Goal: Task Accomplishment & Management: Manage account settings

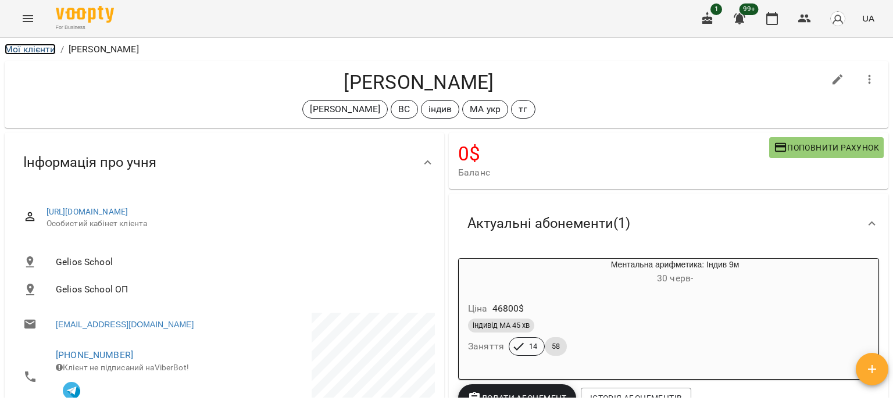
click at [39, 52] on link "Мої клієнти" at bounding box center [30, 49] width 51 height 11
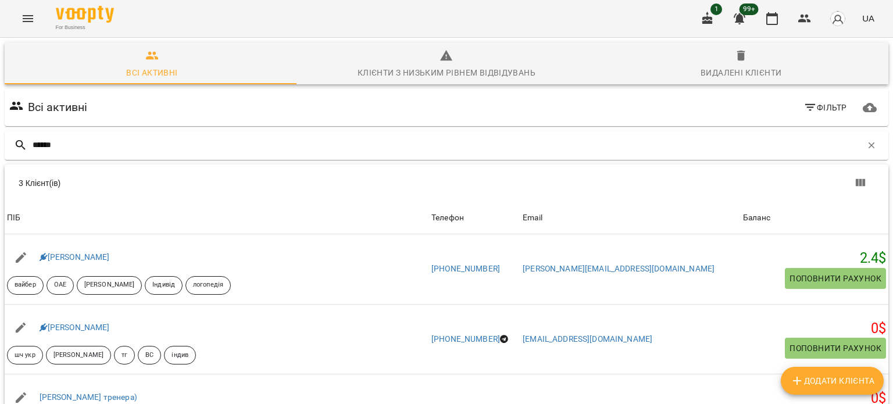
type input "******"
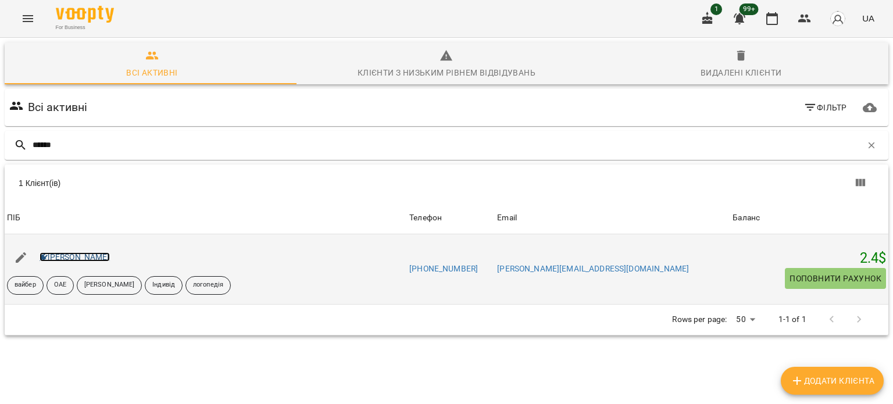
click at [67, 255] on link "Даніель Мендес" at bounding box center [75, 256] width 70 height 9
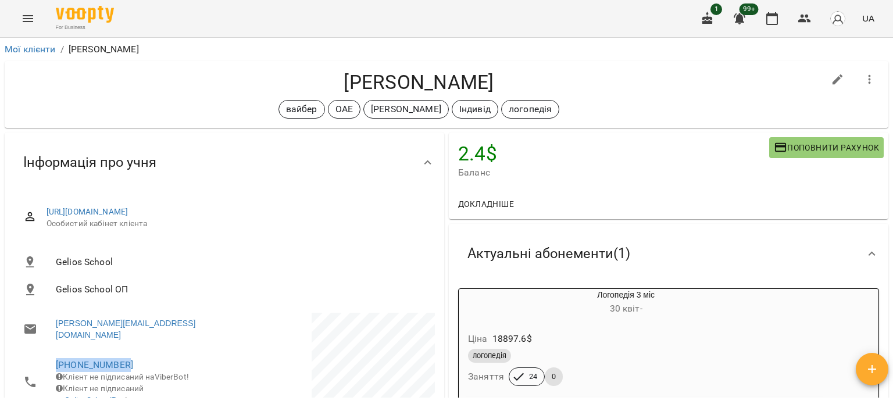
drag, startPoint x: 146, startPoint y: 353, endPoint x: 20, endPoint y: 347, distance: 126.8
click at [20, 350] on li "+971589656036 Клієнт не підписаний на ViberBot! Клієнт не підписаний на GeliosS…" at bounding box center [118, 382] width 208 height 65
copy link "+971589656036"
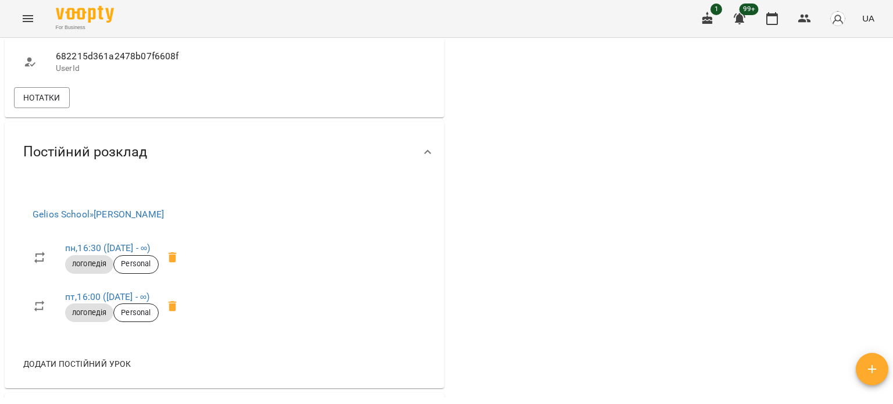
scroll to position [697, 0]
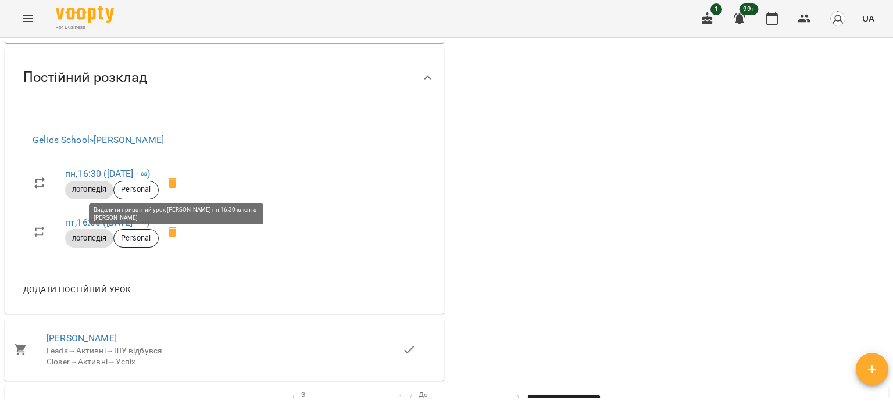
click at [180, 182] on icon at bounding box center [173, 183] width 14 height 14
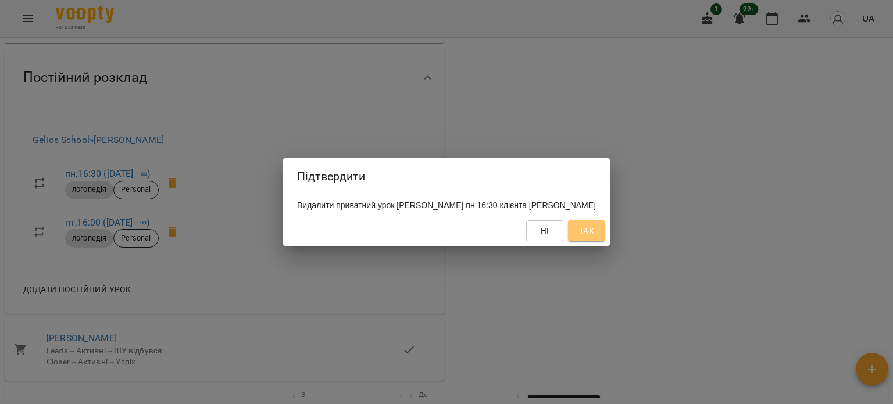
click at [570, 238] on span "Так" at bounding box center [586, 231] width 15 height 14
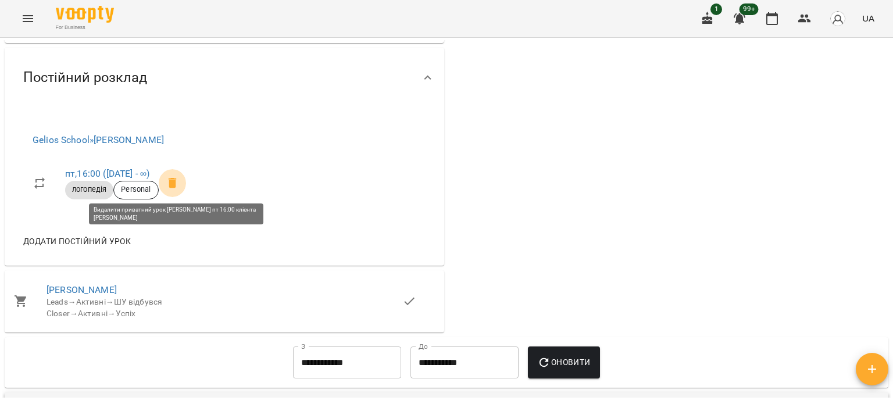
click at [176, 181] on icon at bounding box center [172, 183] width 8 height 10
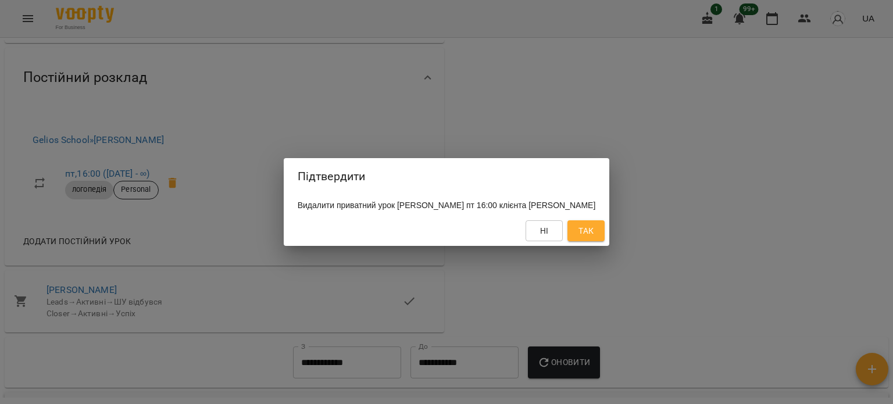
click at [570, 238] on span "Так" at bounding box center [585, 231] width 15 height 14
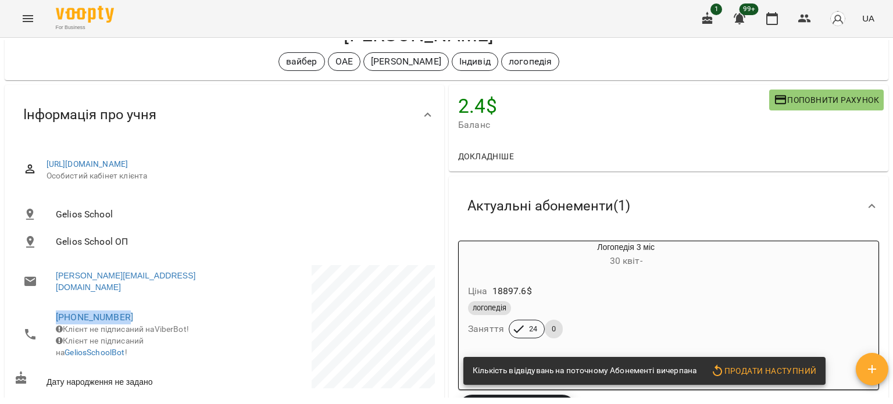
scroll to position [0, 0]
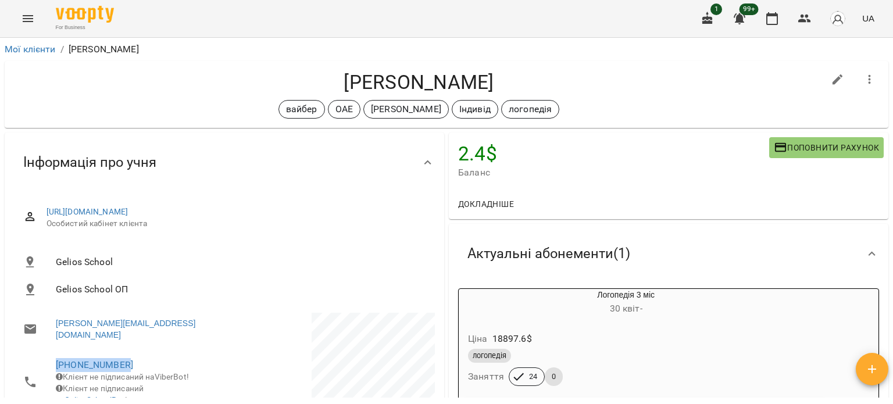
click at [570, 79] on icon "button" at bounding box center [869, 80] width 14 height 14
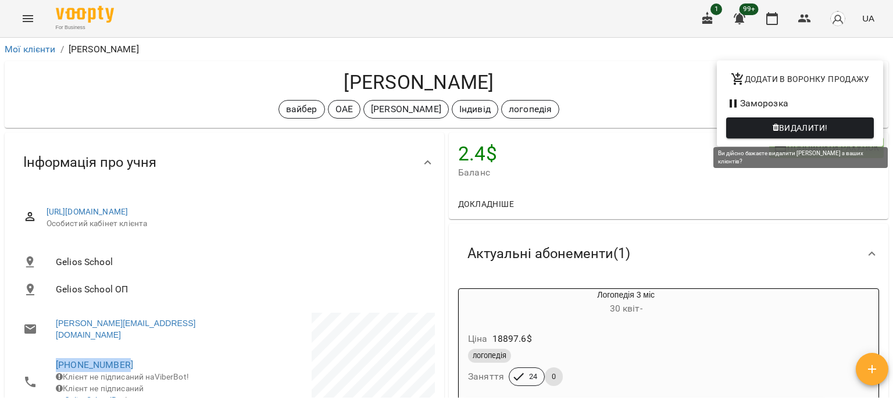
click at [570, 131] on span "Видалити!" at bounding box center [803, 128] width 49 height 14
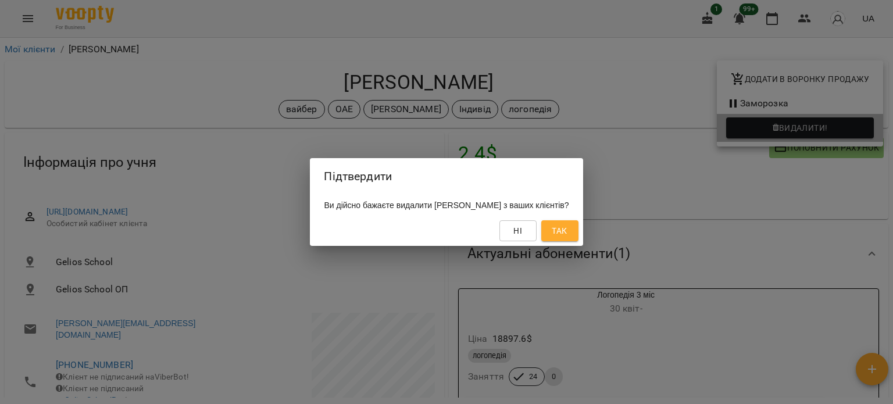
click at [556, 358] on div "Підтвердити Ви дійсно бажаєте видалити Даніель Мендес з ваших клієнтів? Ні Так" at bounding box center [446, 202] width 893 height 404
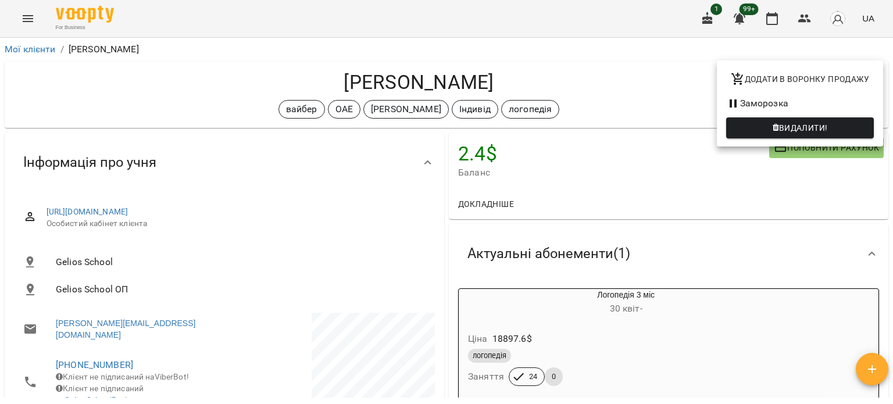
click at [34, 58] on div at bounding box center [446, 202] width 893 height 404
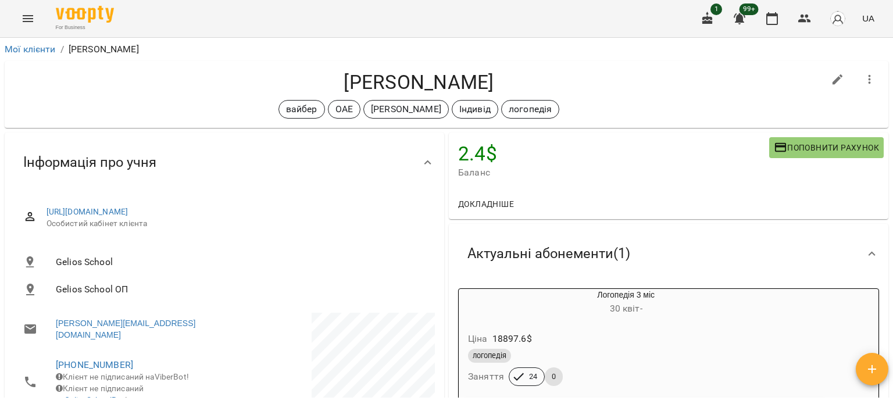
click at [36, 53] on div "Додати в воронку продажу Заморозка Видалити!" at bounding box center [446, 202] width 893 height 404
click at [38, 50] on link "Мої клієнти" at bounding box center [30, 49] width 51 height 11
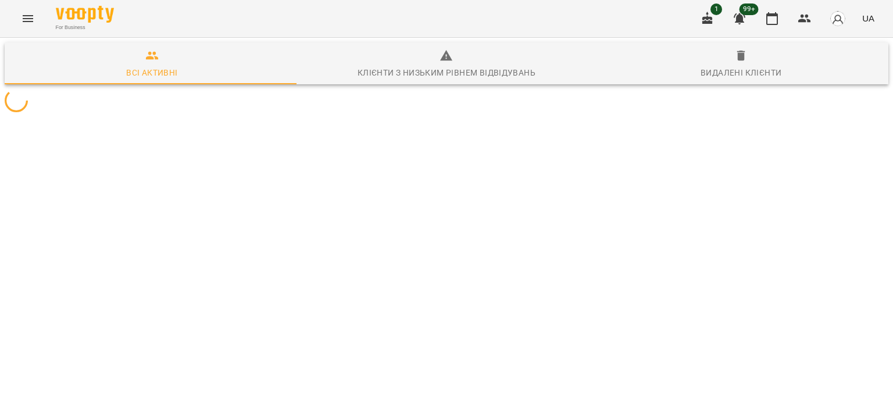
click at [217, 114] on div at bounding box center [446, 101] width 888 height 28
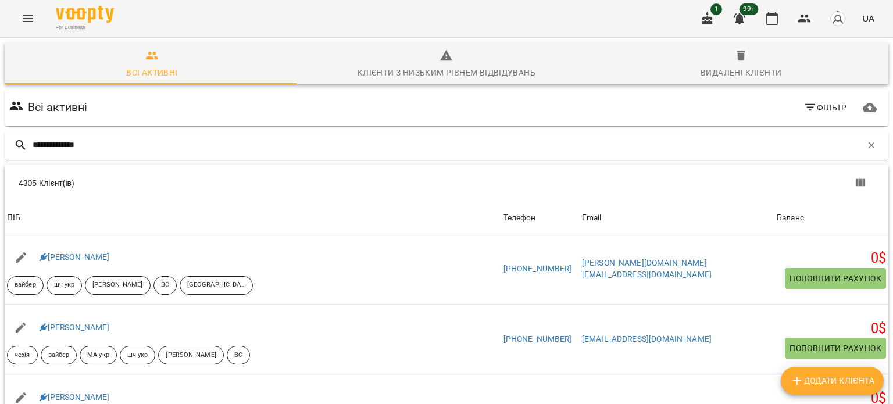
type input "**********"
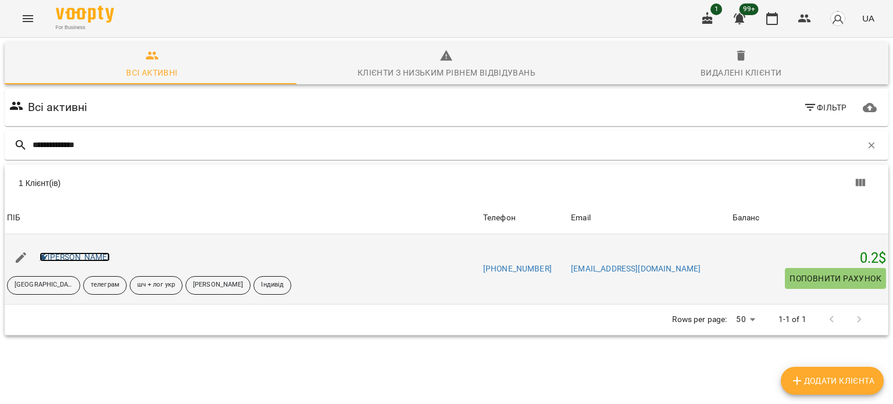
click at [77, 252] on link "Богдан Вельган" at bounding box center [75, 256] width 70 height 9
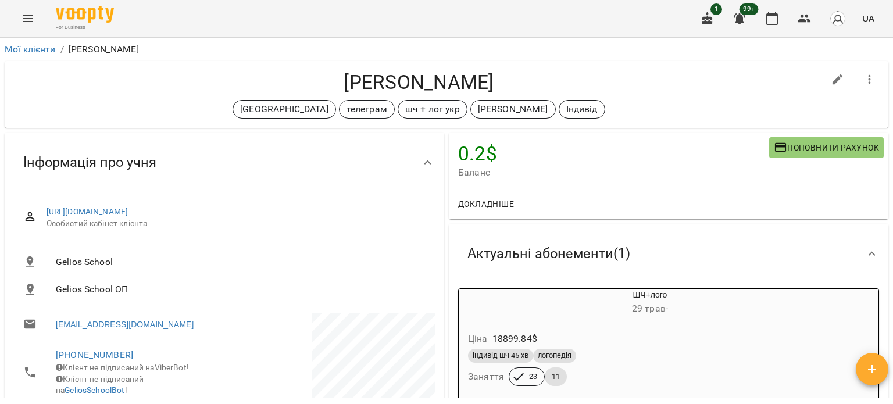
click at [46, 40] on div "Мої клієнти / Богдан Вельган" at bounding box center [446, 49] width 888 height 19
click at [38, 53] on link "Мої клієнти" at bounding box center [30, 49] width 51 height 11
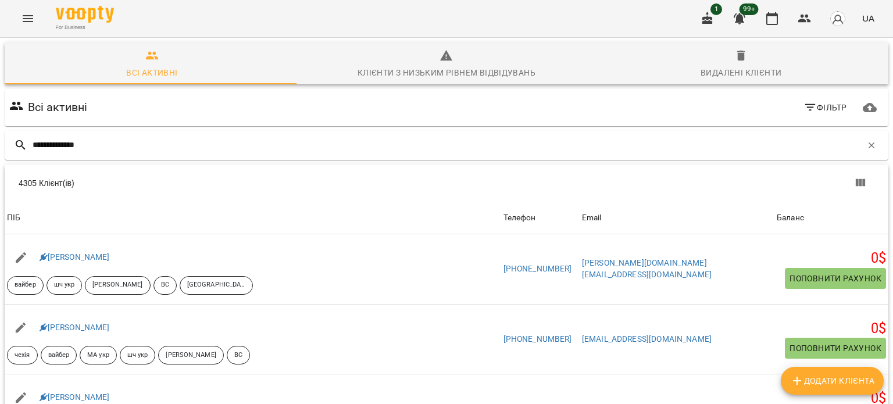
type input "**********"
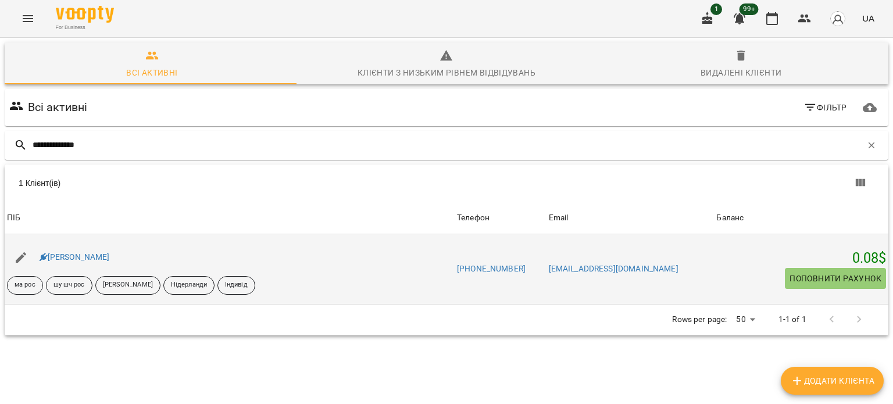
click at [104, 264] on div "Шевцова Мілана" at bounding box center [74, 257] width 75 height 16
click at [103, 260] on link "Шевцова Мілана" at bounding box center [75, 256] width 70 height 9
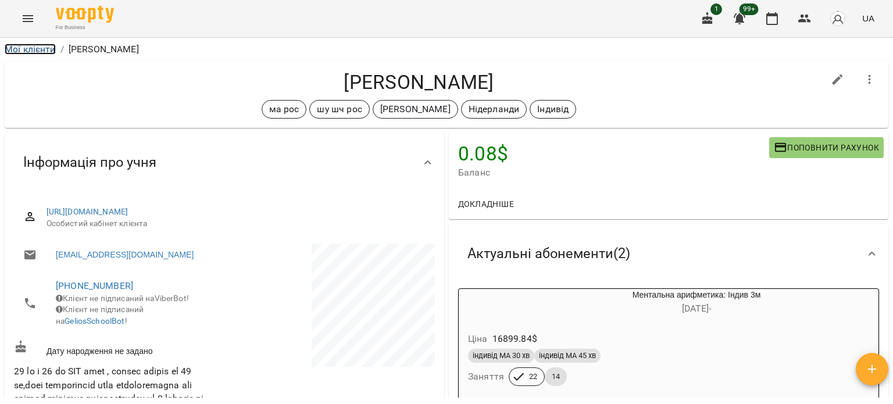
click at [42, 49] on link "Мої клієнти" at bounding box center [30, 49] width 51 height 11
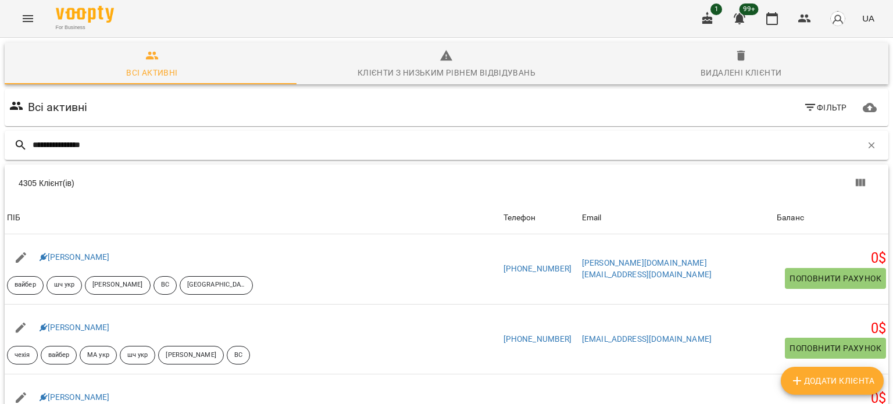
type input "**********"
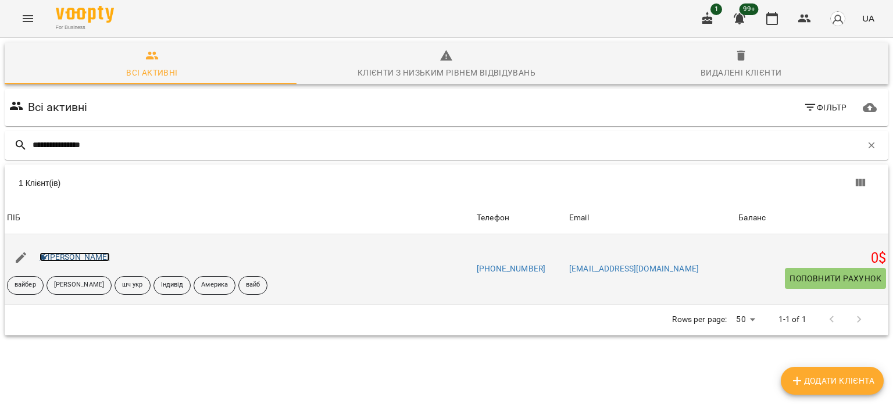
click at [98, 260] on link "[PERSON_NAME]" at bounding box center [75, 256] width 70 height 9
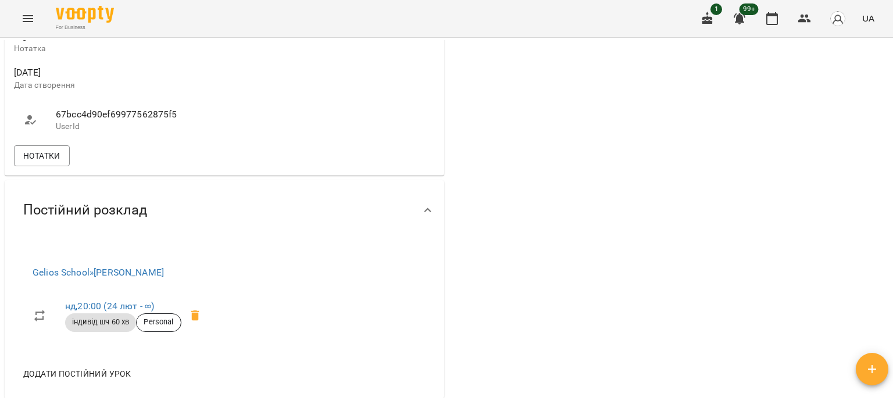
scroll to position [872, 0]
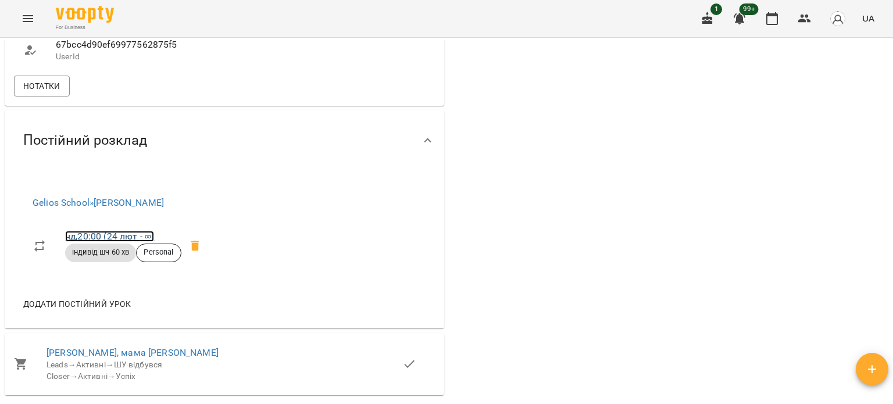
click at [119, 242] on link "нд , 20:00 (24 лют - ∞)" at bounding box center [109, 236] width 89 height 11
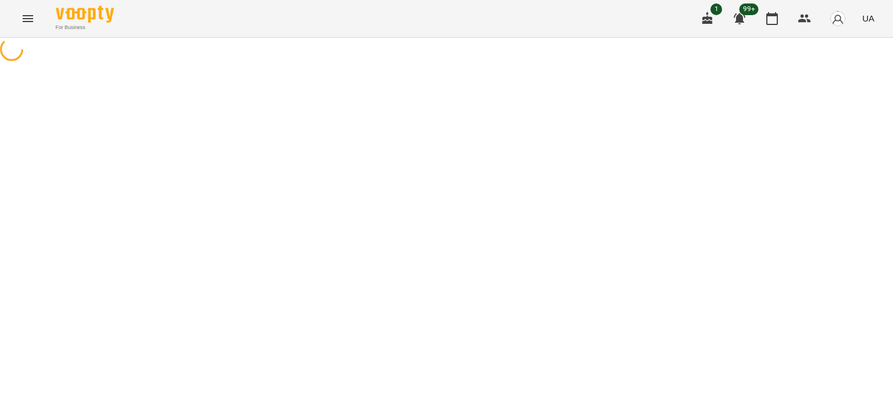
select select "*"
select select "**********"
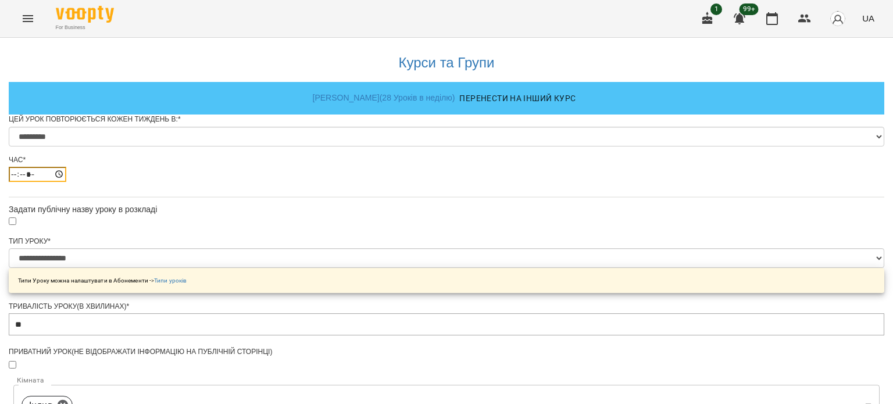
click at [66, 182] on input "*****" at bounding box center [38, 174] width 58 height 15
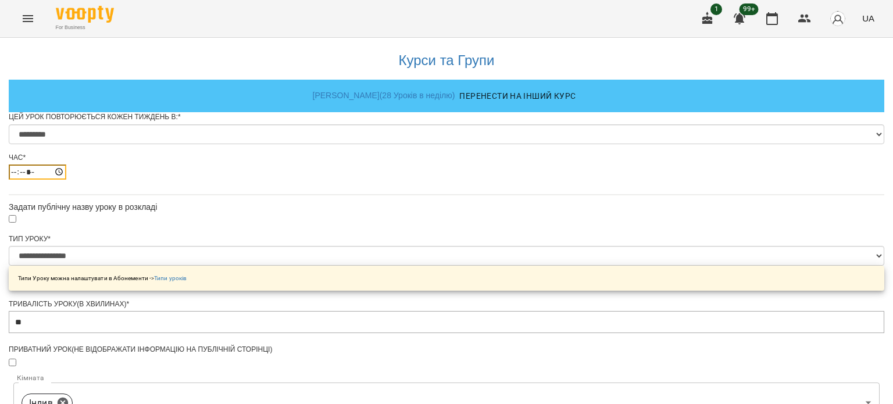
scroll to position [58, 0]
type input "*****"
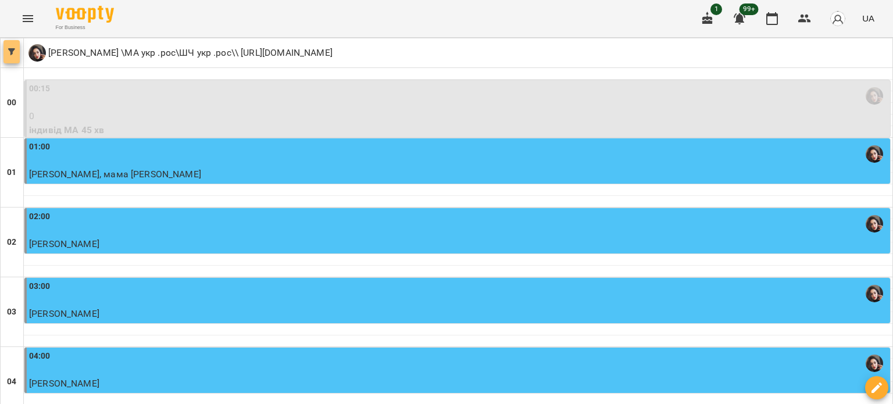
click at [13, 60] on button "button" at bounding box center [11, 51] width 16 height 23
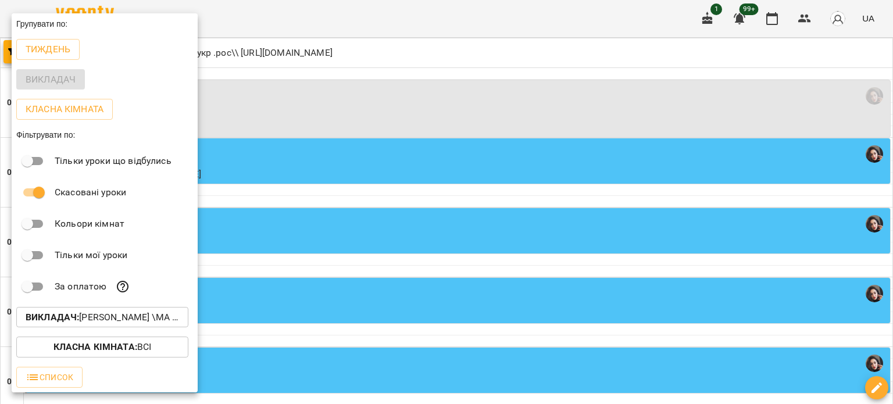
click at [123, 320] on p "Викладач : [PERSON_NAME] \МА укр .рос\ШЧ укр .рос\\ [URL][DOMAIN_NAME]" at bounding box center [102, 317] width 153 height 14
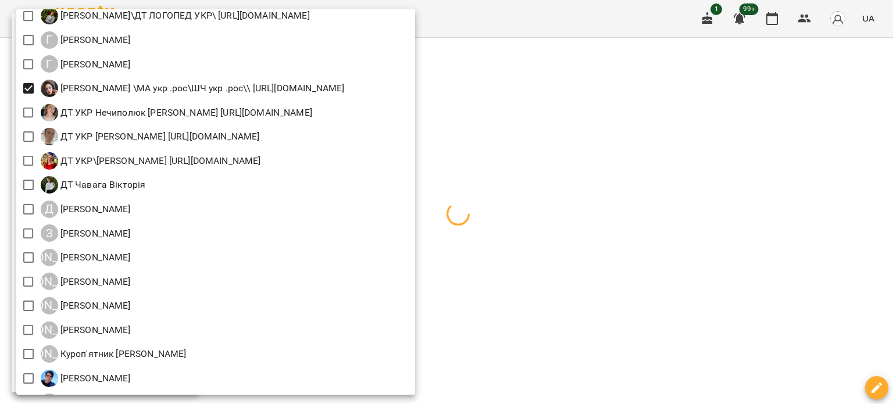
scroll to position [523, 0]
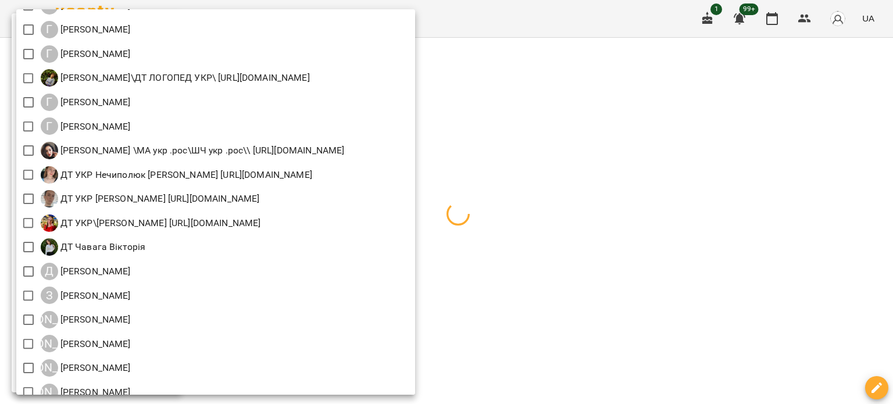
click at [821, 153] on div at bounding box center [446, 202] width 893 height 404
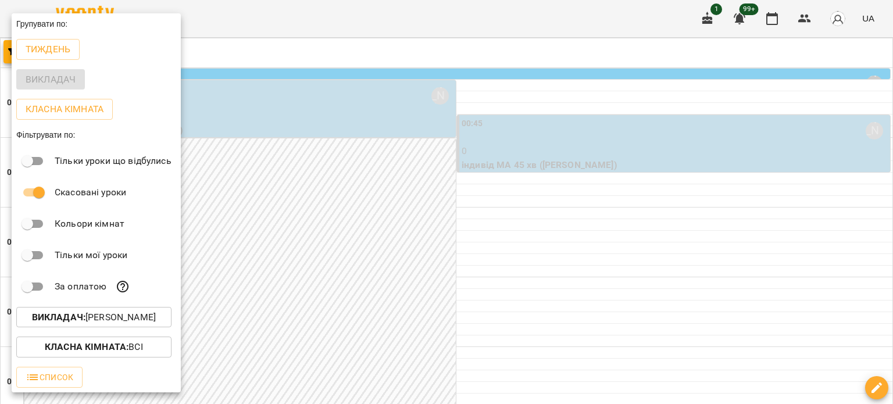
click at [735, 217] on div at bounding box center [446, 202] width 893 height 404
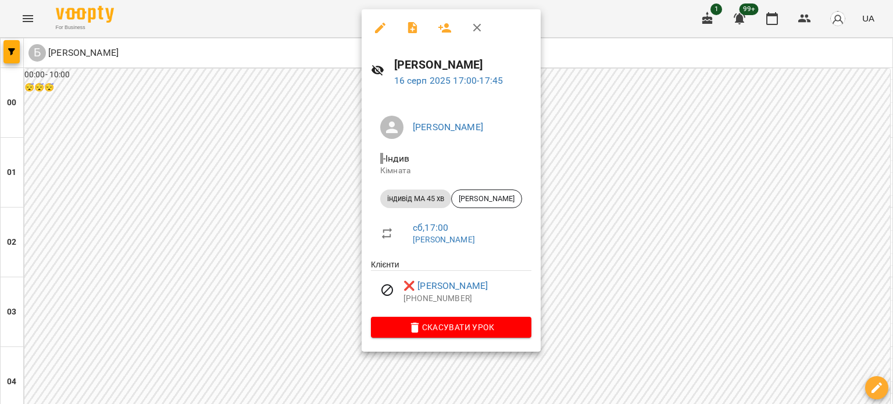
click at [645, 195] on div at bounding box center [446, 202] width 893 height 404
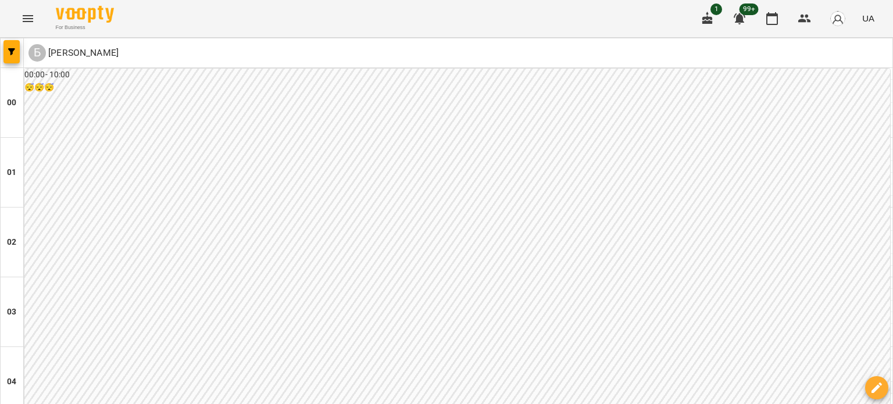
scroll to position [1240, 0]
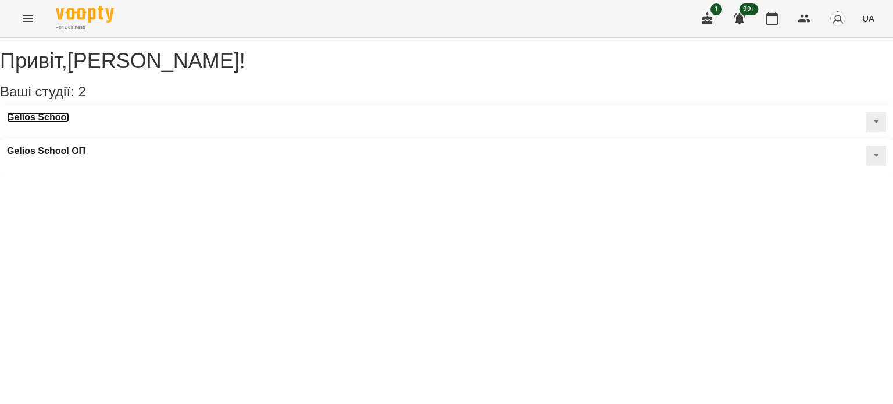
click at [62, 123] on h3 "Gelios School" at bounding box center [38, 117] width 62 height 10
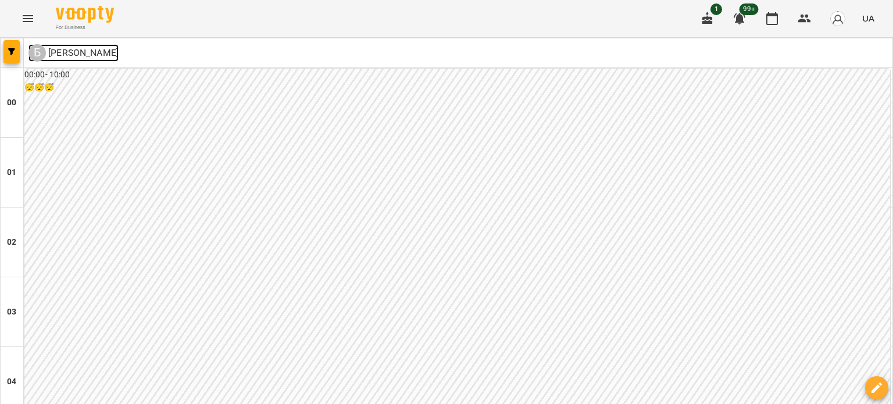
click at [28, 61] on link "Б Бондарєва Валерія" at bounding box center [73, 52] width 90 height 17
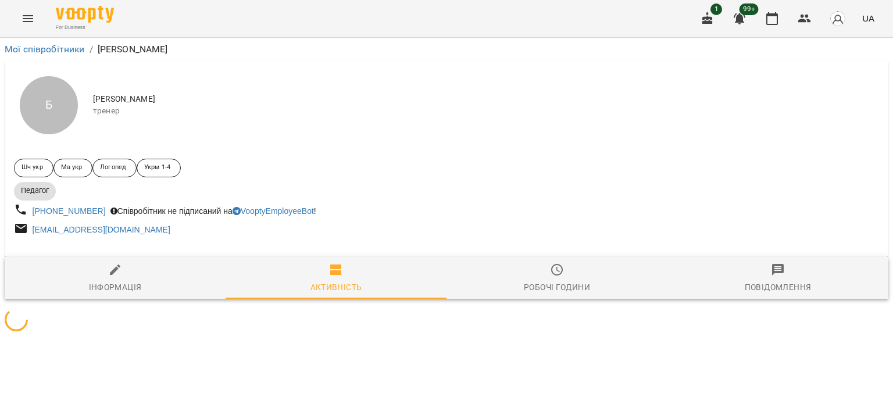
click at [12, 51] on link "Мої співробітники" at bounding box center [45, 49] width 80 height 11
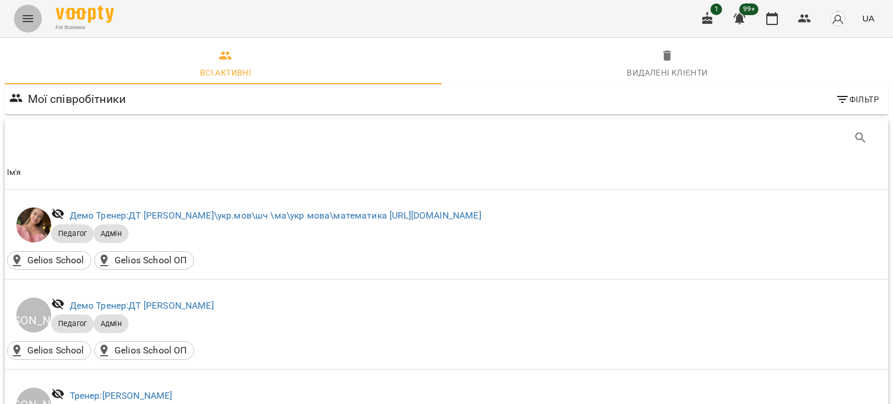
click at [25, 20] on icon "Menu" at bounding box center [28, 19] width 14 height 14
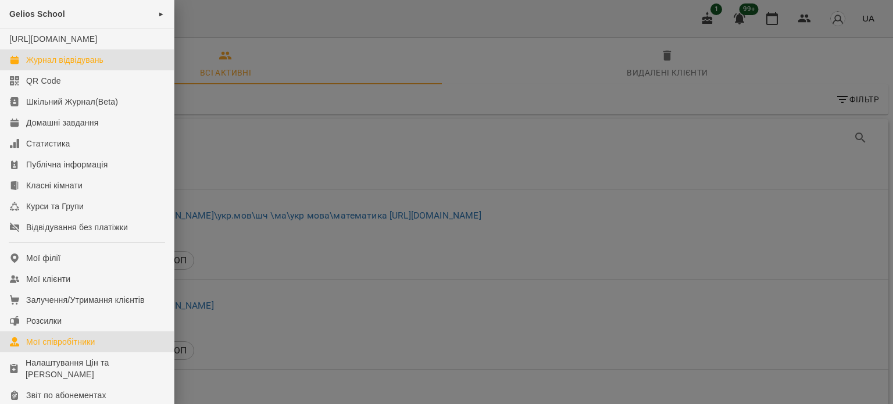
click at [71, 66] on div "Журнал відвідувань" at bounding box center [64, 60] width 77 height 12
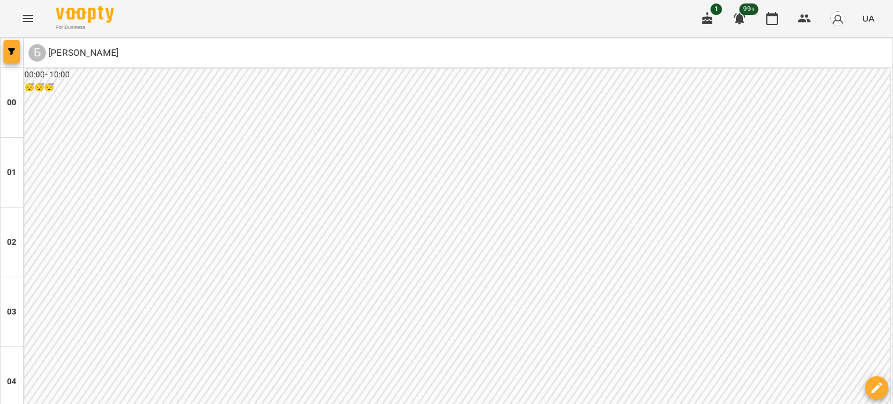
click at [14, 41] on button "button" at bounding box center [11, 51] width 16 height 23
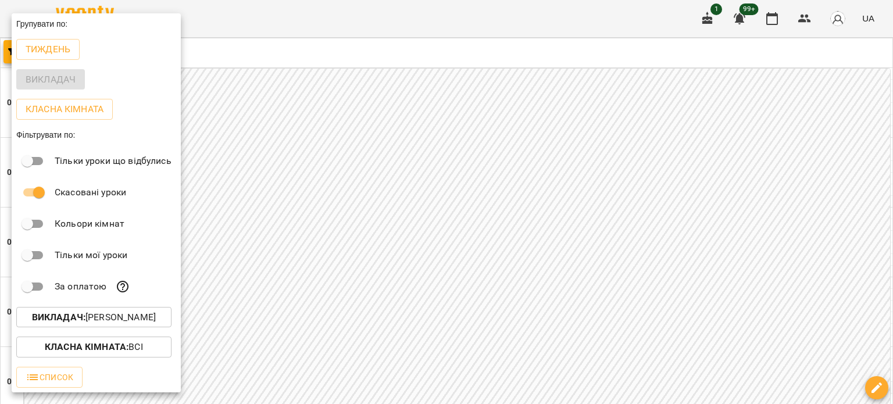
click at [132, 323] on p "Викладач : Бондарєва Валерія" at bounding box center [94, 317] width 124 height 14
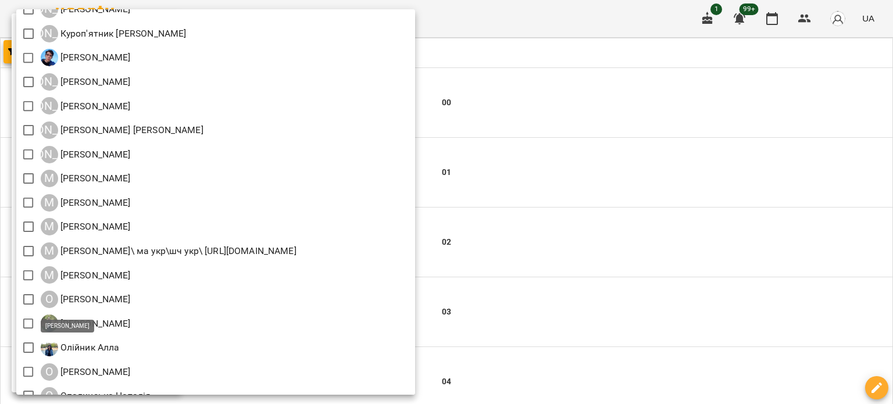
scroll to position [988, 0]
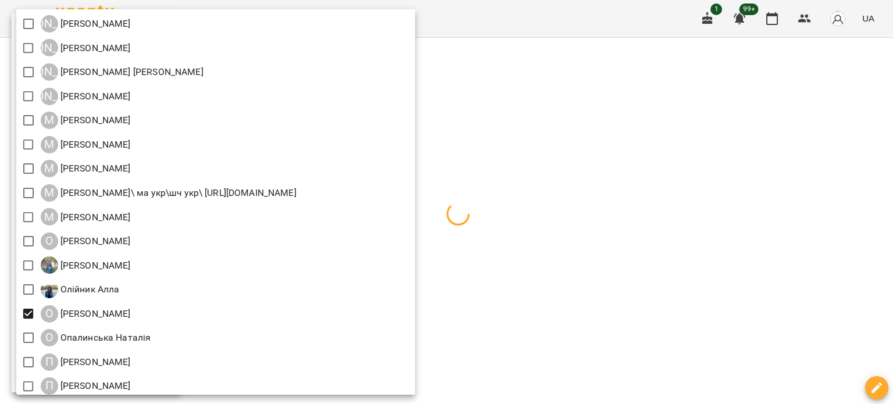
click at [854, 230] on div at bounding box center [446, 202] width 893 height 404
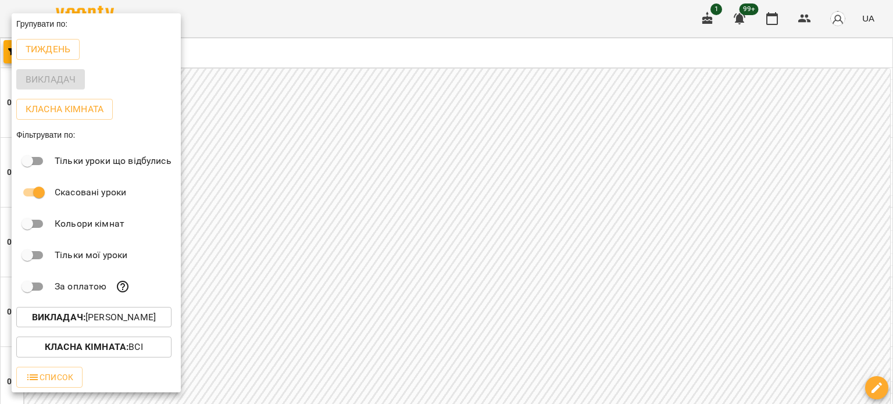
click at [333, 183] on div at bounding box center [446, 202] width 893 height 404
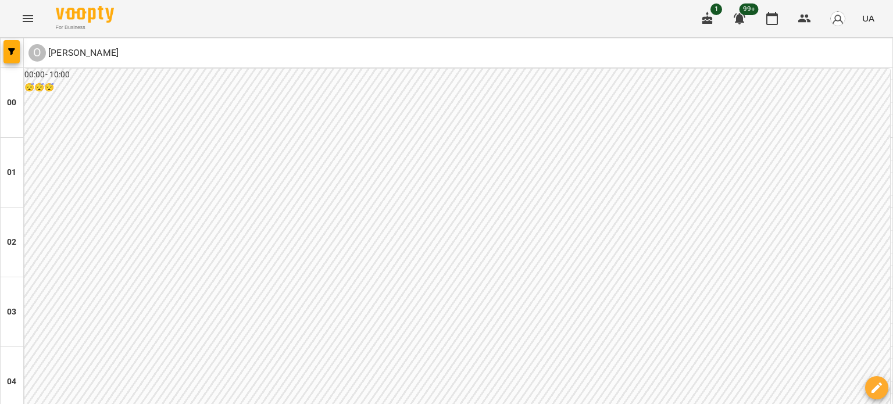
scroll to position [1337, 0]
click at [7, 52] on span "button" at bounding box center [11, 51] width 16 height 7
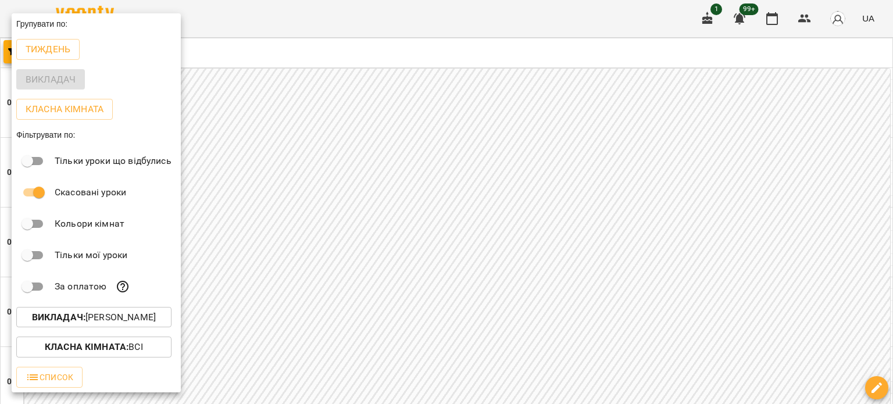
click at [128, 318] on p "Викладач : Олійник Валентин" at bounding box center [94, 317] width 124 height 14
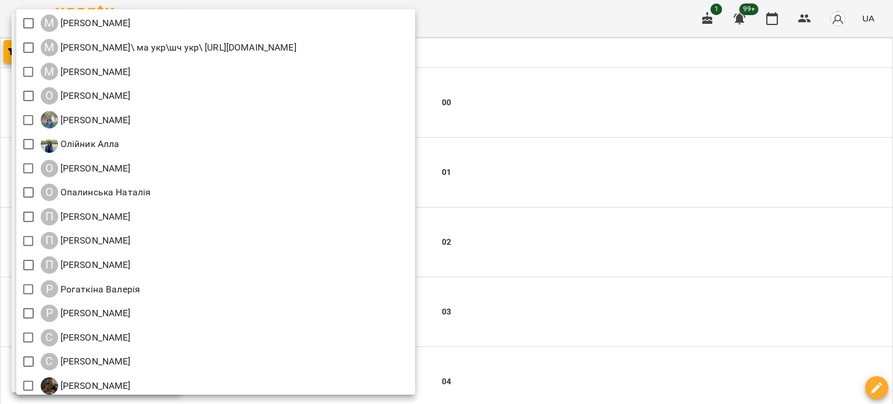
scroll to position [1308, 0]
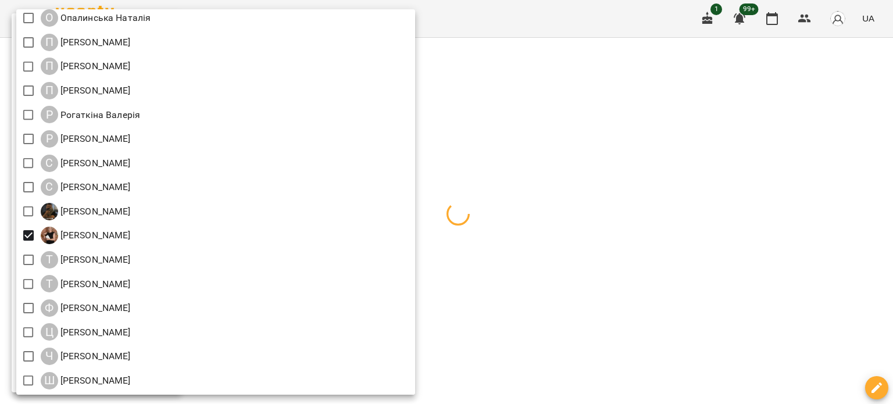
click at [710, 197] on div at bounding box center [446, 202] width 893 height 404
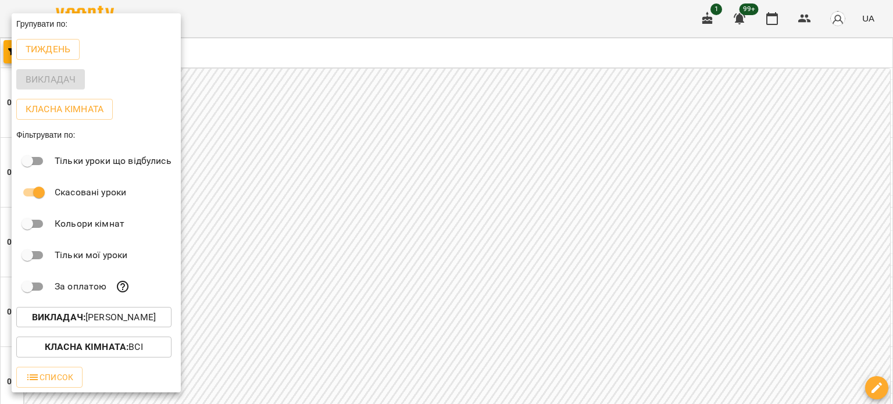
click at [657, 78] on div at bounding box center [446, 202] width 893 height 404
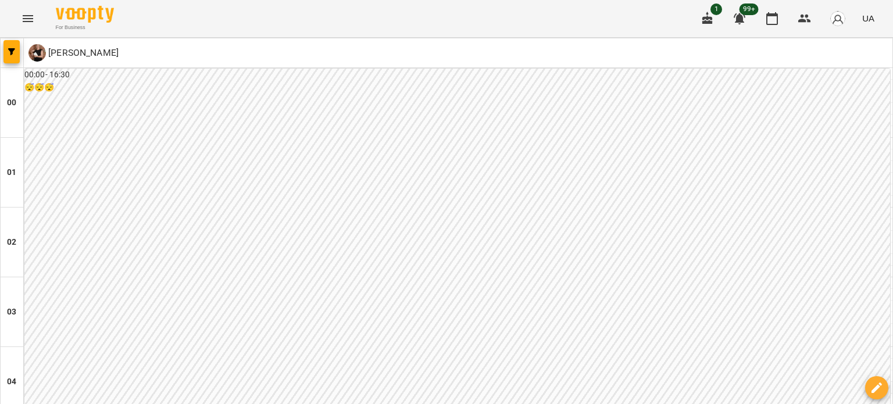
scroll to position [988, 0]
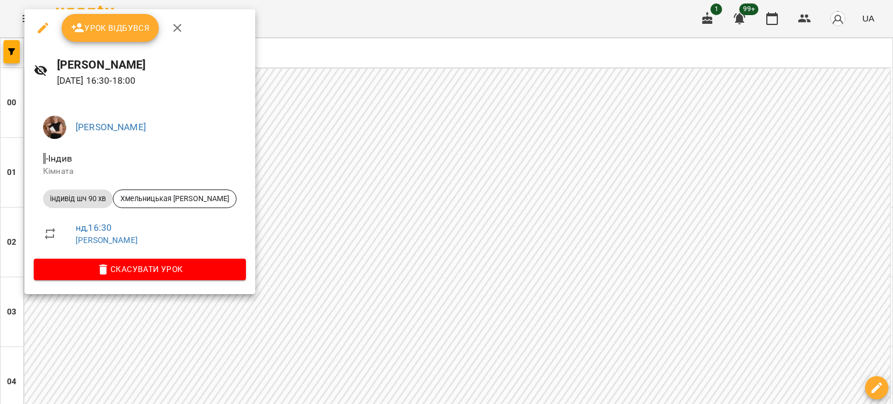
click at [347, 275] on div at bounding box center [446, 202] width 893 height 404
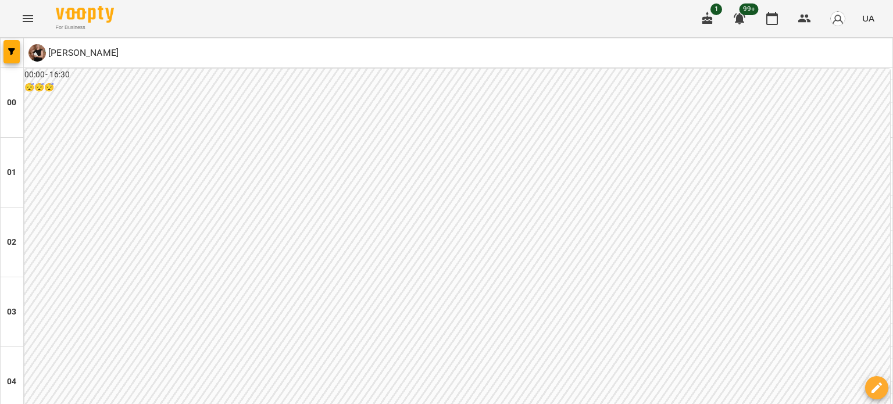
click at [20, 53] on div at bounding box center [12, 52] width 23 height 29
click at [8, 59] on button "button" at bounding box center [11, 51] width 16 height 23
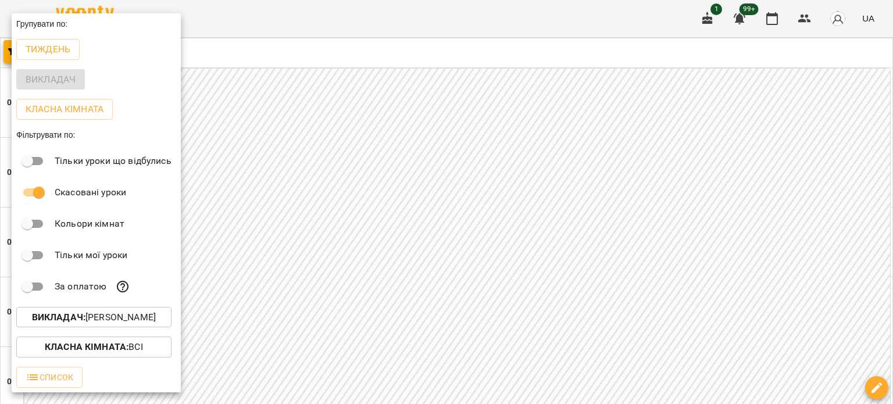
click at [127, 316] on p "Викладач : Стефак Марія Ярославівна" at bounding box center [94, 317] width 124 height 14
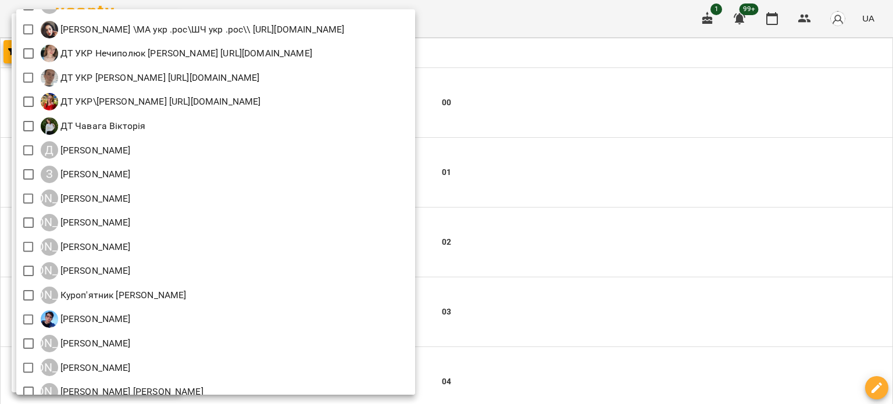
scroll to position [843, 0]
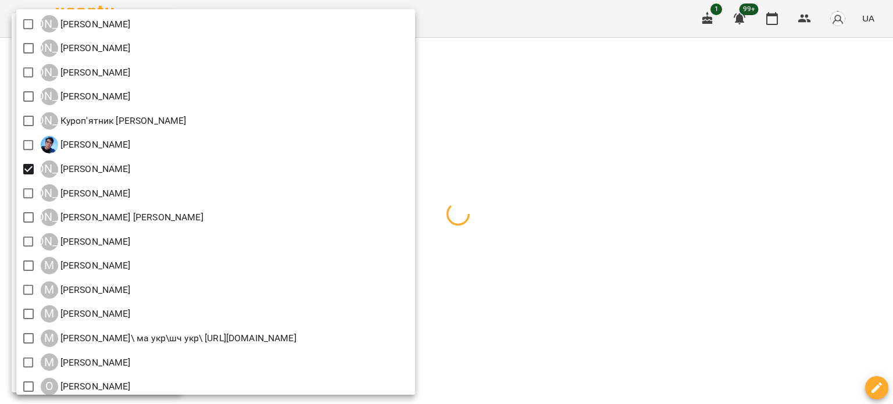
click at [838, 167] on div at bounding box center [446, 202] width 893 height 404
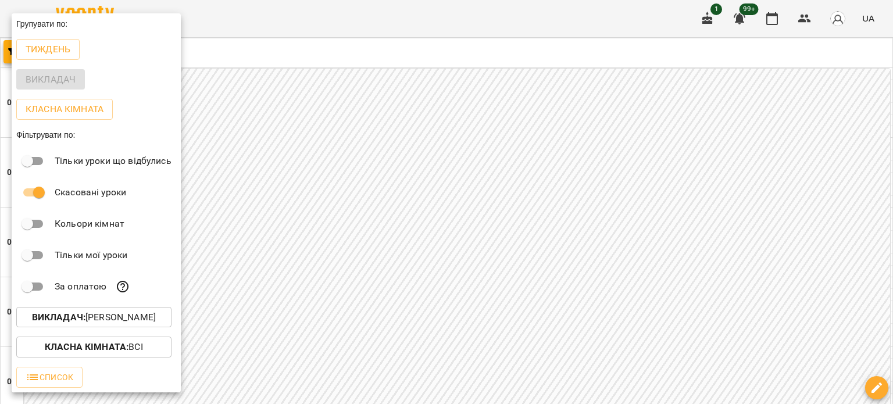
click at [843, 348] on div at bounding box center [446, 202] width 893 height 404
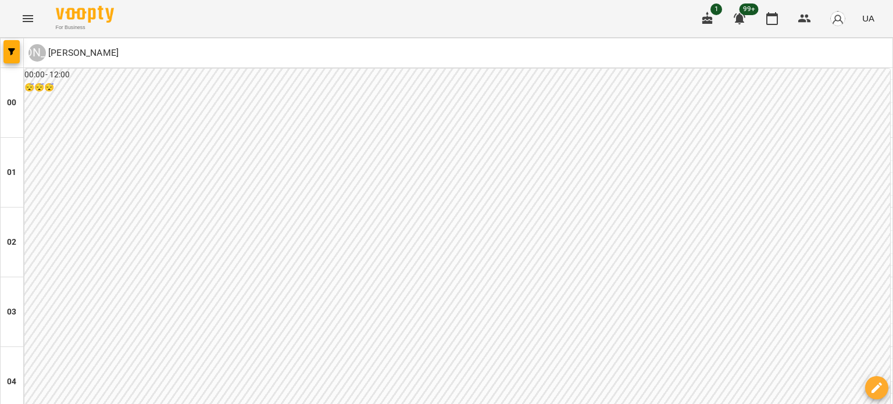
scroll to position [1182, 0]
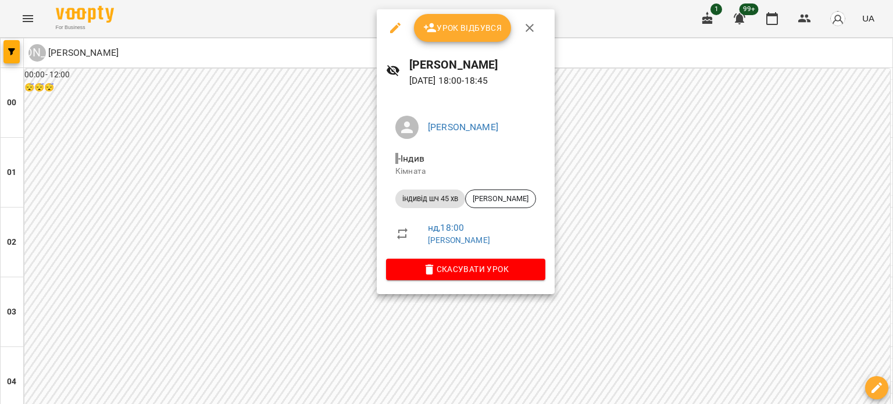
click at [396, 29] on icon "button" at bounding box center [395, 28] width 14 height 14
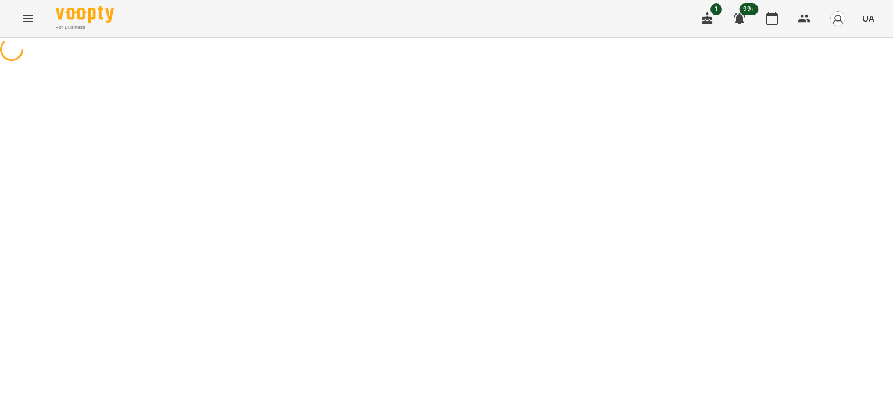
select select "**********"
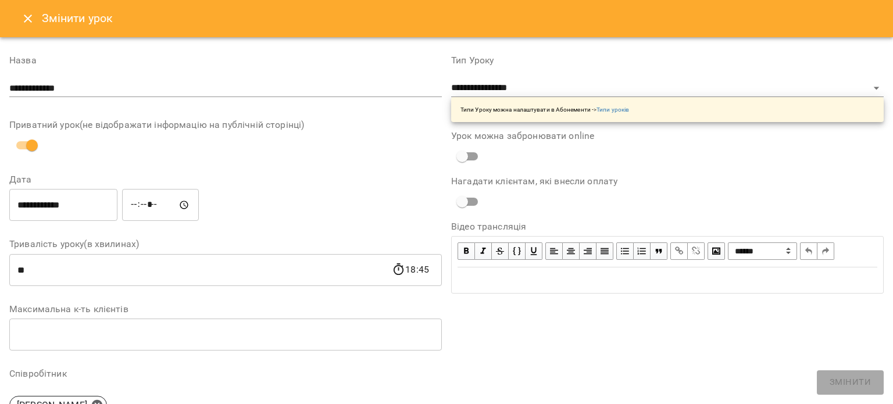
click at [28, 23] on icon "Close" at bounding box center [28, 19] width 14 height 14
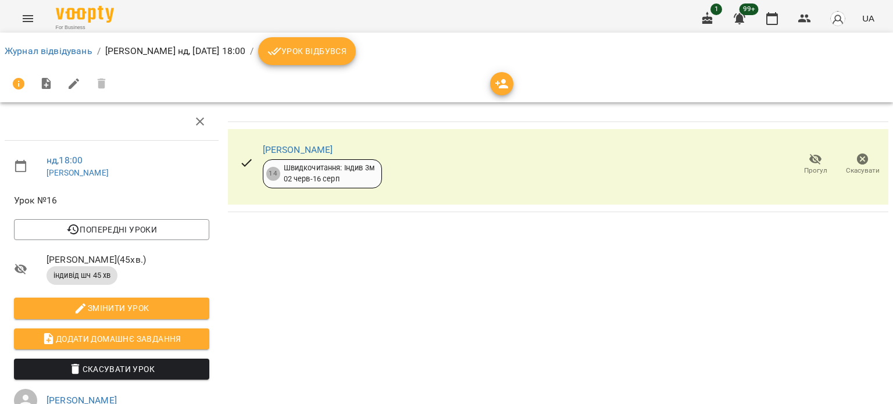
click at [858, 162] on icon "button" at bounding box center [862, 159] width 14 height 14
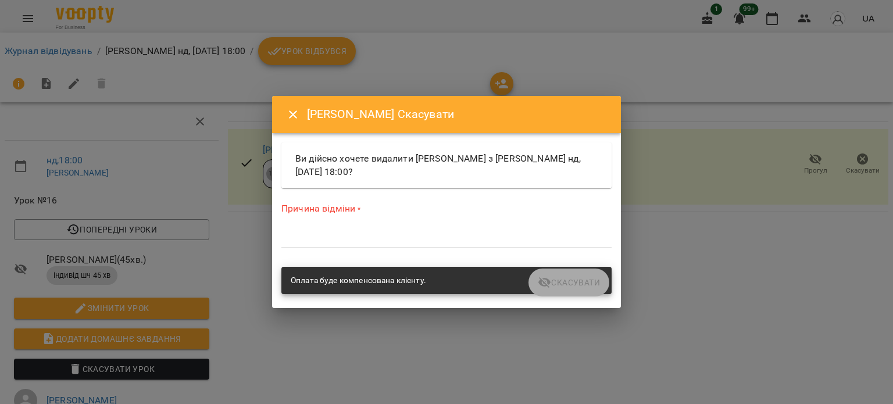
click at [402, 241] on textarea at bounding box center [446, 238] width 330 height 11
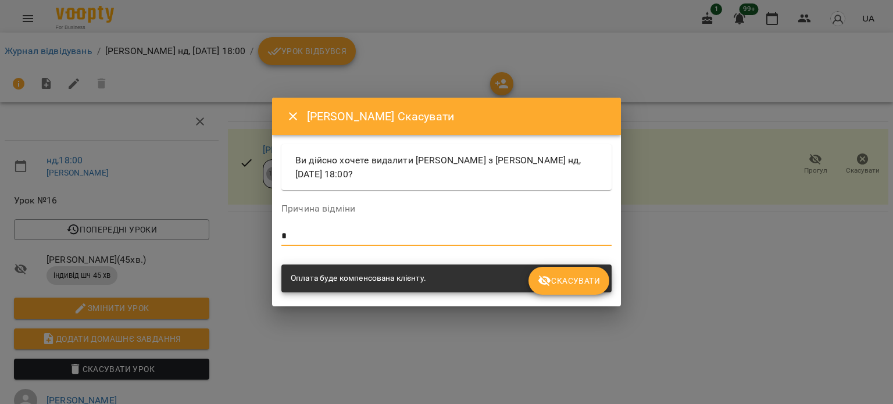
type textarea "*"
click at [565, 283] on span "Скасувати" at bounding box center [569, 281] width 62 height 14
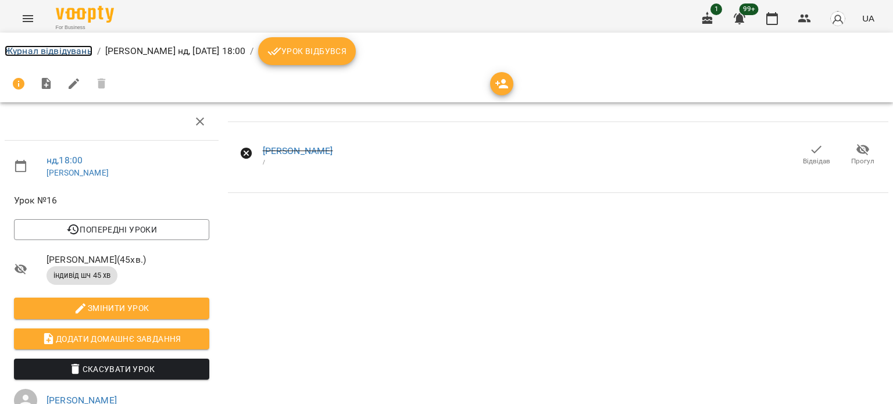
click at [36, 46] on link "Журнал відвідувань" at bounding box center [49, 50] width 88 height 11
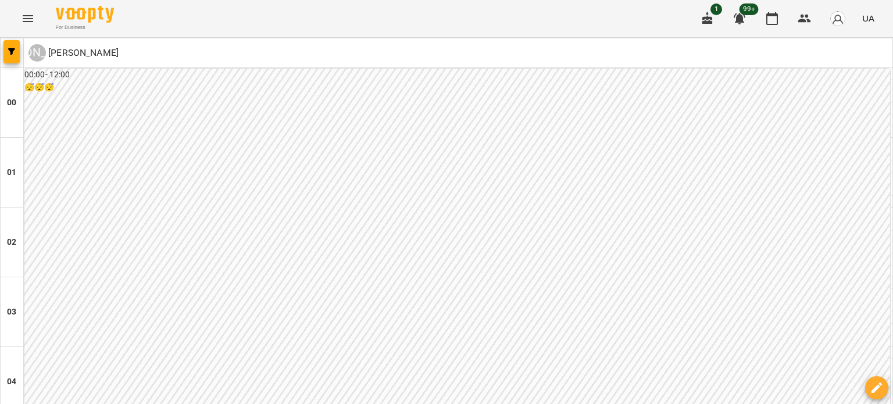
scroll to position [697, 0]
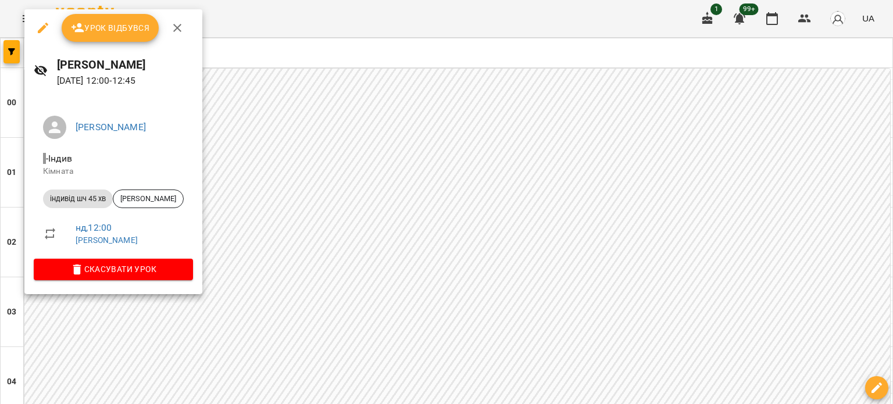
click at [40, 23] on icon "button" at bounding box center [43, 28] width 14 height 14
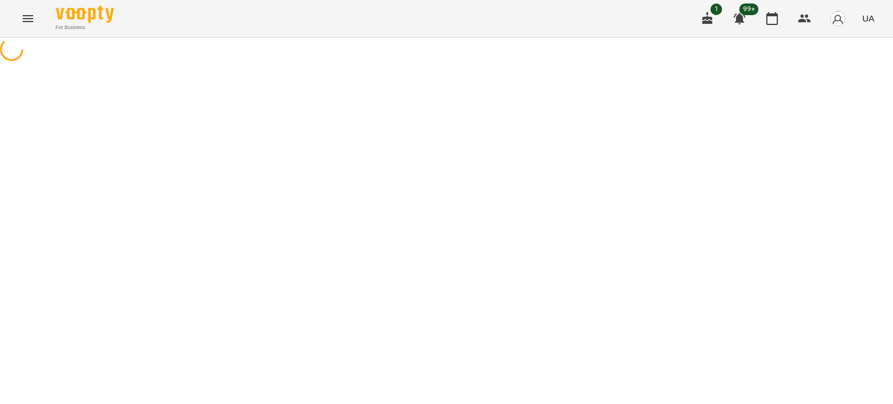
select select "**********"
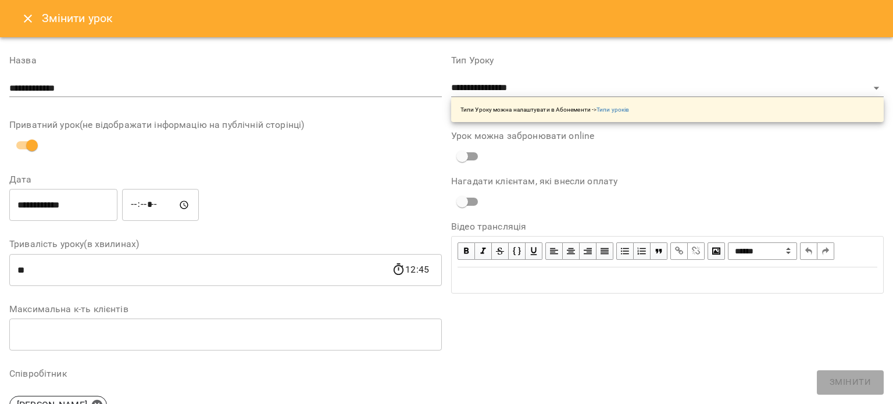
click at [24, 22] on icon "Close" at bounding box center [28, 19] width 14 height 14
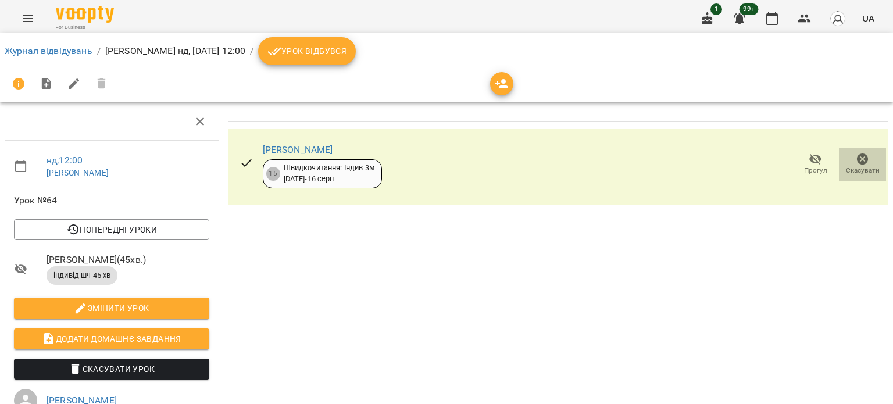
click at [857, 162] on icon "button" at bounding box center [863, 159] width 12 height 12
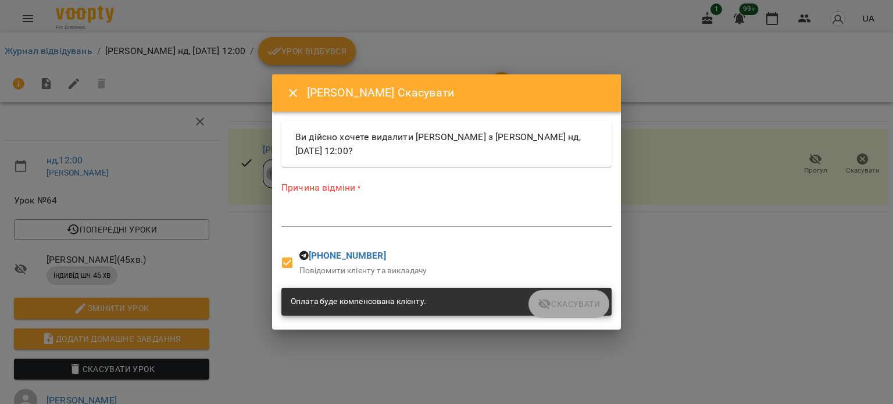
click at [373, 205] on div "Причина відміни * *" at bounding box center [446, 206] width 330 height 51
click at [372, 208] on div "*" at bounding box center [446, 217] width 330 height 19
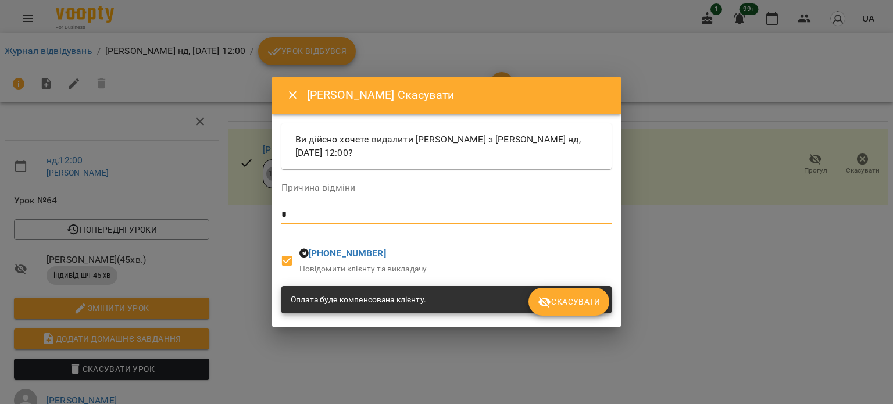
type textarea "*"
click at [586, 300] on span "Скасувати" at bounding box center [569, 302] width 62 height 14
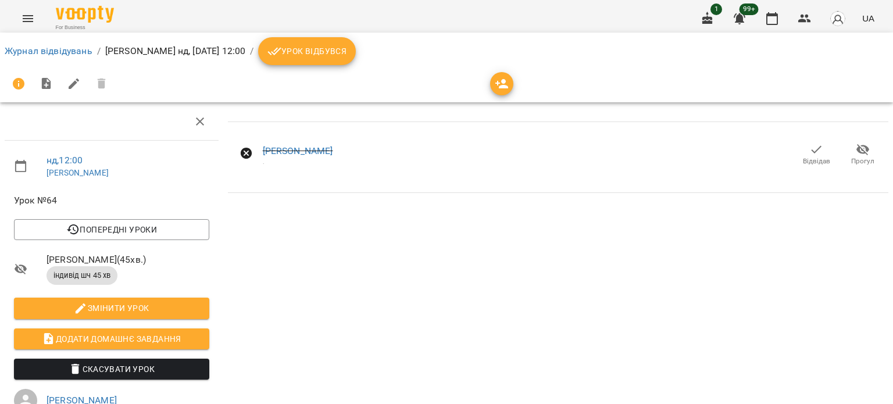
click at [45, 43] on ol "Журнал відвідувань / Галина Литвин нд, 17 серп 2025 12:00 / Урок відбувся" at bounding box center [446, 51] width 883 height 28
click at [46, 46] on link "Журнал відвідувань" at bounding box center [49, 50] width 88 height 11
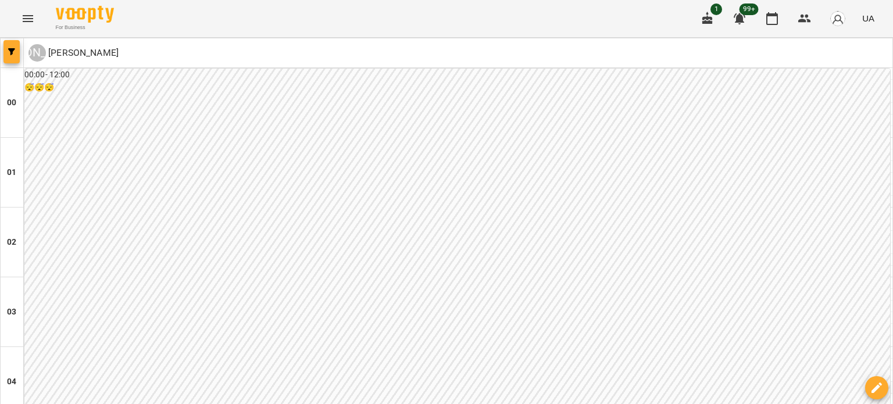
click at [16, 48] on span "button" at bounding box center [11, 51] width 16 height 7
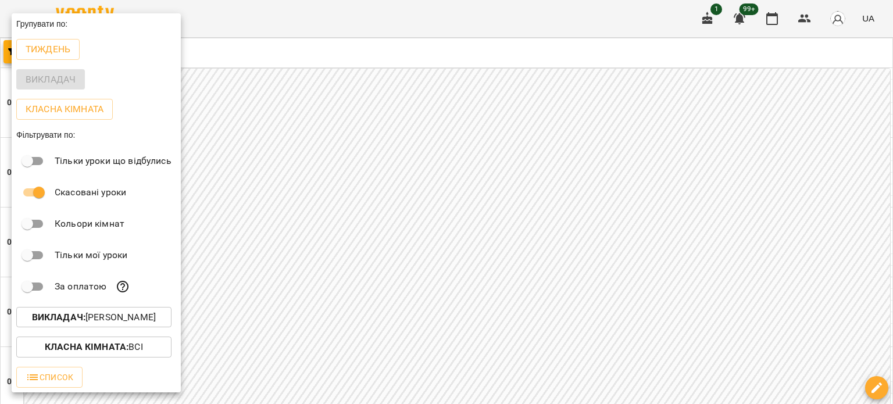
click at [115, 320] on p "Викладач : Литвин Галина" at bounding box center [94, 317] width 124 height 14
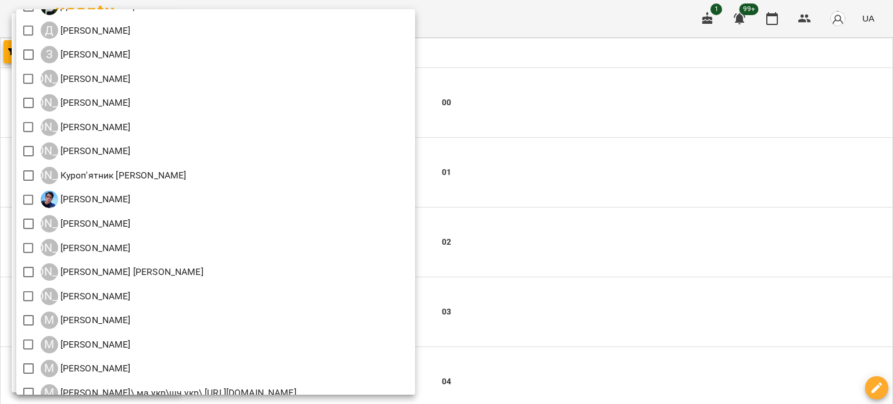
scroll to position [785, 0]
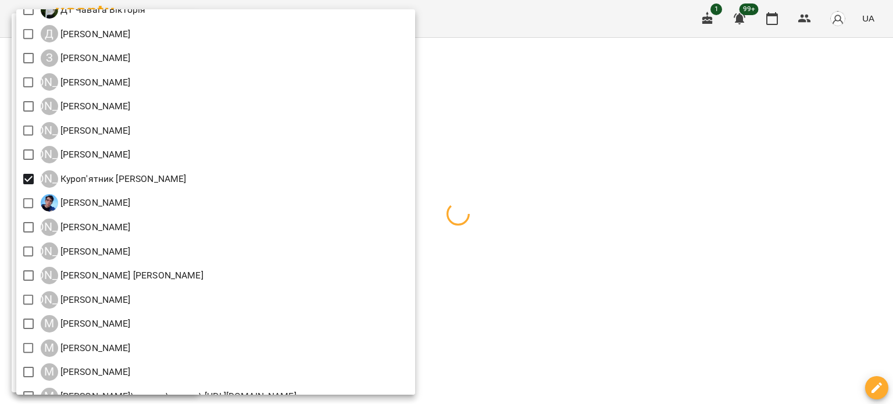
click at [778, 164] on div at bounding box center [446, 202] width 893 height 404
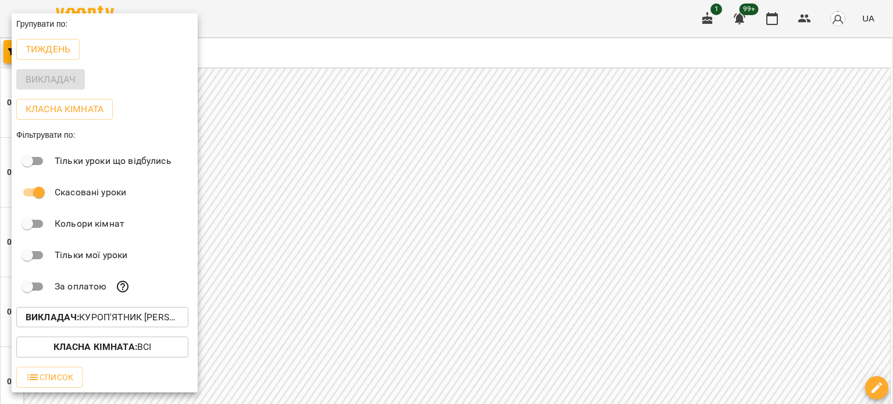
click at [678, 274] on div at bounding box center [446, 202] width 893 height 404
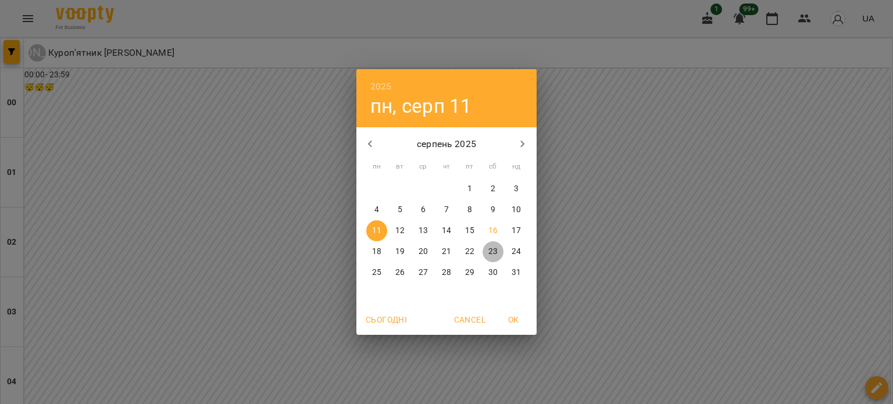
click at [493, 250] on p "23" at bounding box center [492, 252] width 9 height 12
type input "**********"
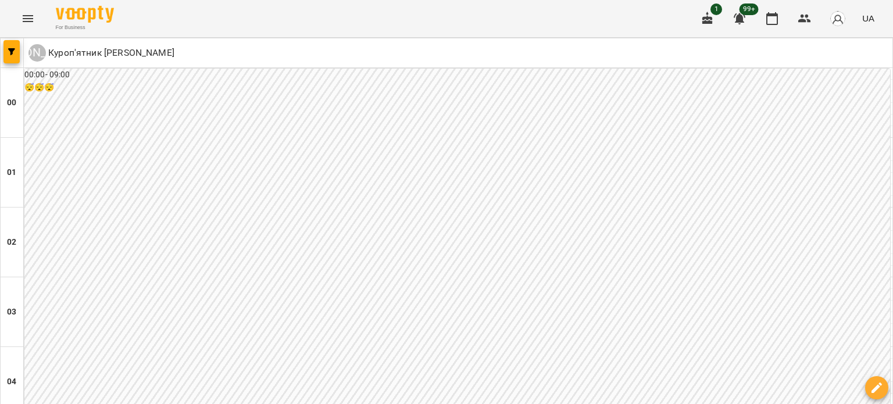
scroll to position [930, 0]
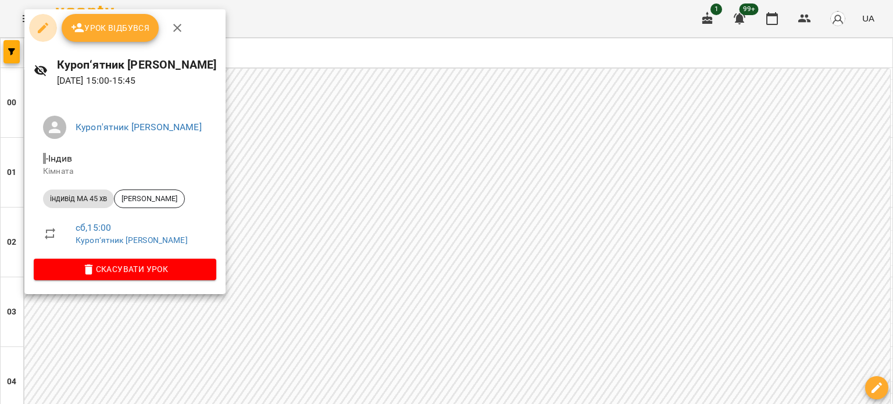
click at [42, 27] on icon "button" at bounding box center [43, 28] width 10 height 10
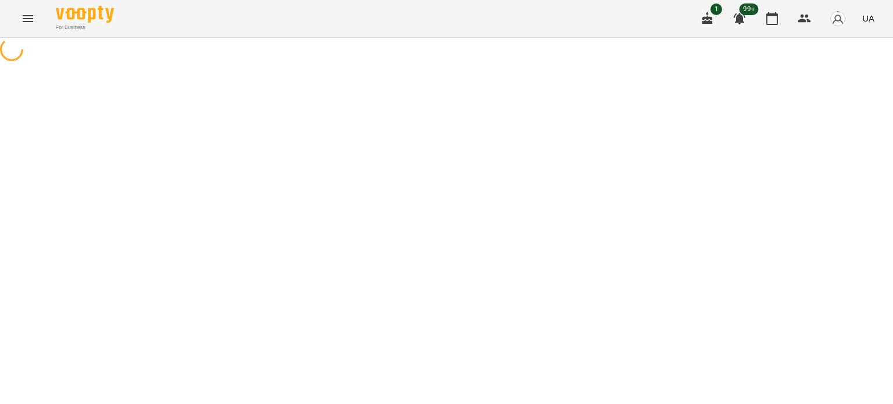
select select "**********"
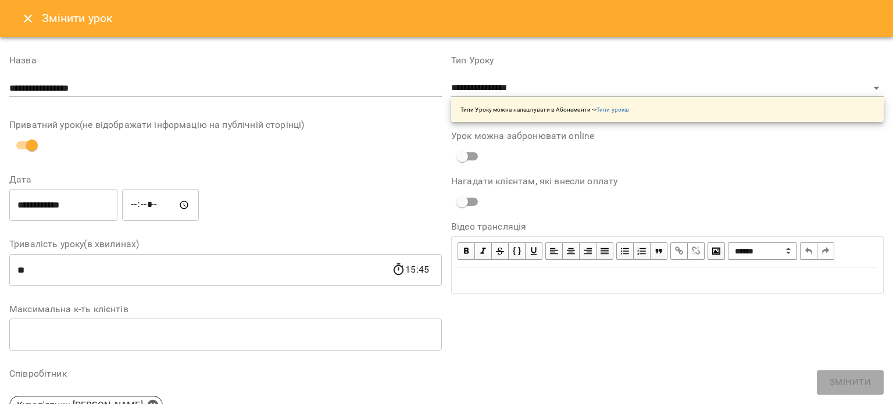
click at [27, 17] on icon "Close" at bounding box center [28, 19] width 14 height 14
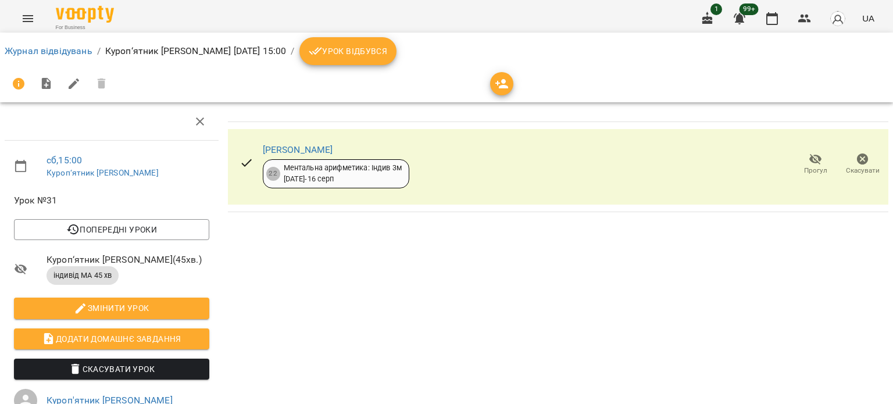
click at [846, 164] on span "Скасувати" at bounding box center [862, 163] width 33 height 23
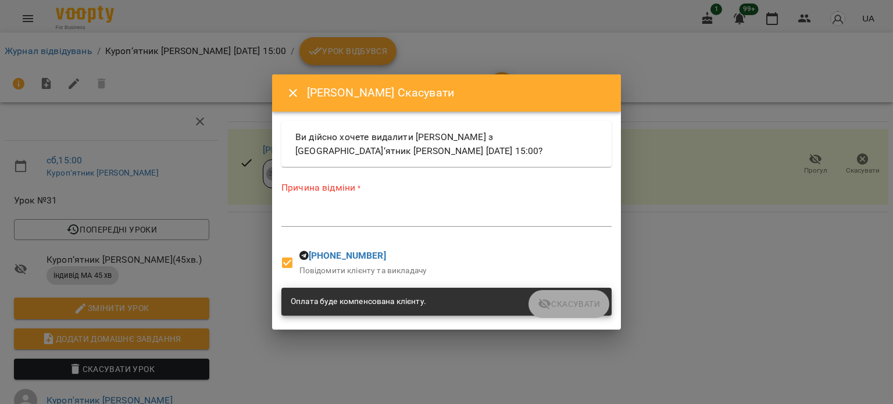
click at [379, 208] on div "*" at bounding box center [446, 217] width 330 height 19
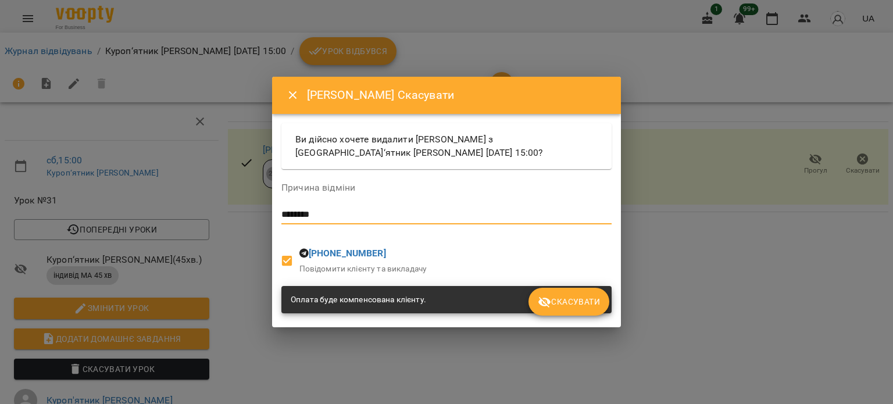
type textarea "********"
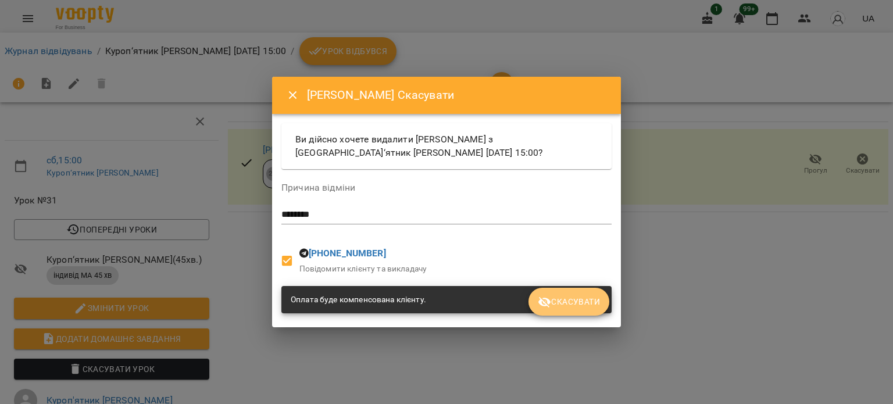
click at [593, 310] on button "Скасувати" at bounding box center [568, 302] width 81 height 28
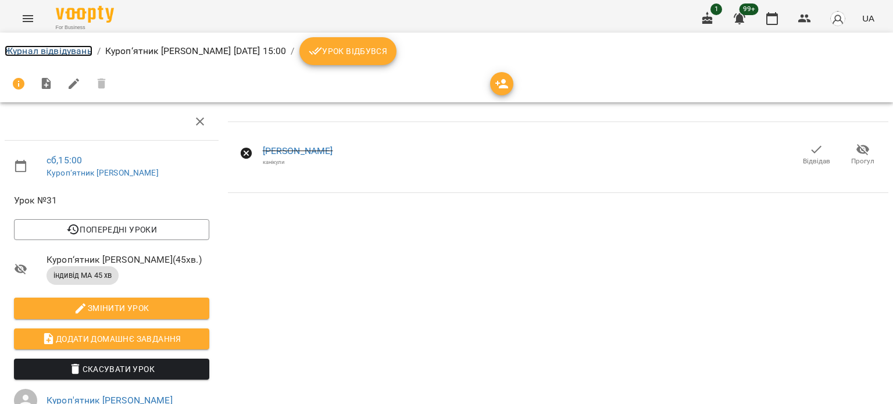
click at [41, 46] on link "Журнал відвідувань" at bounding box center [49, 50] width 88 height 11
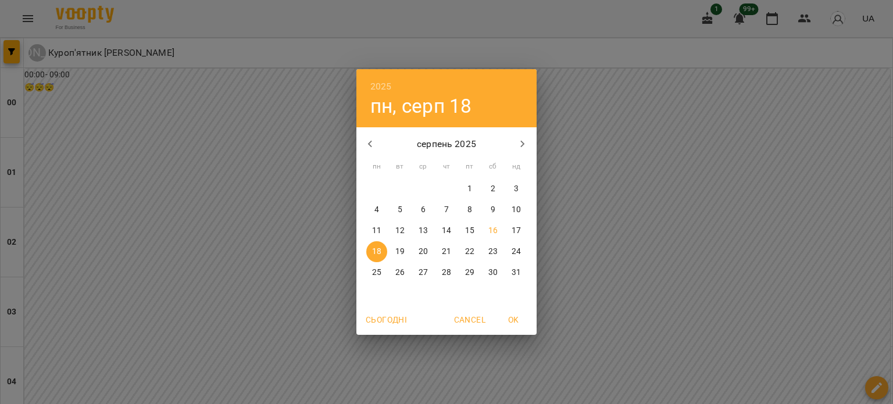
click at [377, 272] on p "25" at bounding box center [376, 273] width 9 height 12
type input "**********"
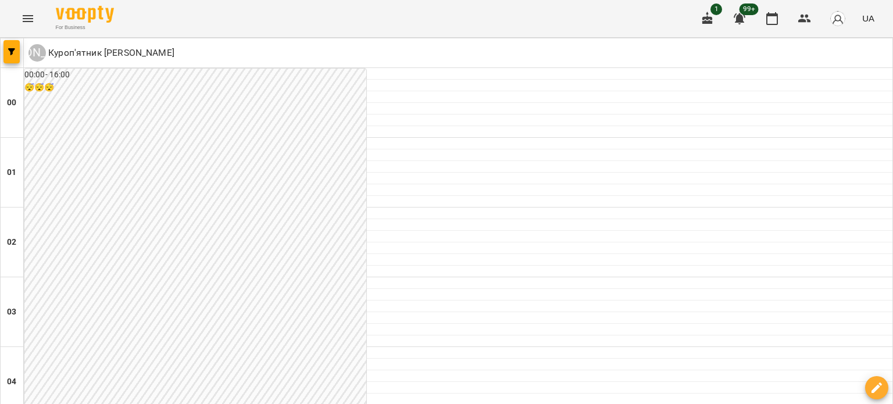
scroll to position [1279, 0]
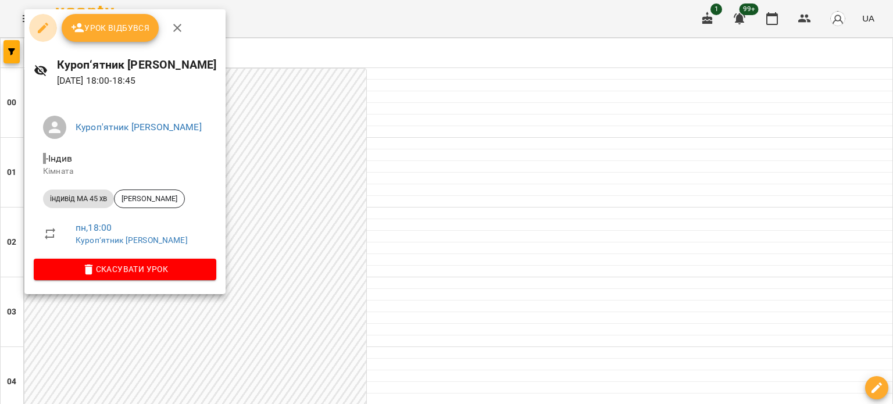
click at [39, 29] on icon "button" at bounding box center [43, 28] width 14 height 14
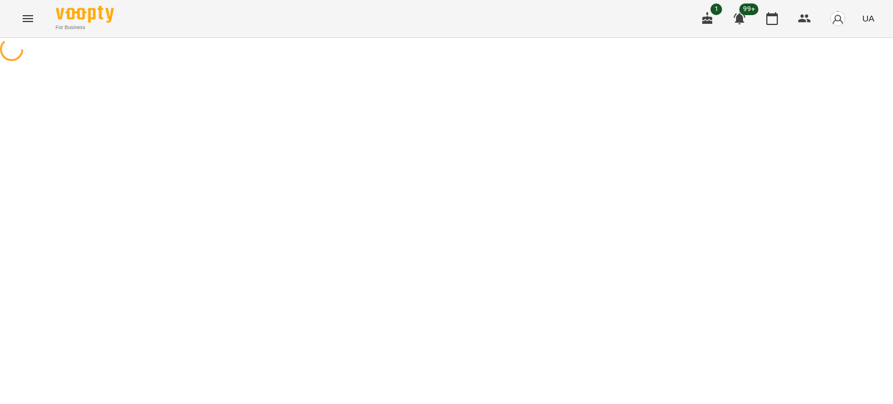
select select "**********"
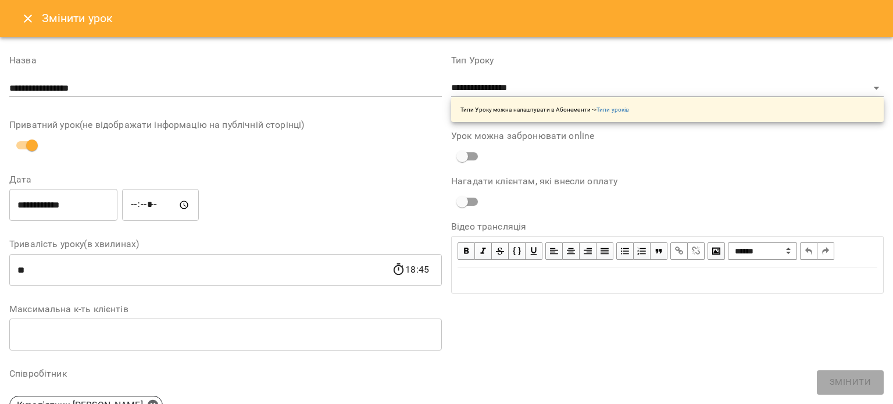
click at [23, 19] on icon "Close" at bounding box center [28, 19] width 14 height 14
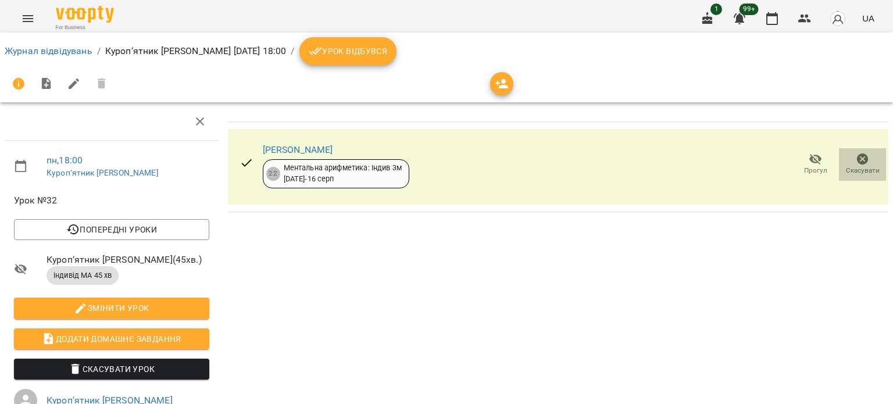
click at [857, 156] on icon "button" at bounding box center [863, 159] width 12 height 12
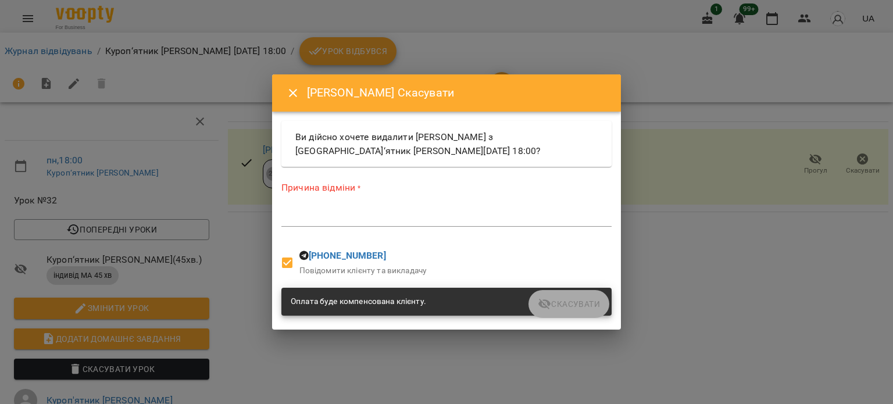
click at [375, 217] on textarea at bounding box center [446, 217] width 330 height 11
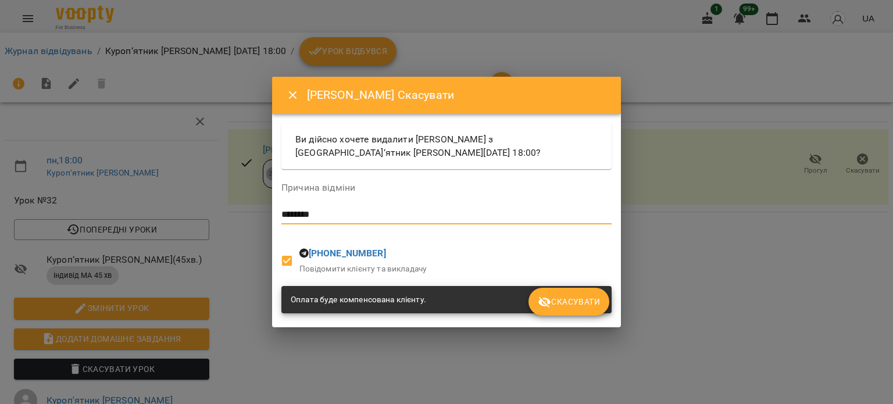
type textarea "********"
click at [579, 308] on span "Скасувати" at bounding box center [569, 302] width 62 height 14
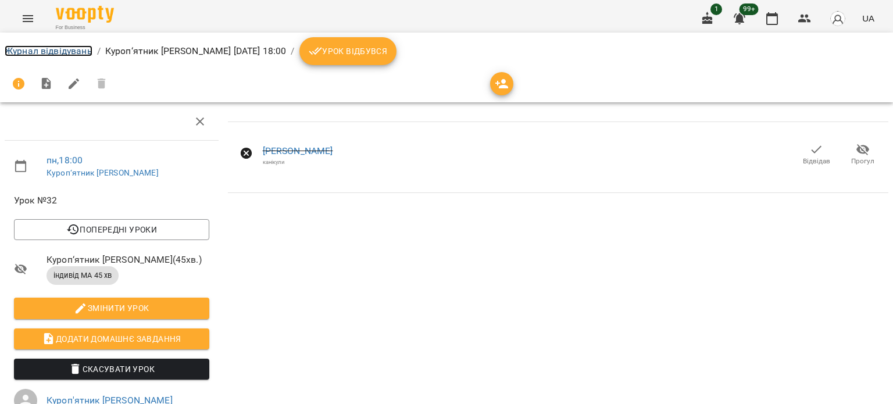
click at [41, 52] on link "Журнал відвідувань" at bounding box center [49, 50] width 88 height 11
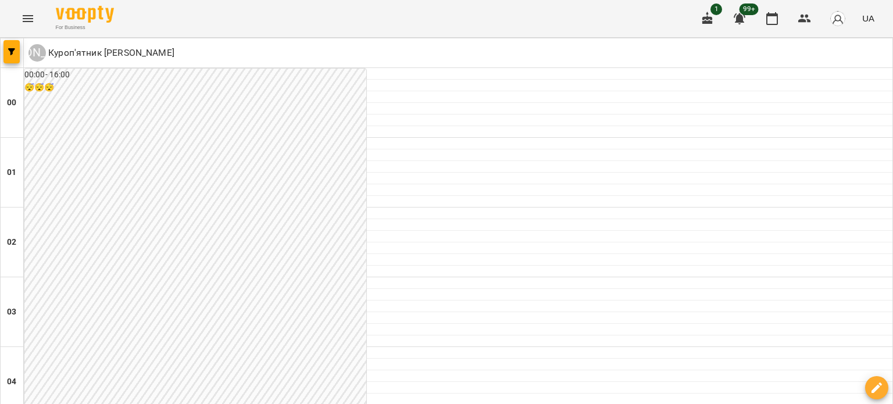
scroll to position [407, 0]
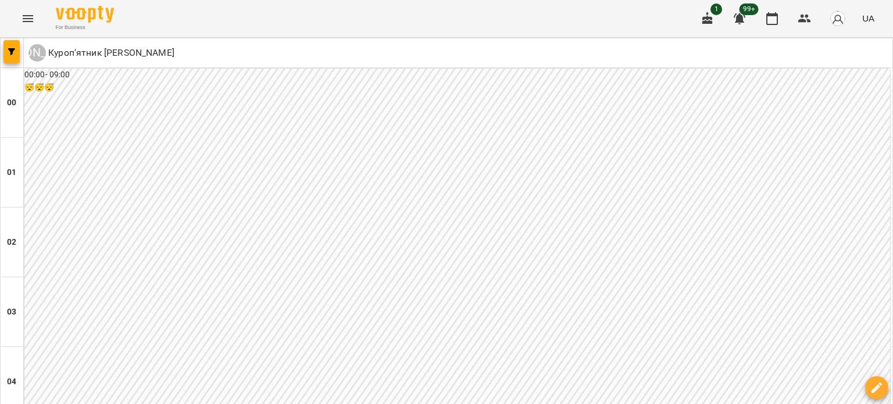
scroll to position [988, 0]
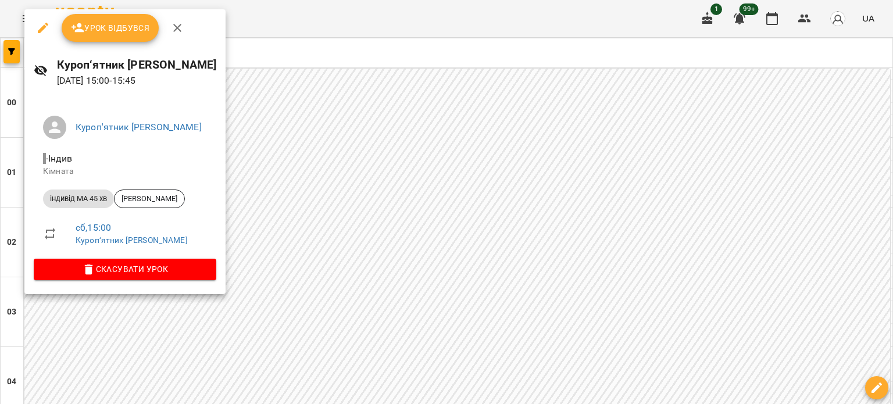
click at [51, 19] on button "button" at bounding box center [43, 28] width 28 height 28
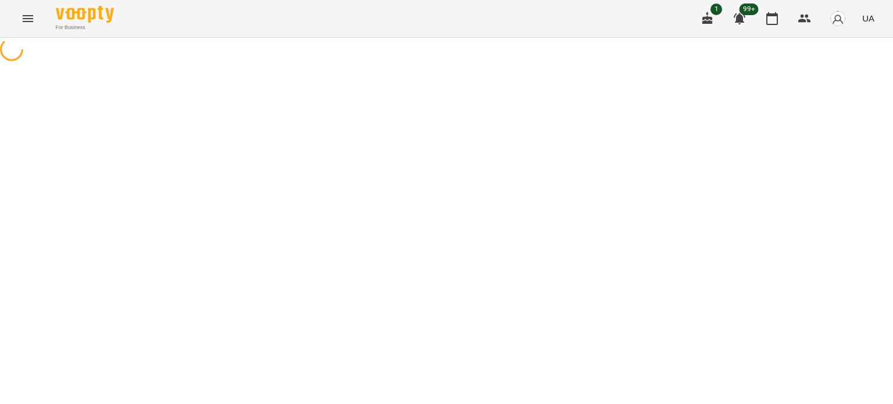
select select "**********"
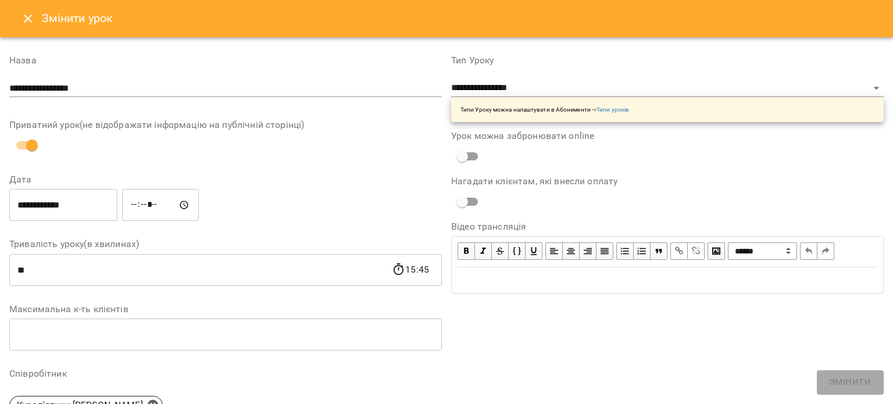
click at [22, 17] on icon "Close" at bounding box center [28, 19] width 14 height 14
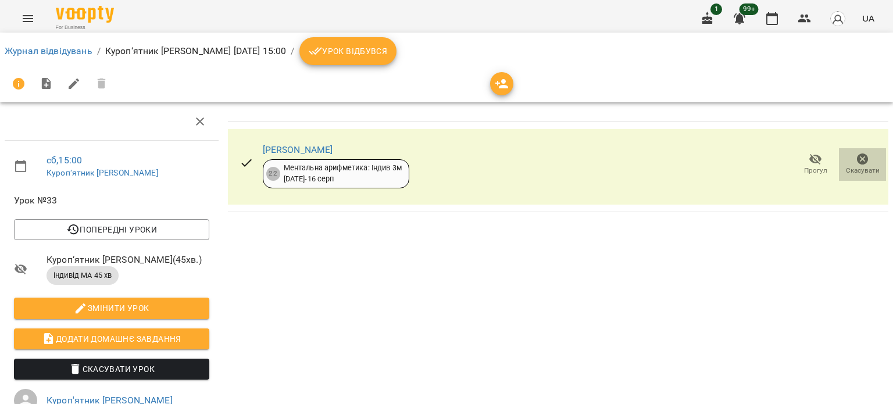
click at [860, 162] on icon "button" at bounding box center [862, 159] width 14 height 14
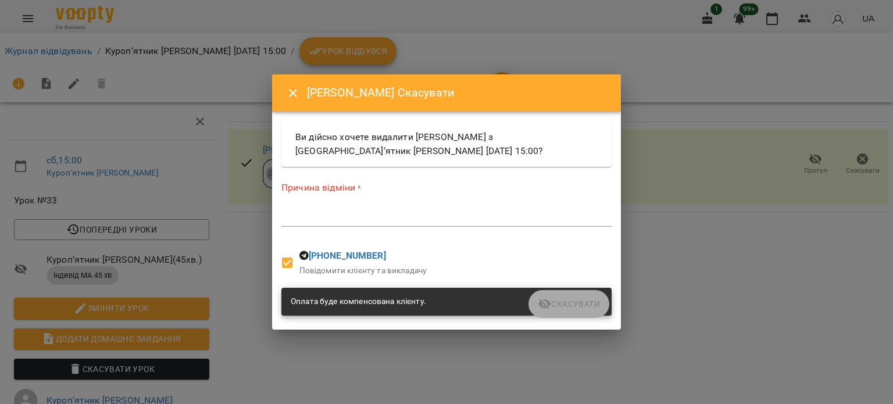
click at [321, 219] on textarea at bounding box center [446, 217] width 330 height 11
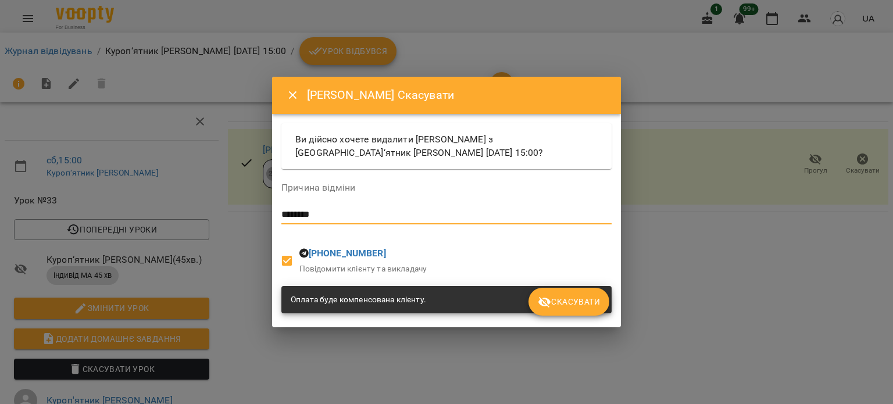
type textarea "********"
click at [557, 309] on span "Скасувати" at bounding box center [569, 302] width 62 height 14
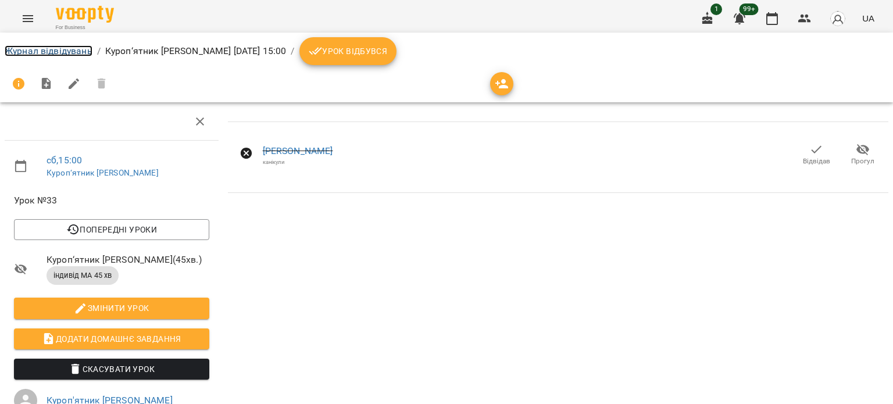
click at [44, 50] on link "Журнал відвідувань" at bounding box center [49, 50] width 88 height 11
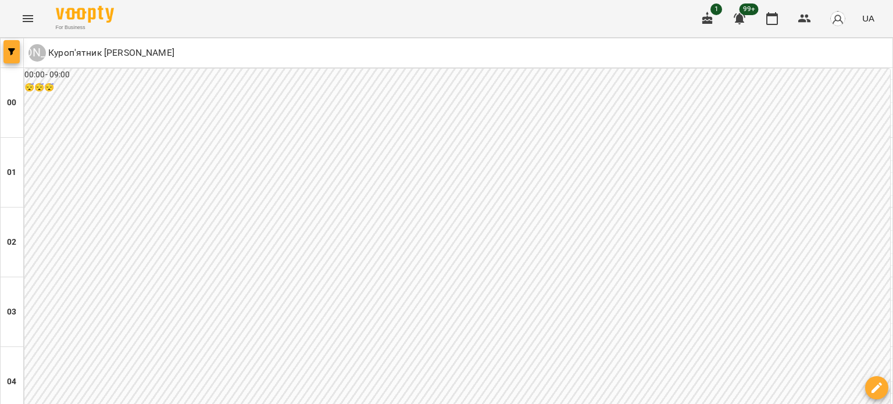
click at [10, 51] on icon "button" at bounding box center [11, 51] width 7 height 7
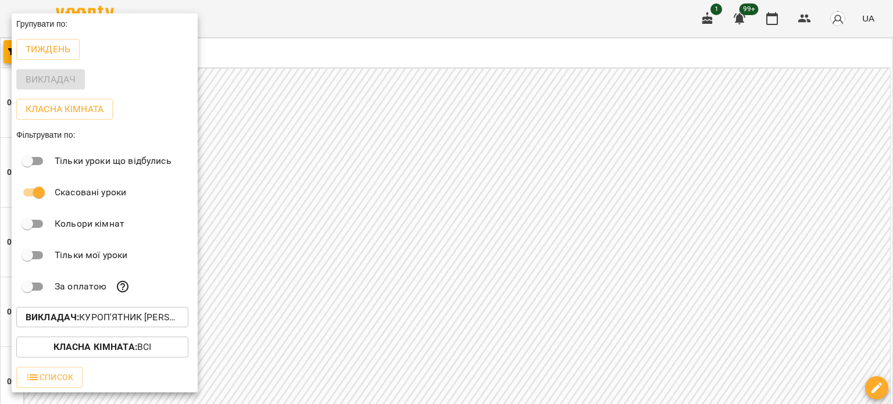
click at [120, 323] on p "Викладач : Куроп'ятник Ольга" at bounding box center [102, 317] width 153 height 14
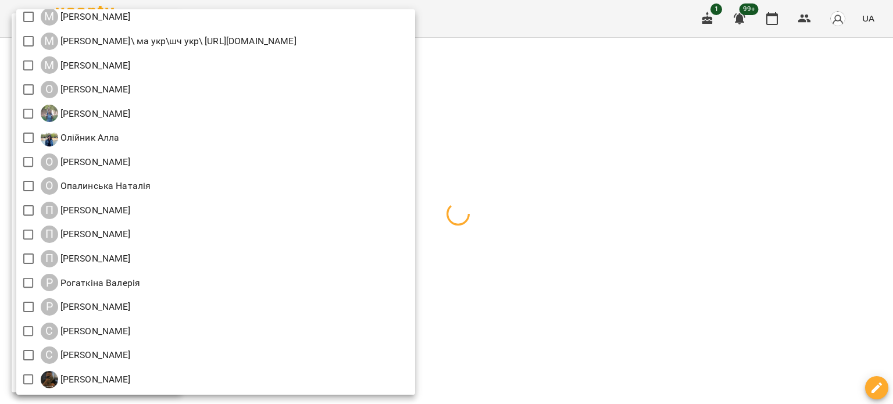
scroll to position [1279, 0]
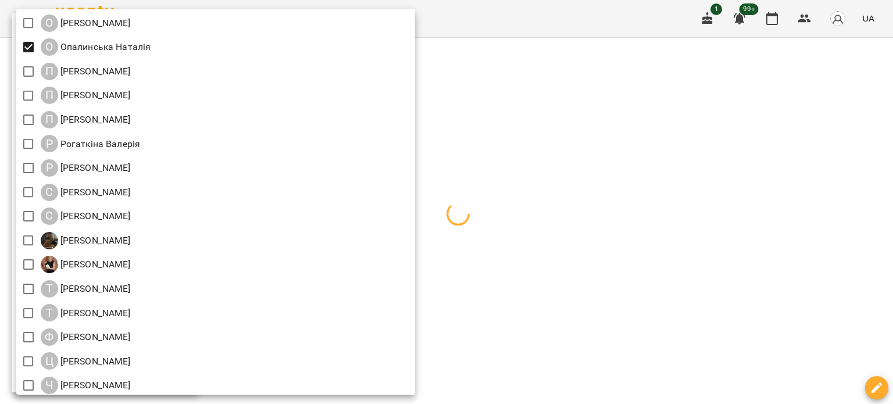
click at [821, 216] on div at bounding box center [446, 202] width 893 height 404
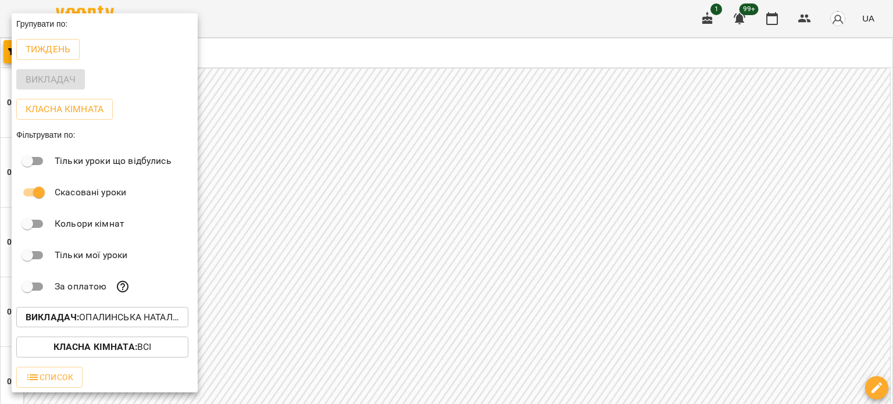
click at [875, 346] on div at bounding box center [446, 202] width 893 height 404
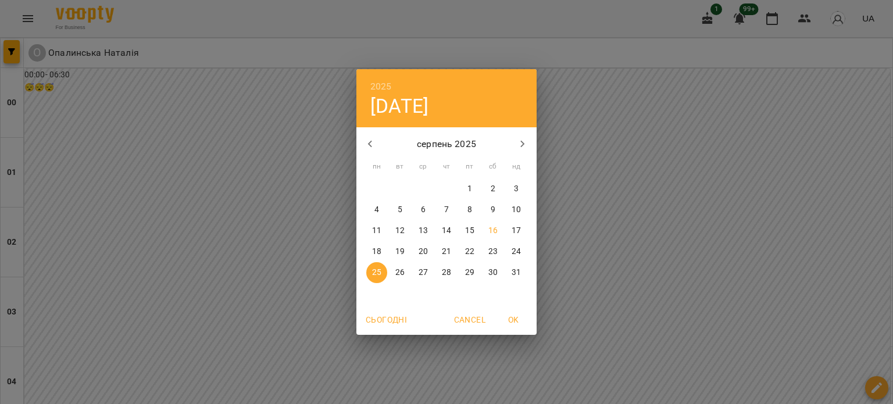
click at [516, 228] on p "17" at bounding box center [515, 231] width 9 height 12
type input "**********"
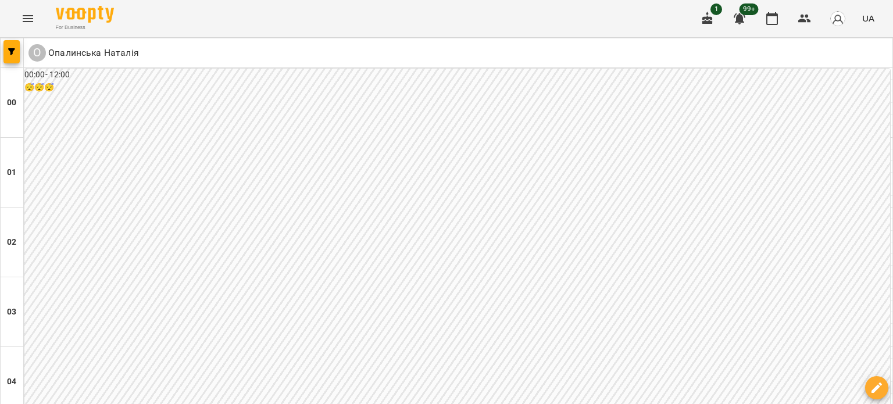
scroll to position [1104, 0]
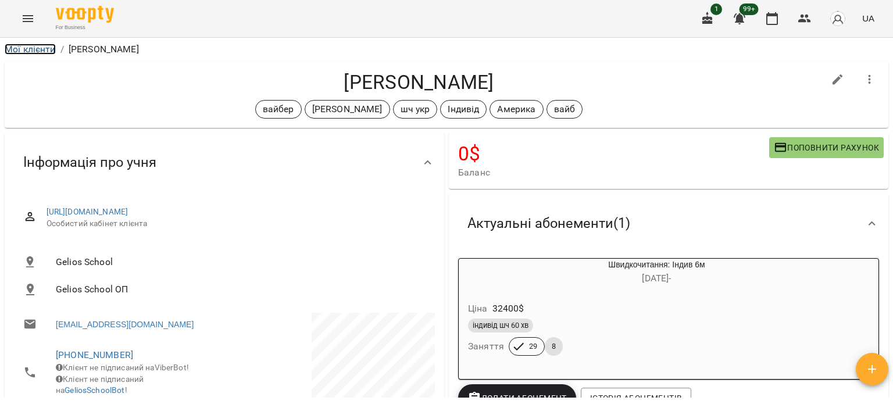
click at [23, 46] on link "Мої клієнти" at bounding box center [30, 49] width 51 height 11
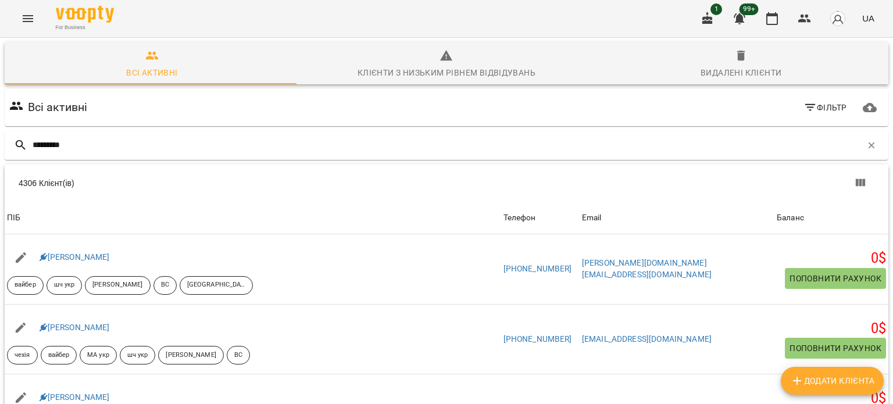
type input "*********"
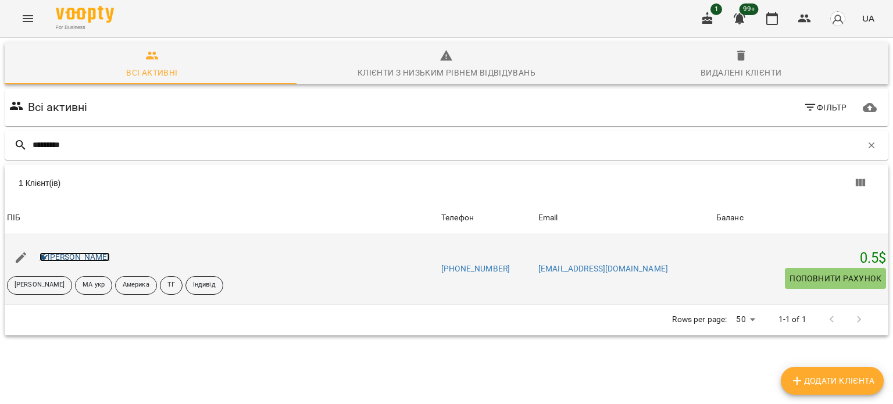
click at [76, 258] on link "[PERSON_NAME]" at bounding box center [75, 256] width 70 height 9
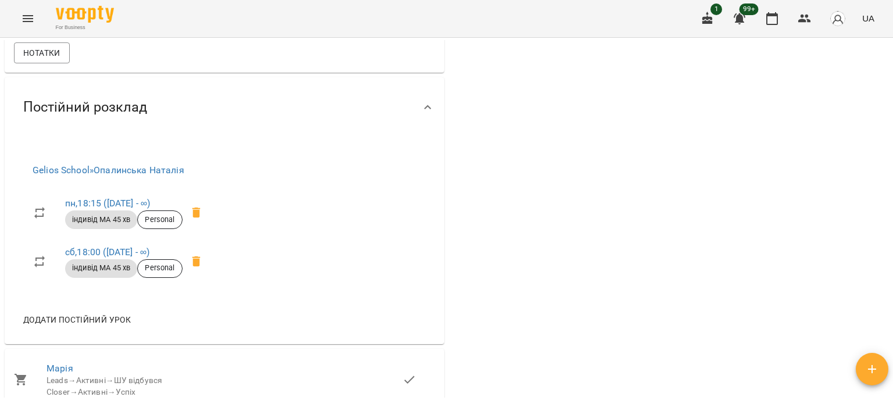
scroll to position [1046, 0]
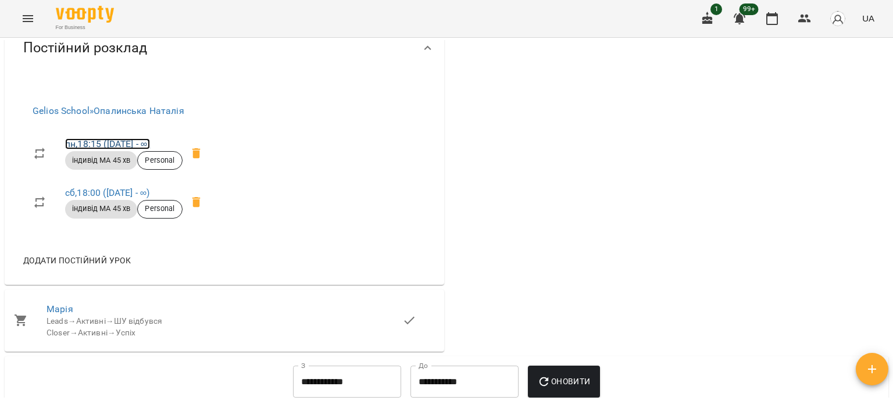
click at [98, 149] on link "пн , 18:15 ([DATE] - ∞)" at bounding box center [107, 143] width 85 height 11
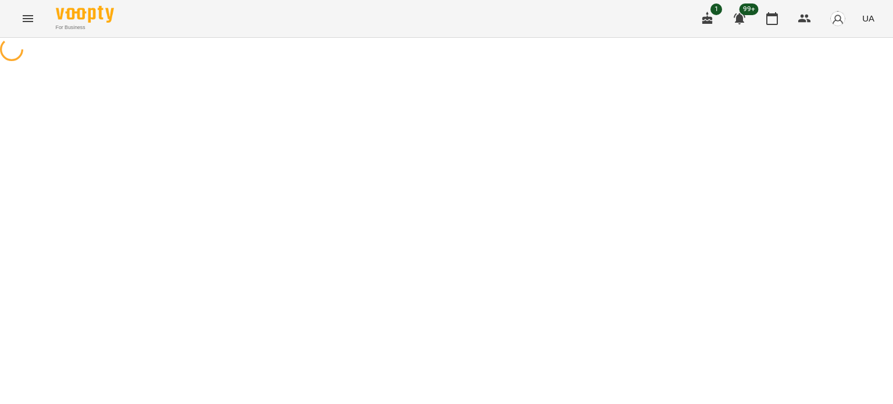
select select "*"
select select "**********"
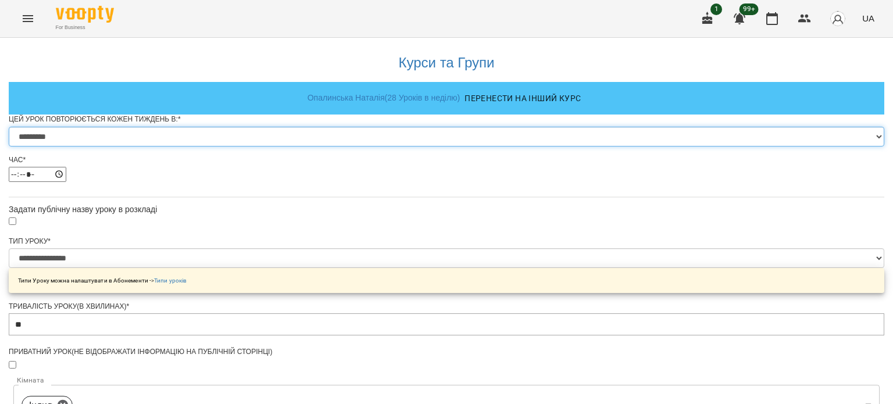
click at [335, 146] on select "********* ******** ****** ****** ******** ****** ******" at bounding box center [446, 137] width 875 height 20
select select "*"
click at [302, 146] on select "********* ******** ****** ****** ******** ****** ******" at bounding box center [446, 137] width 875 height 20
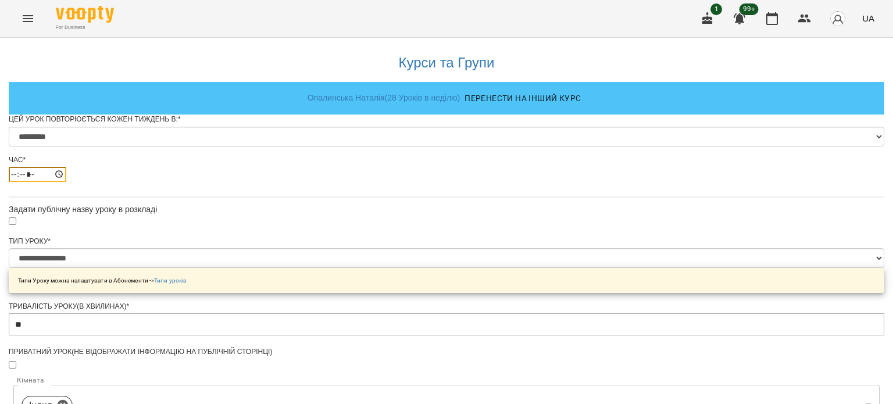
click at [66, 182] on input "*****" at bounding box center [38, 174] width 58 height 15
type input "*****"
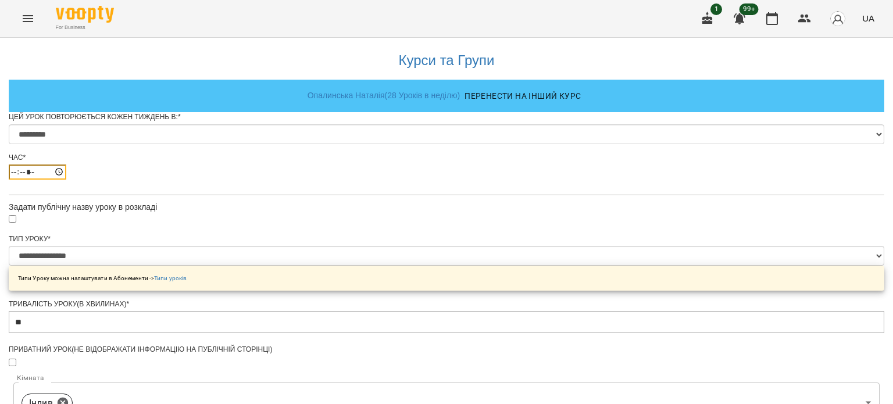
scroll to position [515, 0]
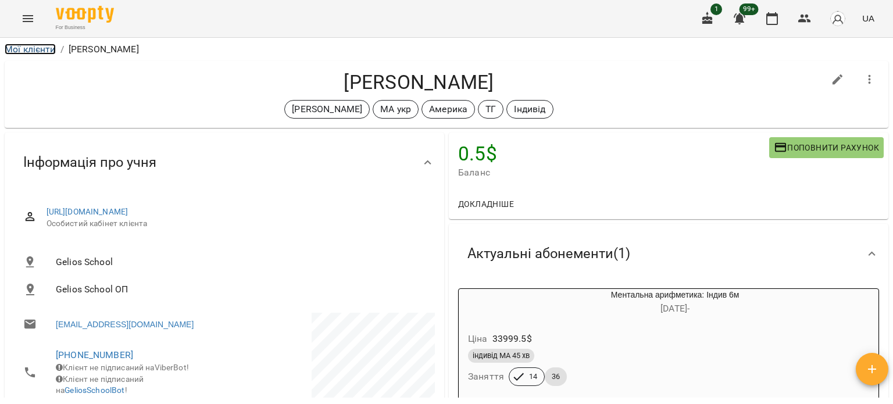
click at [51, 48] on link "Мої клієнти" at bounding box center [30, 49] width 51 height 11
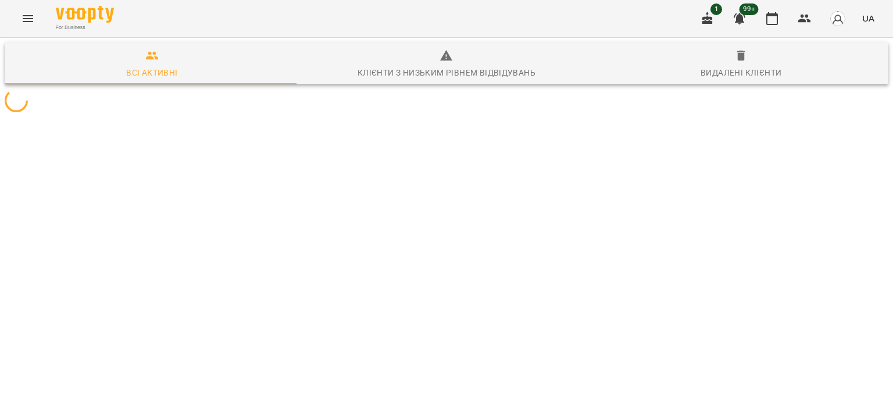
click at [816, 114] on div at bounding box center [446, 101] width 888 height 28
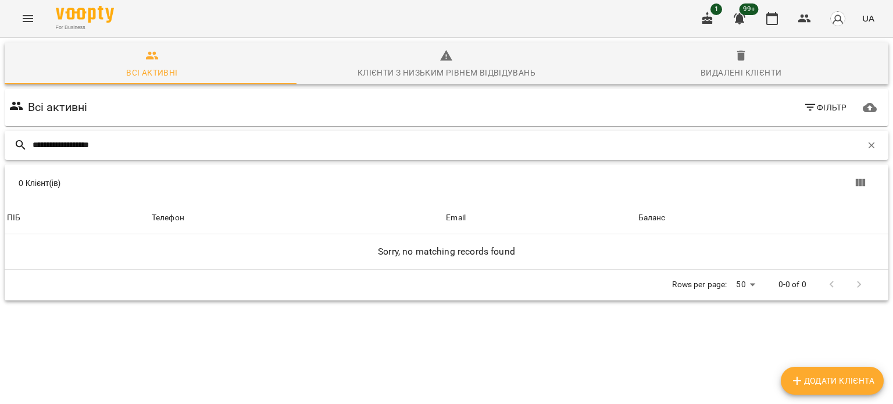
drag, startPoint x: 70, startPoint y: 143, endPoint x: 178, endPoint y: 151, distance: 107.8
click at [177, 151] on input "**********" at bounding box center [447, 144] width 829 height 19
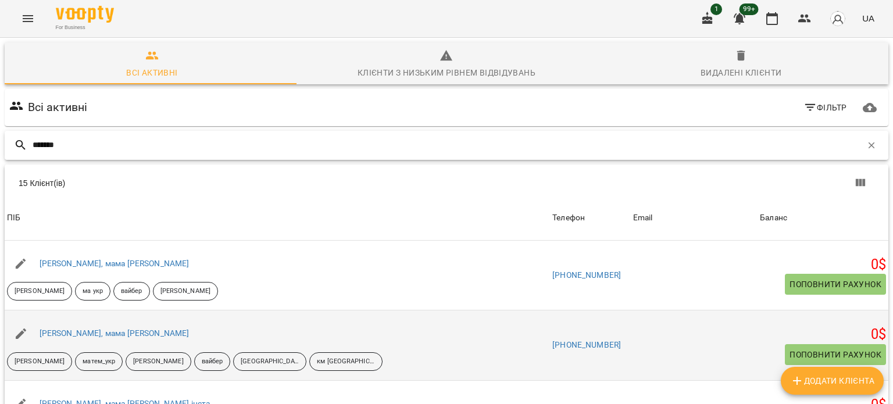
scroll to position [639, 0]
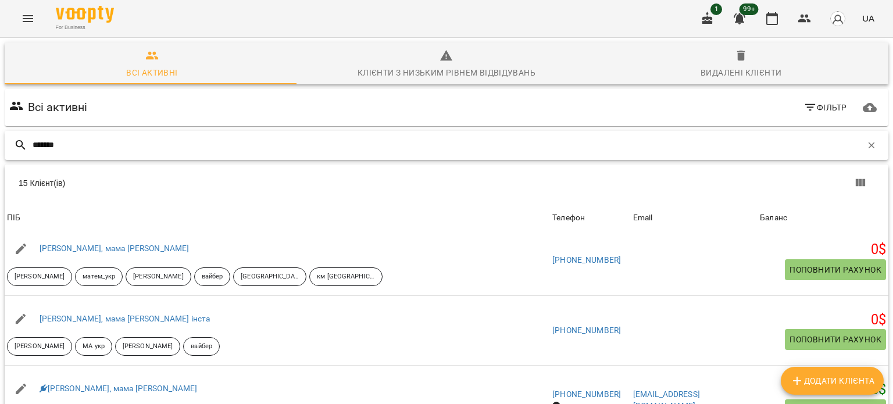
type input "*******"
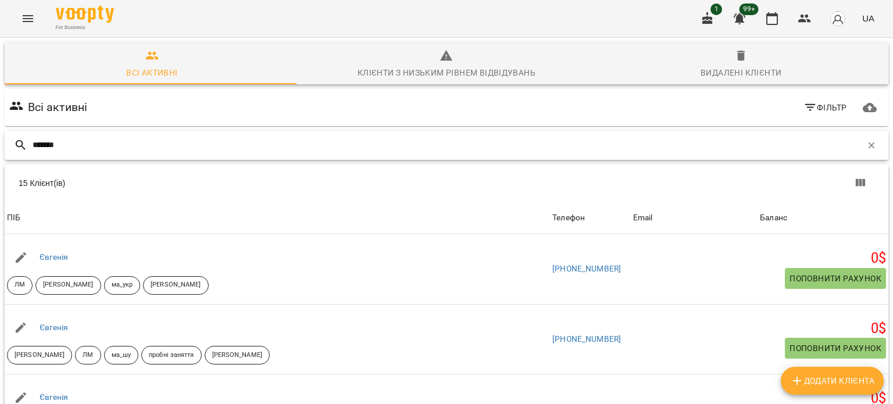
scroll to position [0, 0]
drag, startPoint x: 85, startPoint y: 144, endPoint x: 0, endPoint y: 141, distance: 84.9
click at [0, 141] on div "Всі активні Клієнти з низьким рівнем відвідувань Видалені клієнти Всі активні Ф…" at bounding box center [446, 322] width 897 height 575
type input "**********"
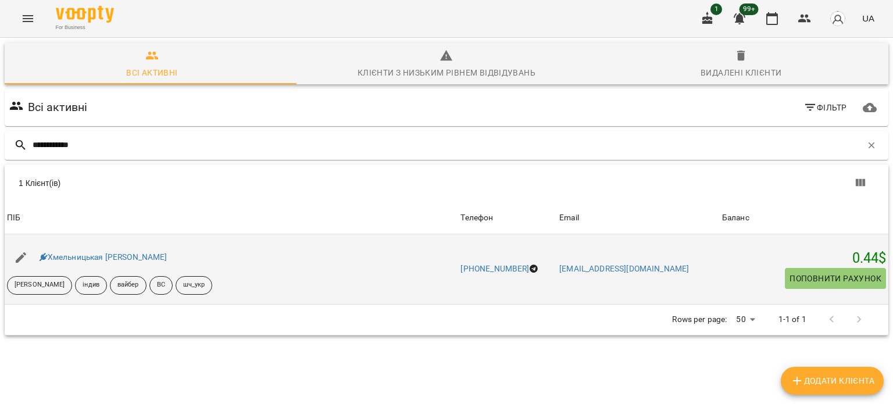
click at [84, 262] on div "Хмельницькая [PERSON_NAME]" at bounding box center [103, 257] width 133 height 16
click at [87, 258] on link "Хмельницькая [PERSON_NAME]" at bounding box center [104, 256] width 128 height 9
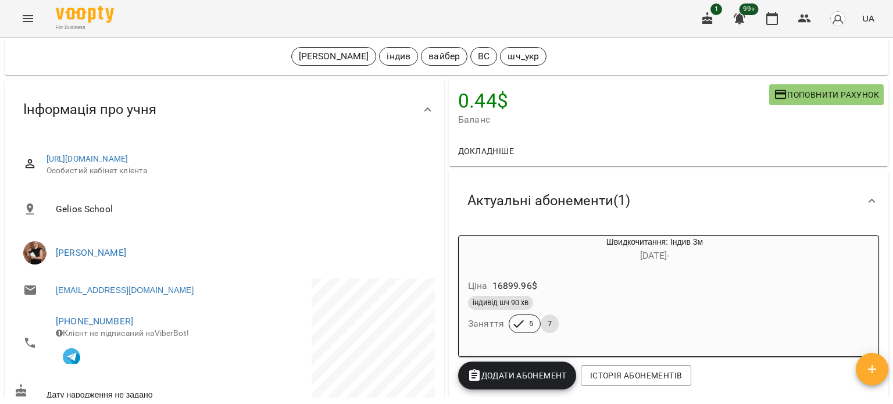
scroll to position [116, 0]
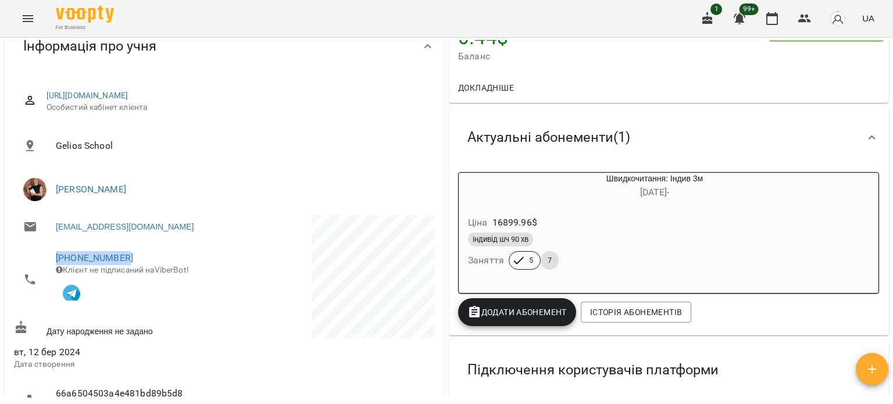
drag, startPoint x: 146, startPoint y: 253, endPoint x: 56, endPoint y: 246, distance: 90.9
click at [48, 257] on li "[PHONE_NUMBER] Клієнт не підписаний на ViberBot!" at bounding box center [118, 279] width 208 height 73
copy link "[PHONE_NUMBER]"
click at [593, 238] on div "індивід шч 90 хв" at bounding box center [626, 239] width 317 height 14
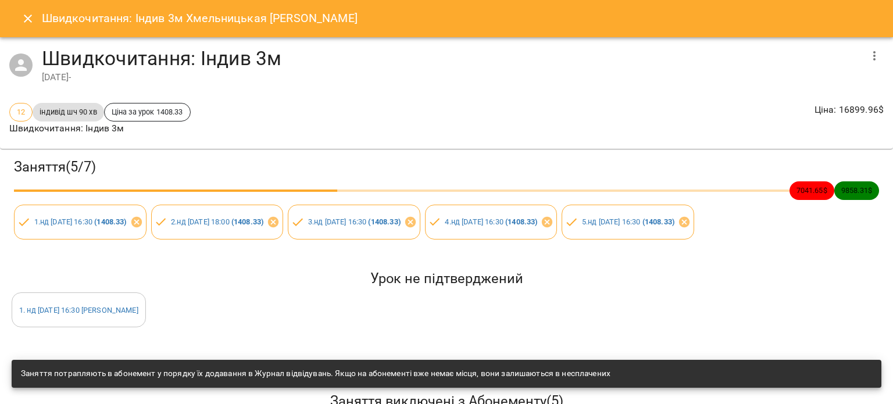
click at [867, 62] on icon "button" at bounding box center [874, 56] width 14 height 14
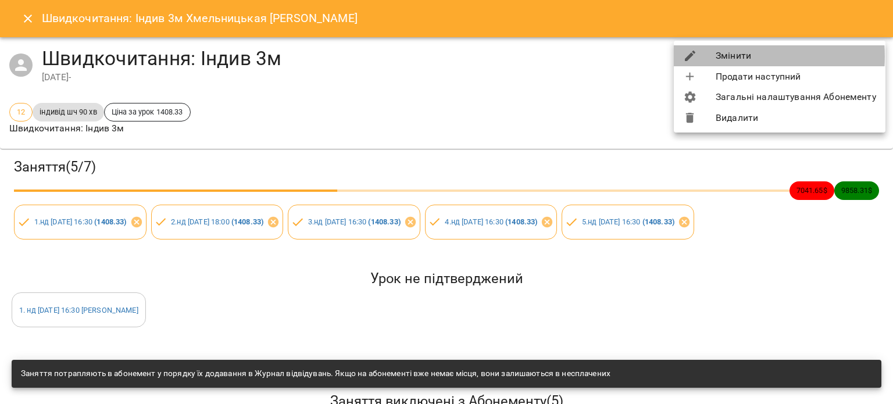
click at [716, 56] on li "Змінити" at bounding box center [780, 55] width 212 height 21
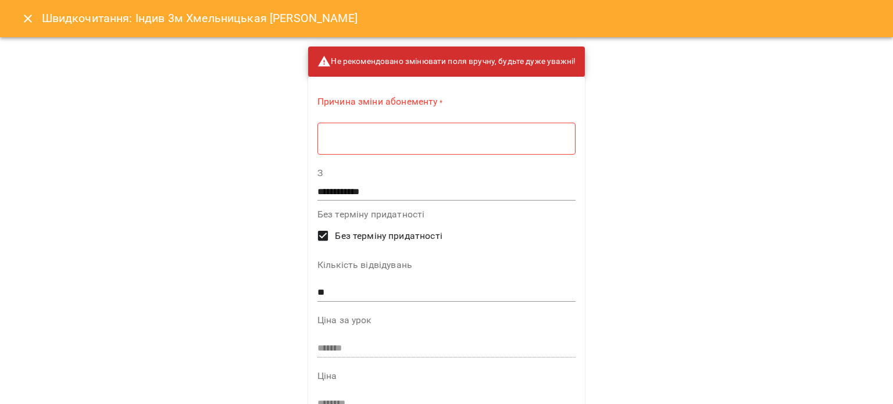
click at [337, 293] on input "**" at bounding box center [446, 292] width 258 height 19
click at [23, 13] on icon "Close" at bounding box center [28, 19] width 14 height 14
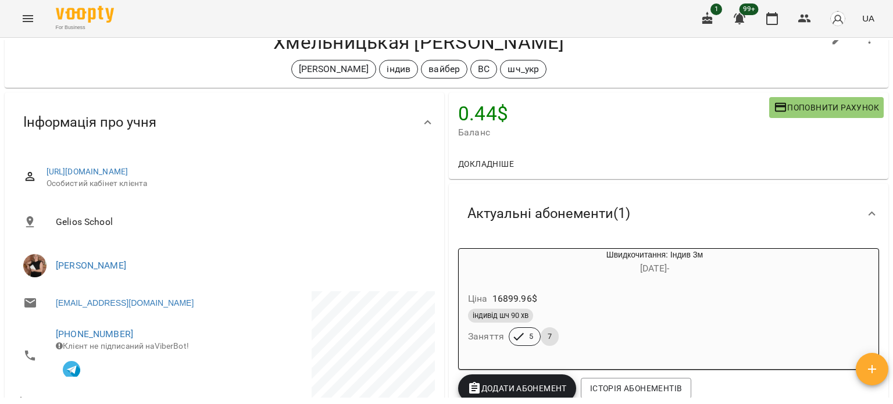
scroll to position [0, 0]
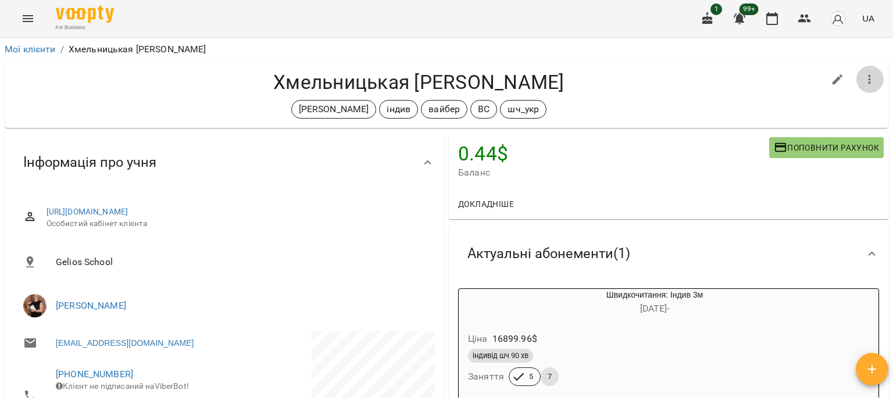
click at [865, 74] on icon "button" at bounding box center [869, 80] width 14 height 14
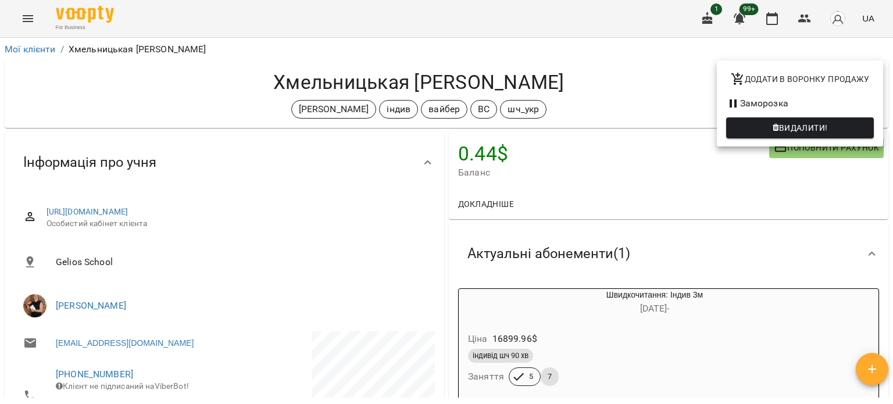
click at [540, 314] on div at bounding box center [446, 202] width 893 height 404
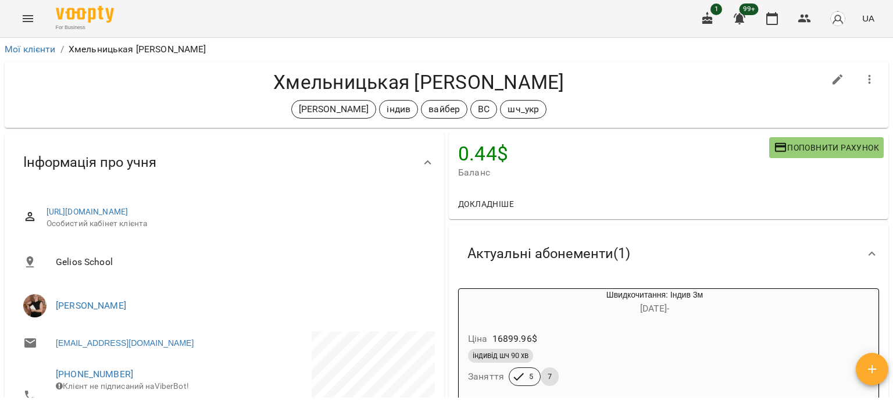
click at [589, 368] on div "індивід шч 90 хв Заняття 5 7" at bounding box center [627, 367] width 322 height 42
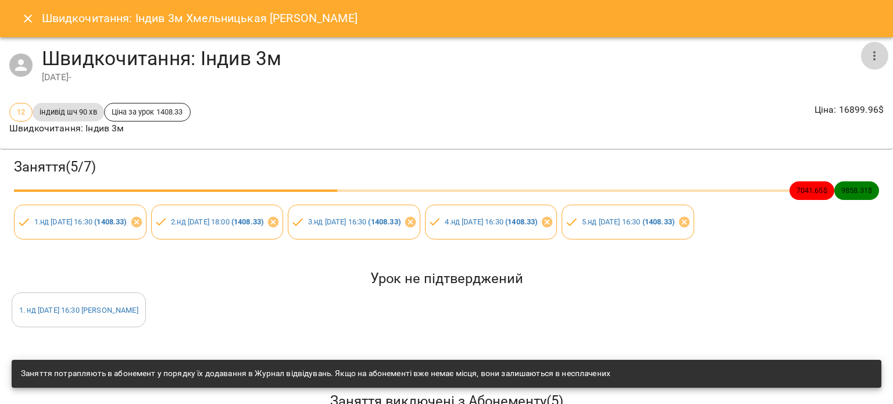
click at [867, 53] on icon "button" at bounding box center [874, 56] width 14 height 14
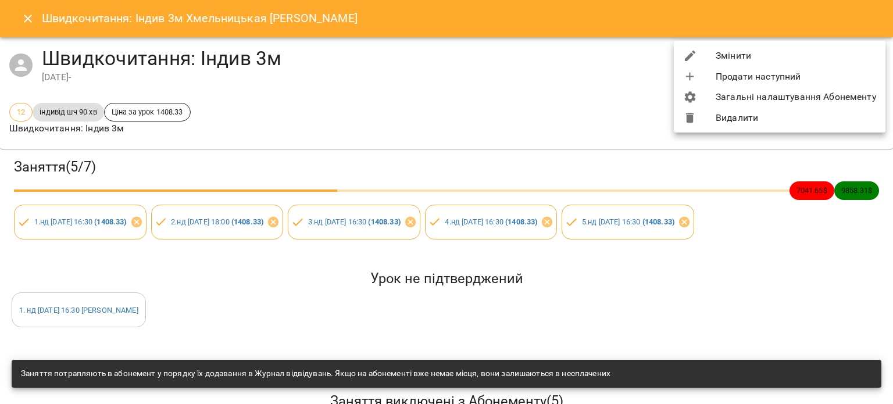
click at [785, 58] on li "Змінити" at bounding box center [780, 55] width 212 height 21
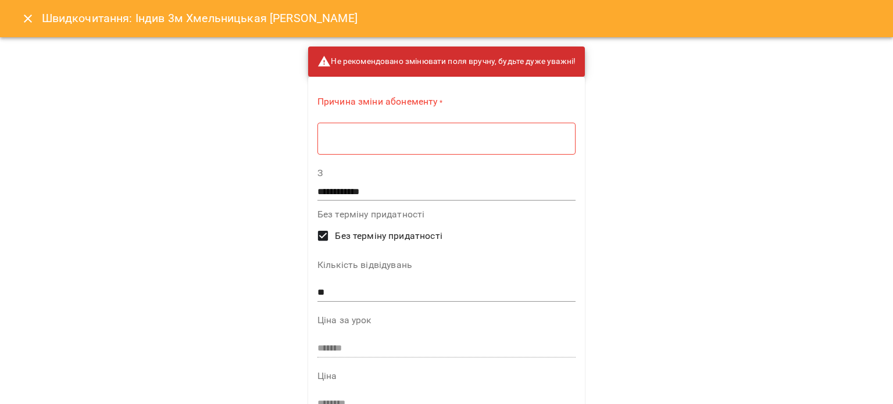
click at [338, 292] on input "**" at bounding box center [446, 292] width 258 height 19
click at [365, 131] on div "* ​" at bounding box center [446, 138] width 258 height 33
click at [323, 291] on input "***" at bounding box center [446, 292] width 258 height 19
type input "**"
click at [350, 135] on textarea at bounding box center [446, 138] width 242 height 11
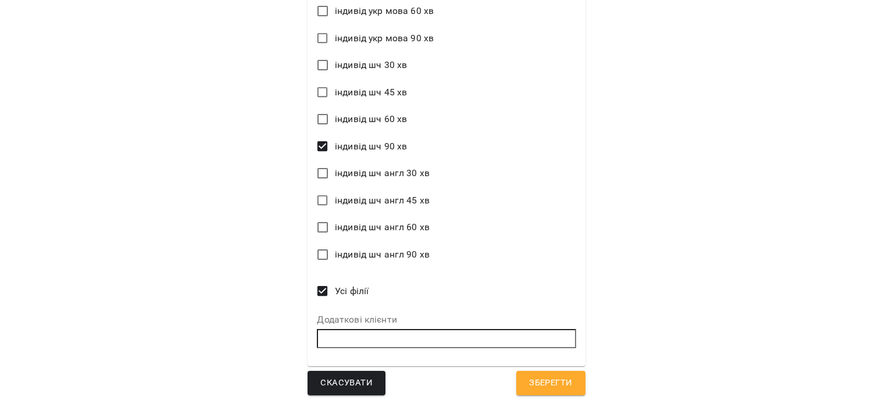
type textarea "**********"
click at [358, 380] on span "Скасувати" at bounding box center [346, 382] width 52 height 15
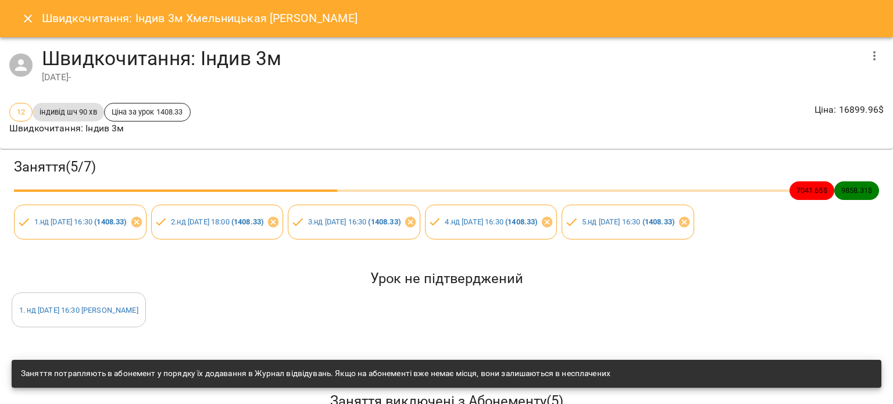
click at [873, 55] on icon "button" at bounding box center [874, 55] width 2 height 9
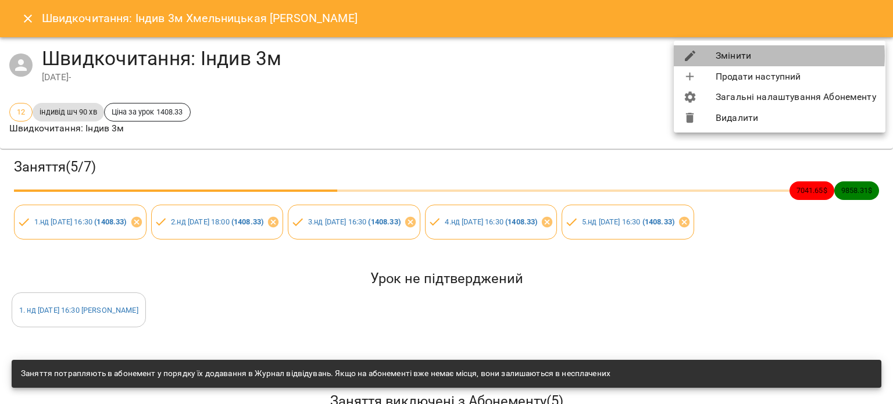
click at [753, 56] on li "Змінити" at bounding box center [780, 55] width 212 height 21
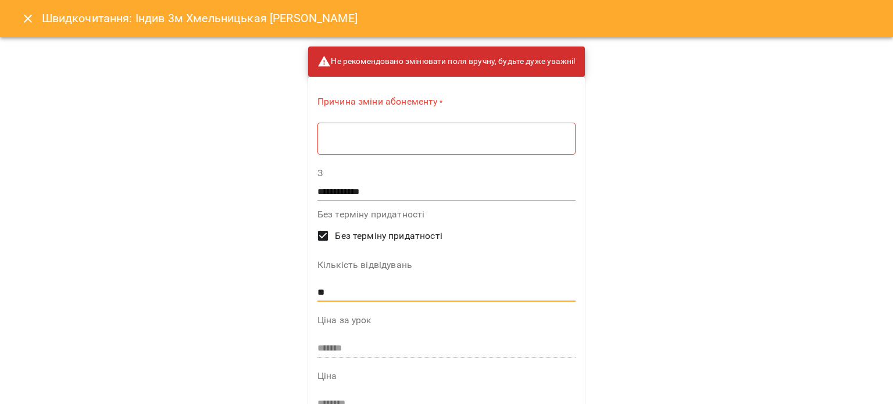
click at [328, 295] on input "**" at bounding box center [446, 292] width 258 height 19
type input "**"
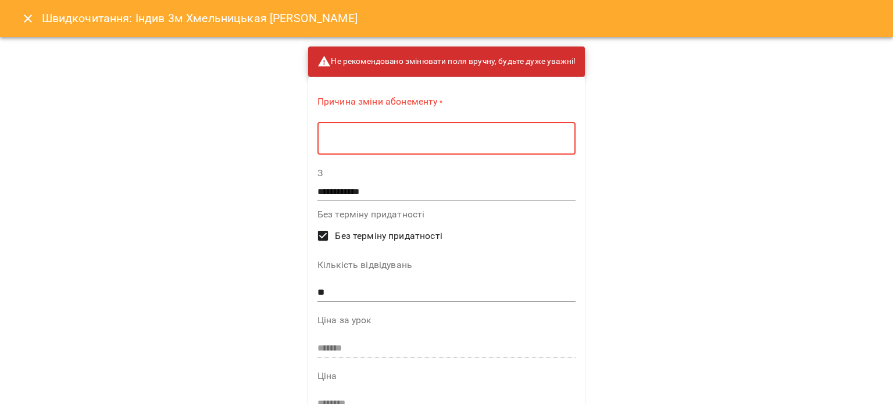
click at [386, 137] on textarea at bounding box center [446, 138] width 242 height 11
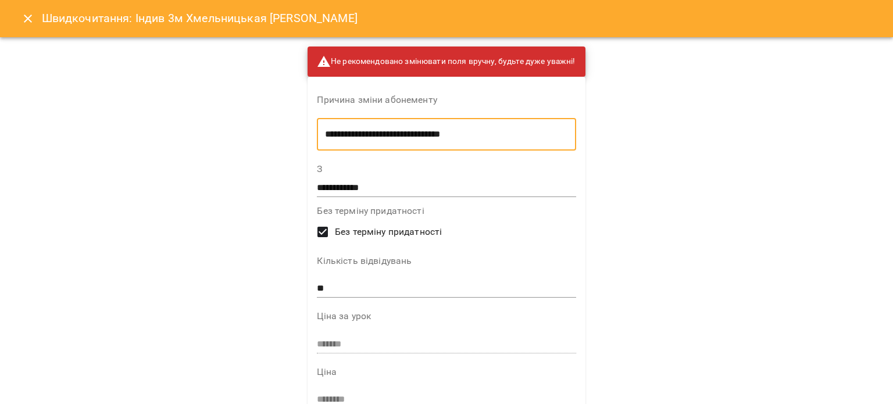
paste textarea "**********"
drag, startPoint x: 540, startPoint y: 135, endPoint x: 449, endPoint y: 131, distance: 90.8
click at [449, 131] on textarea "**********" at bounding box center [446, 134] width 242 height 11
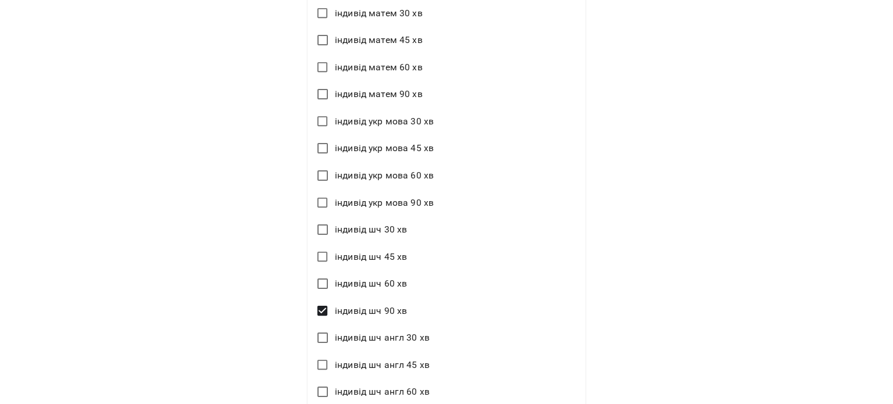
scroll to position [1601, 0]
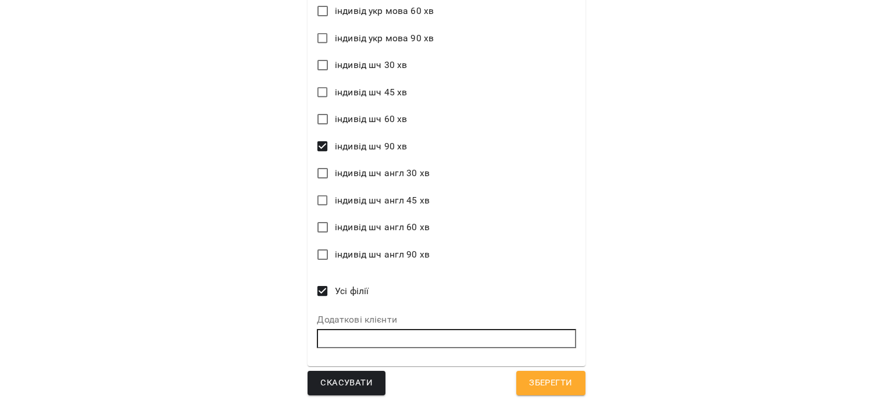
type textarea "**********"
click at [547, 393] on button "Зберегти" at bounding box center [550, 383] width 69 height 24
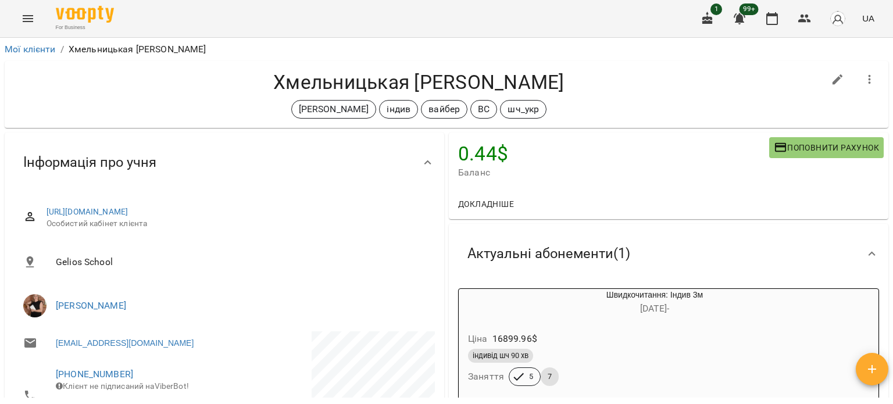
scroll to position [4, 0]
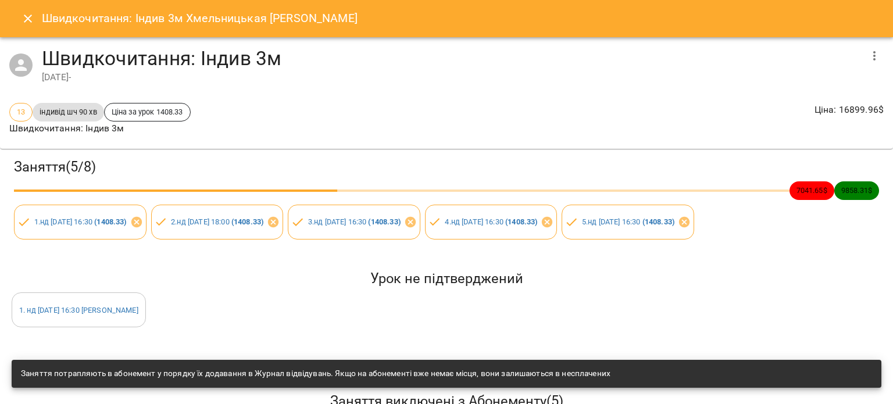
click at [26, 18] on icon "Close" at bounding box center [28, 19] width 14 height 14
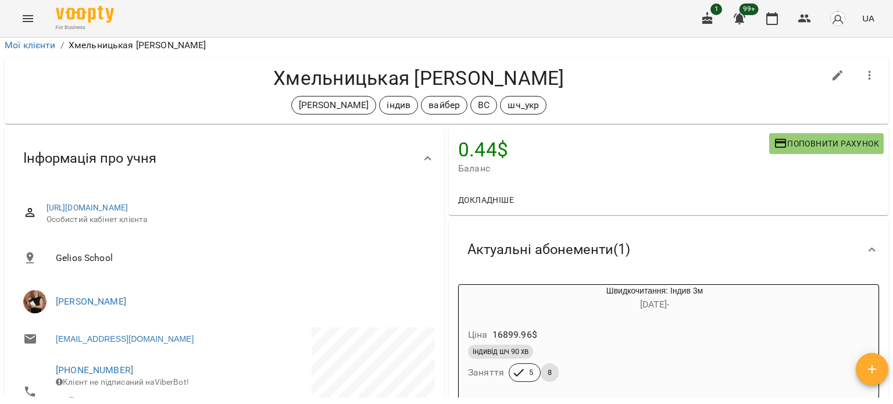
scroll to position [120, 0]
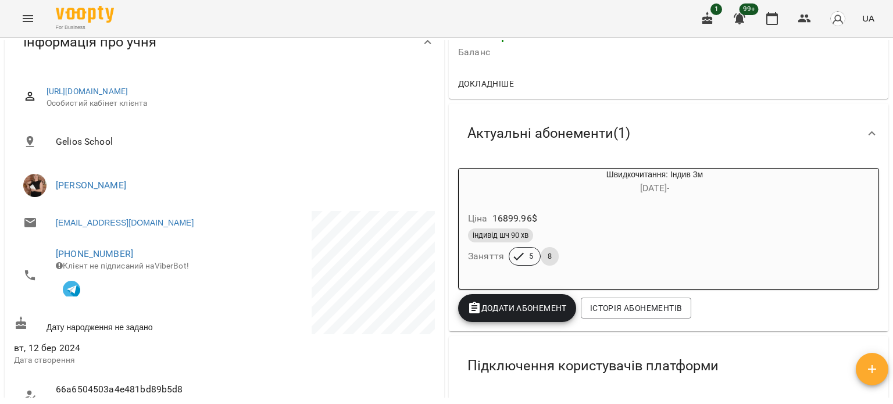
click at [625, 272] on div "Ціна 16899.96 $ індивід шч 90 хв Заняття 5 8" at bounding box center [627, 240] width 336 height 79
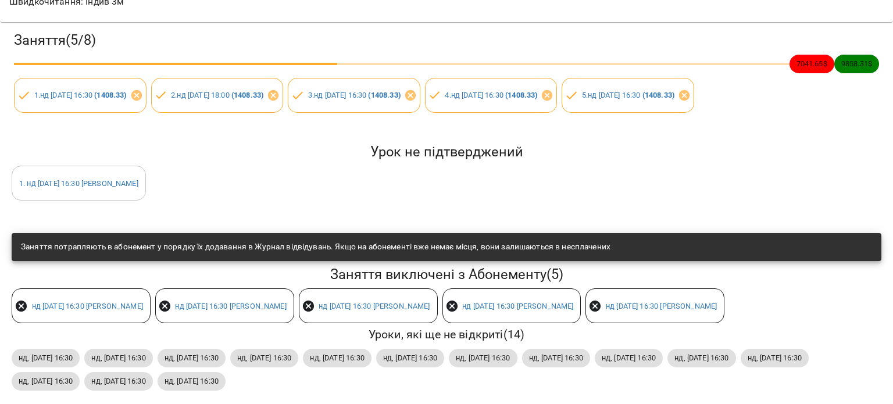
scroll to position [0, 0]
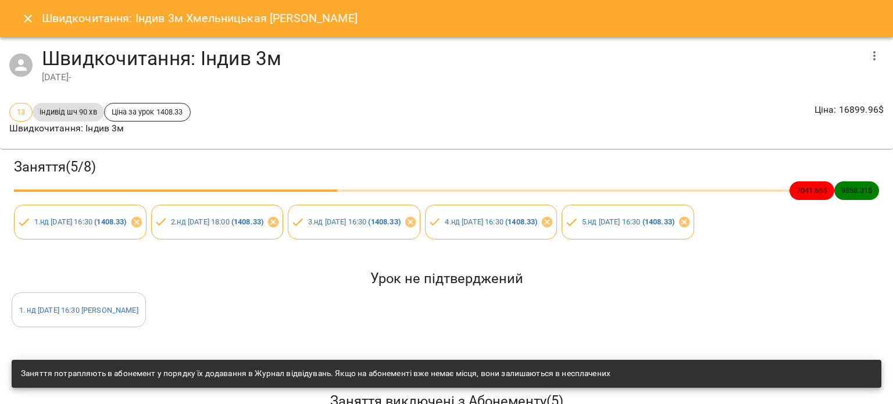
click at [30, 16] on icon "Close" at bounding box center [28, 19] width 8 height 8
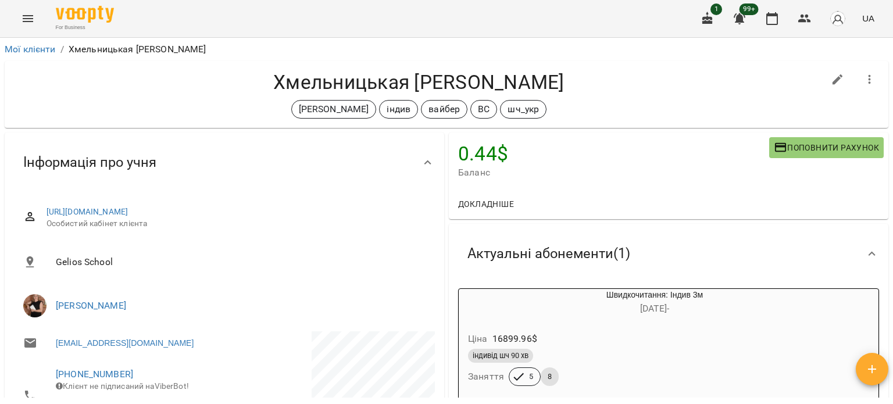
click at [173, 241] on div "Gelios School" at bounding box center [224, 262] width 425 height 42
click at [41, 48] on link "Мої клієнти" at bounding box center [30, 49] width 51 height 11
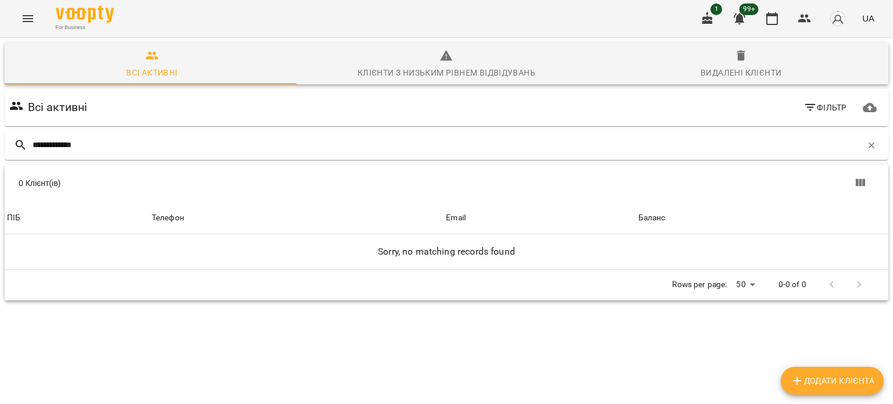
drag, startPoint x: 72, startPoint y: 142, endPoint x: 232, endPoint y: 178, distance: 164.4
click at [194, 147] on input "**********" at bounding box center [447, 144] width 829 height 19
type input "********"
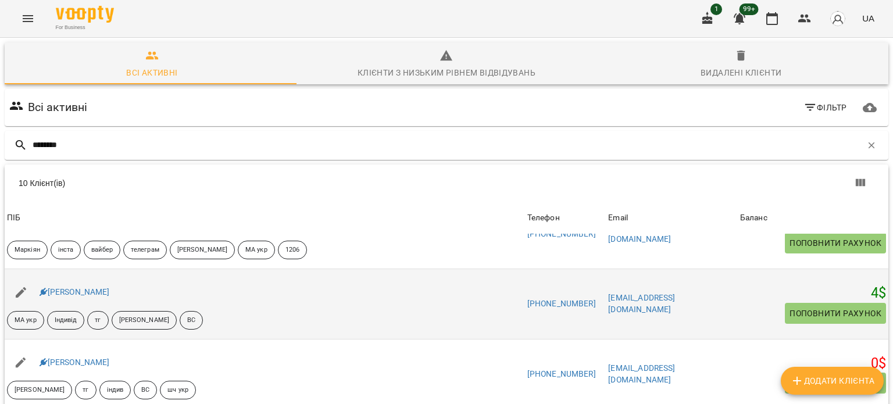
scroll to position [174, 0]
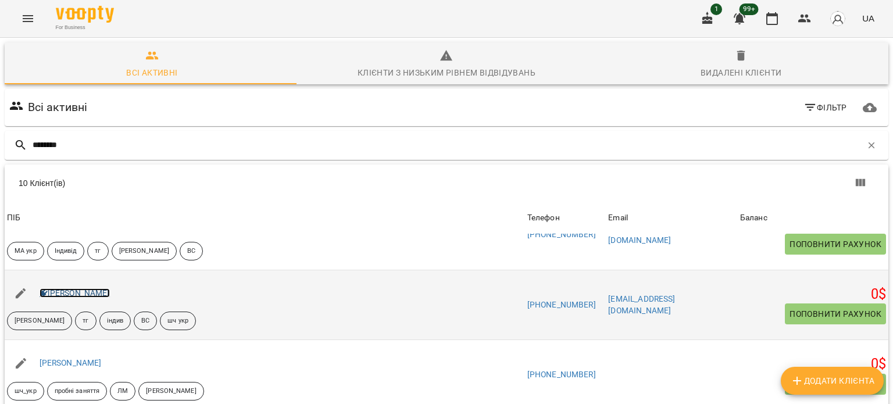
click at [77, 292] on link "[PERSON_NAME]" at bounding box center [75, 292] width 70 height 9
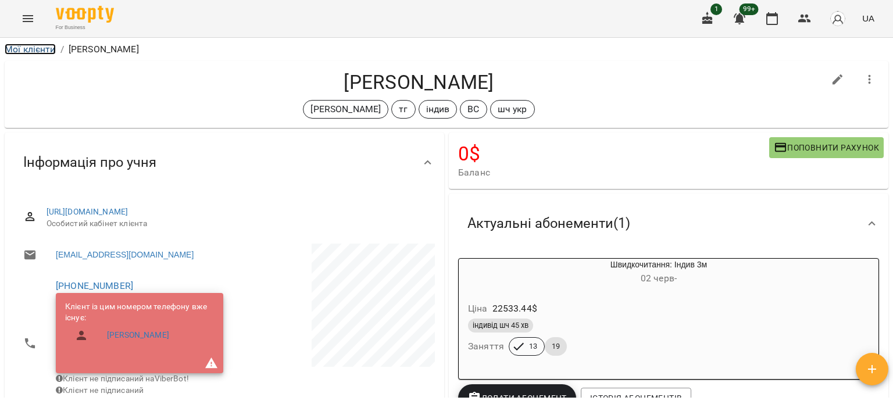
click at [35, 51] on link "Мої клієнти" at bounding box center [30, 49] width 51 height 11
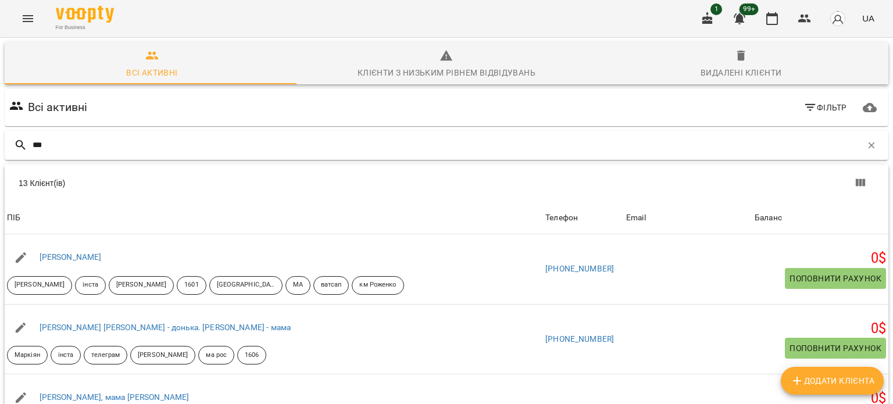
type input "***"
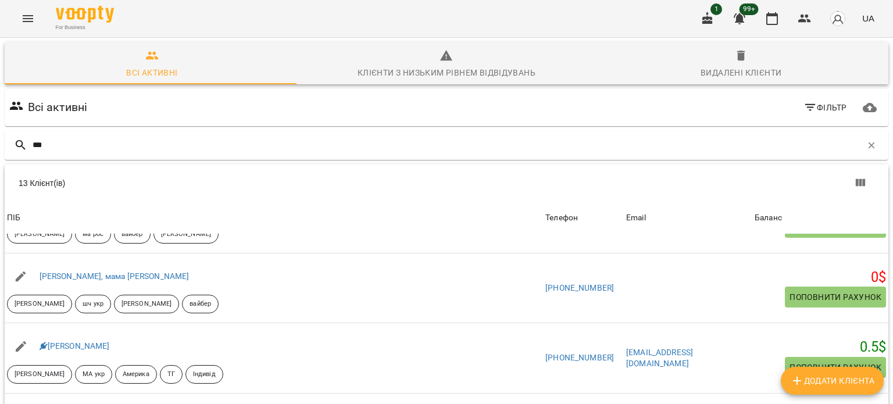
scroll to position [128, 0]
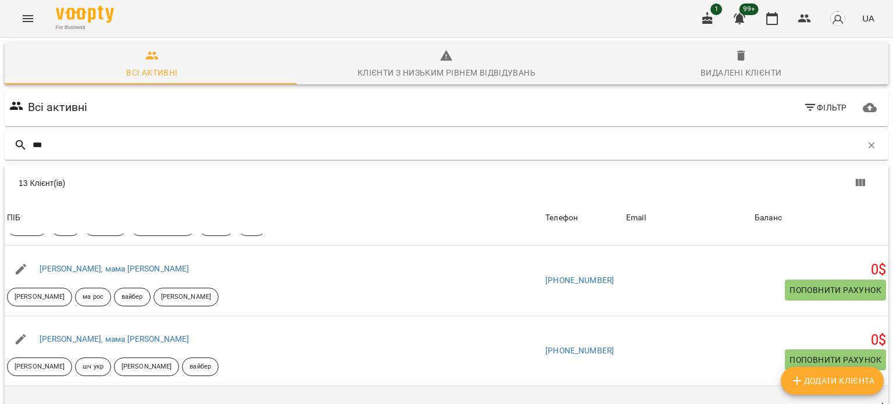
click at [67, 403] on link "[PERSON_NAME]" at bounding box center [75, 408] width 70 height 9
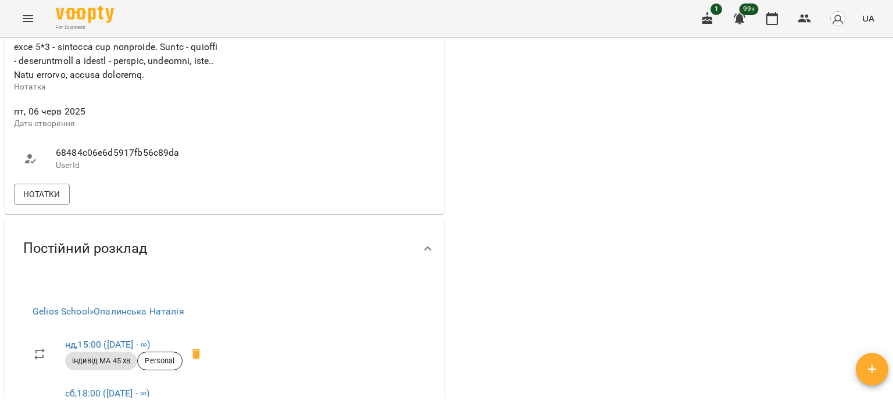
scroll to position [930, 0]
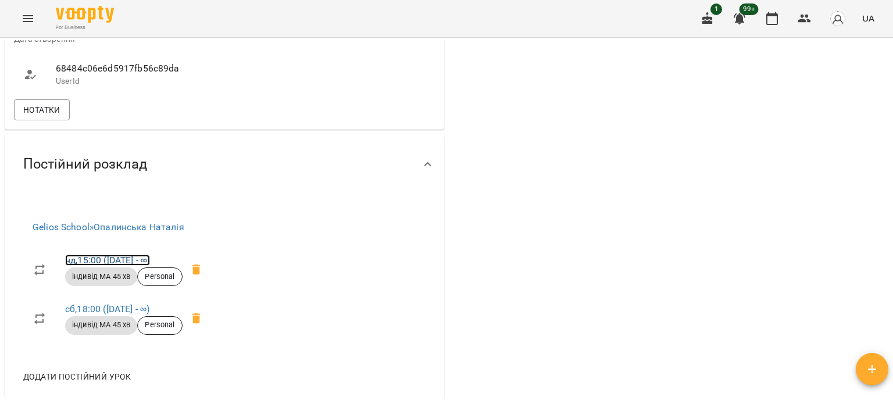
click at [87, 266] on link "нд , 15:00 ([DATE] - ∞)" at bounding box center [107, 260] width 85 height 11
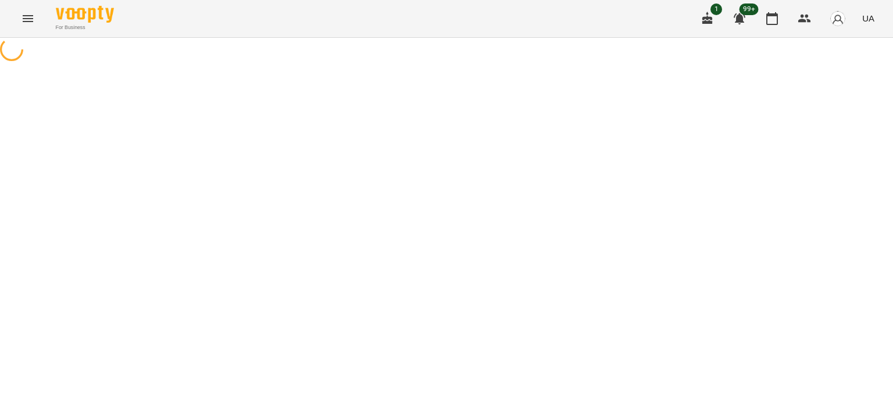
select select "*"
select select "**********"
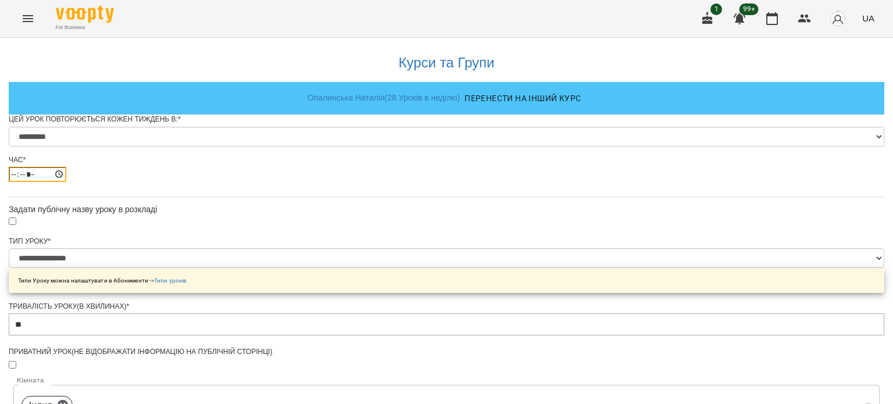
click at [66, 182] on input "*****" at bounding box center [38, 174] width 58 height 15
type input "*****"
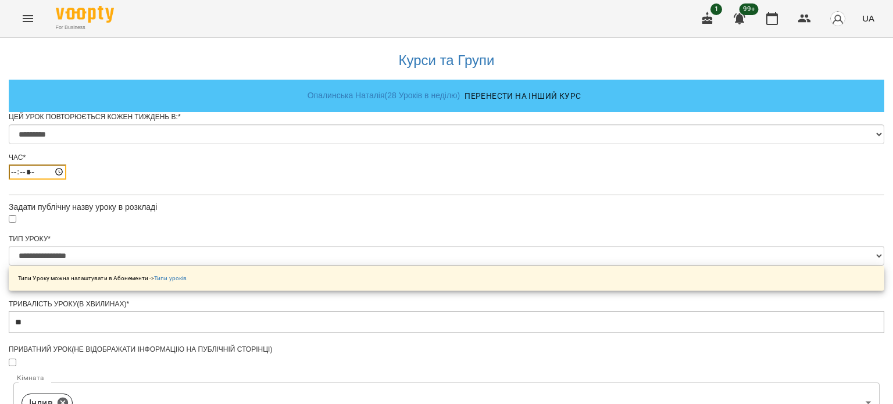
scroll to position [515, 0]
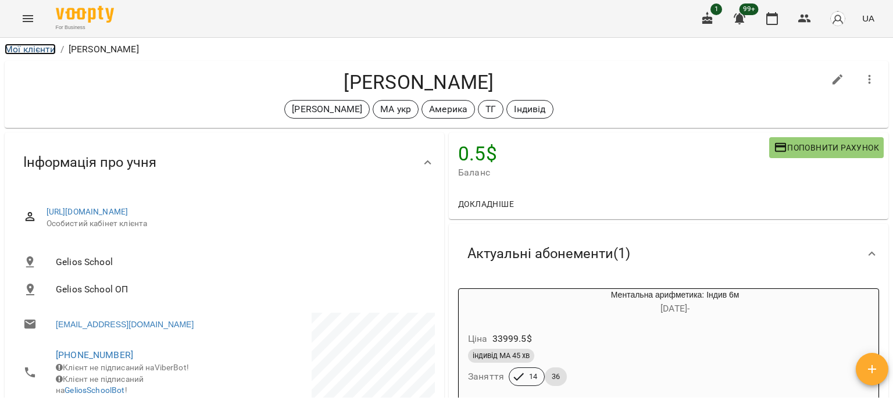
click at [22, 44] on link "Мої клієнти" at bounding box center [30, 49] width 51 height 11
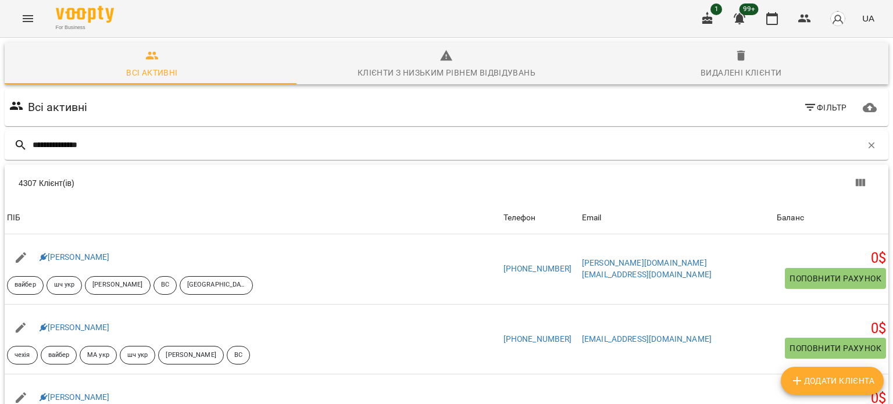
type input "**********"
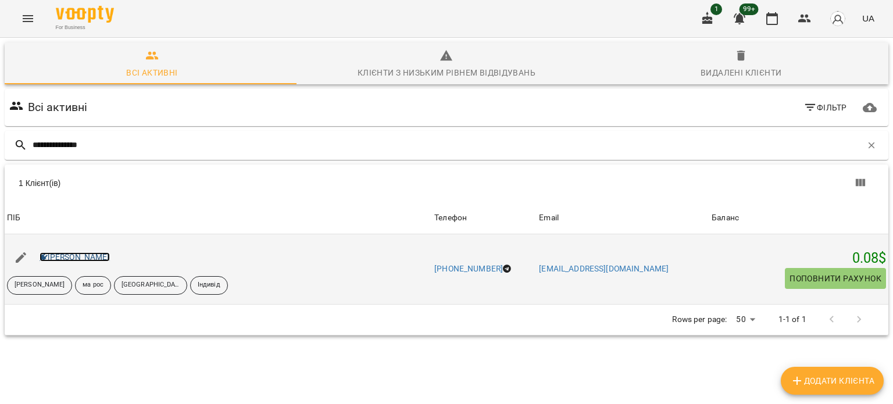
click at [74, 262] on link "[PERSON_NAME]" at bounding box center [75, 256] width 70 height 9
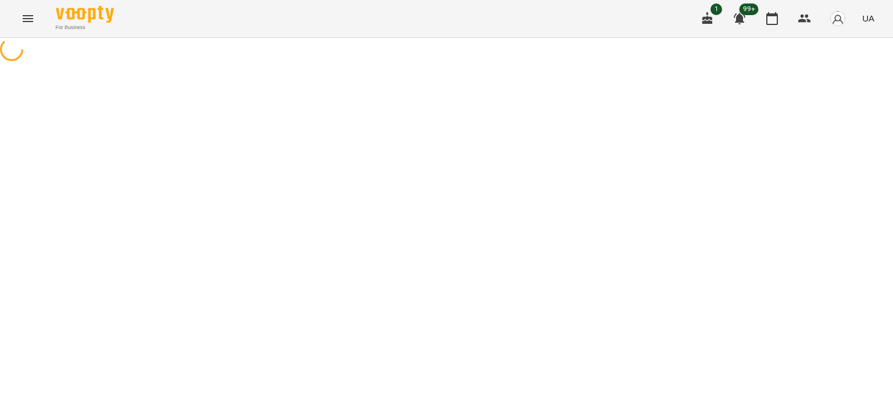
select select "*"
select select "**********"
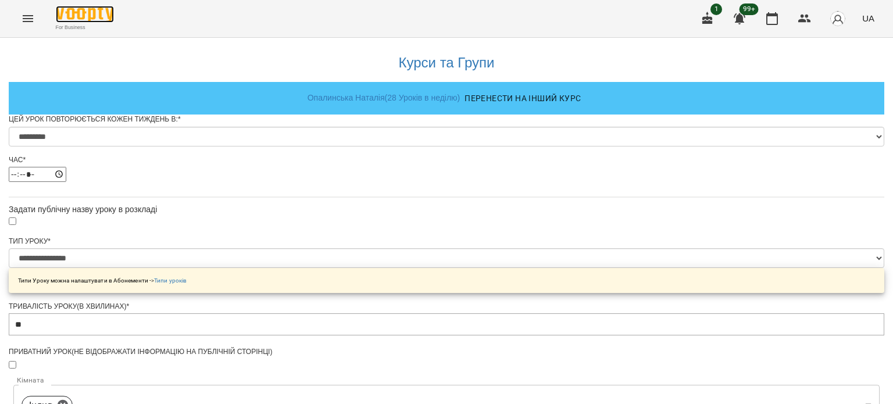
click at [65, 16] on img at bounding box center [85, 14] width 58 height 17
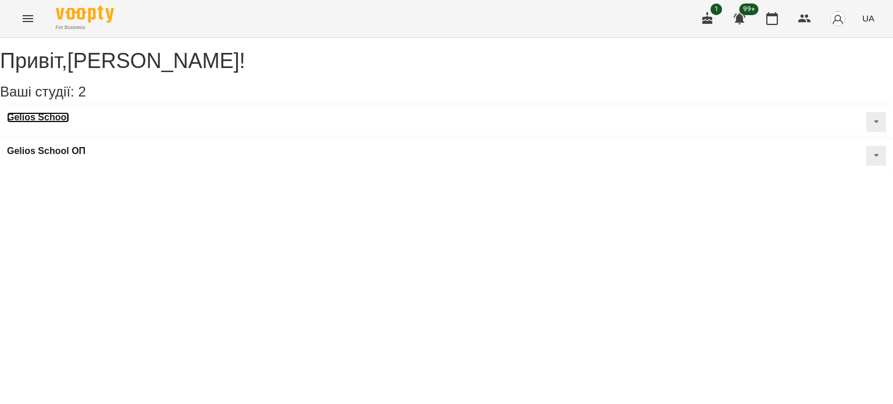
click at [63, 123] on h3 "Gelios School" at bounding box center [38, 117] width 62 height 10
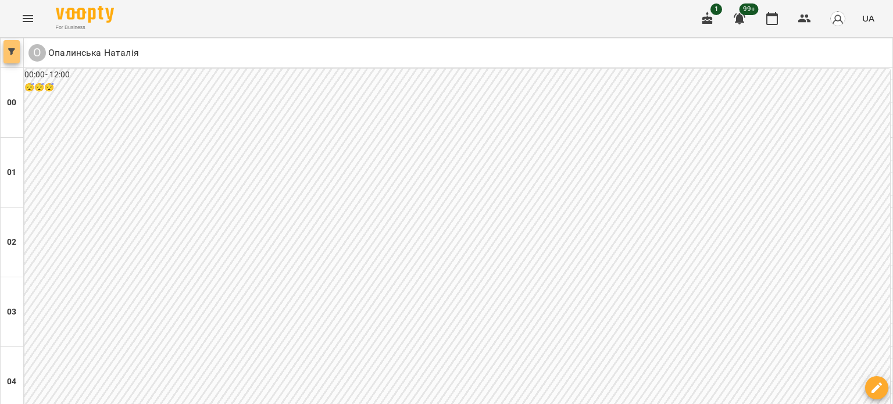
click at [10, 52] on icon "button" at bounding box center [11, 51] width 7 height 7
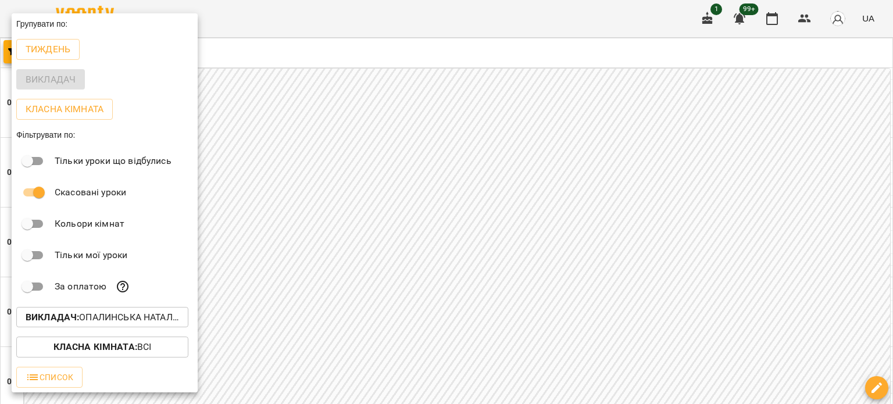
click at [328, 237] on div at bounding box center [446, 202] width 893 height 404
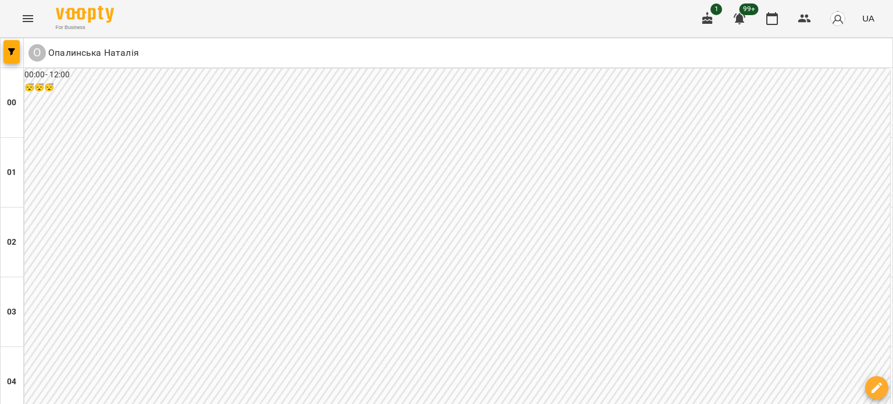
click at [35, 5] on div "For Business 1 99+ UA" at bounding box center [446, 18] width 893 height 37
click at [28, 15] on icon "Menu" at bounding box center [28, 18] width 10 height 7
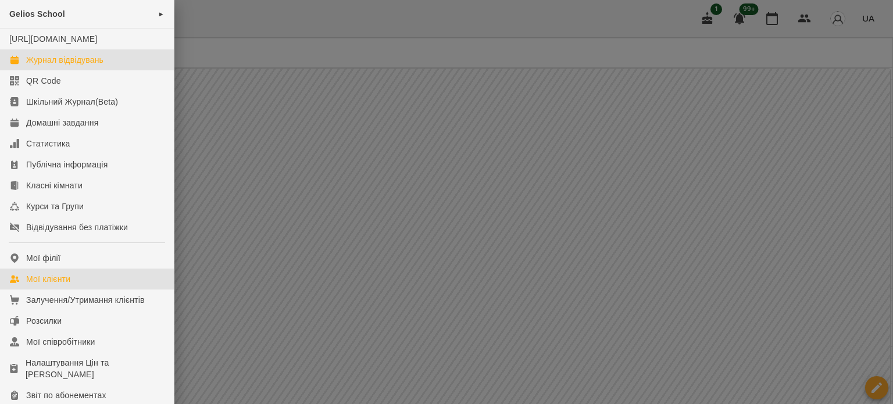
click at [78, 289] on link "Мої клієнти" at bounding box center [87, 279] width 174 height 21
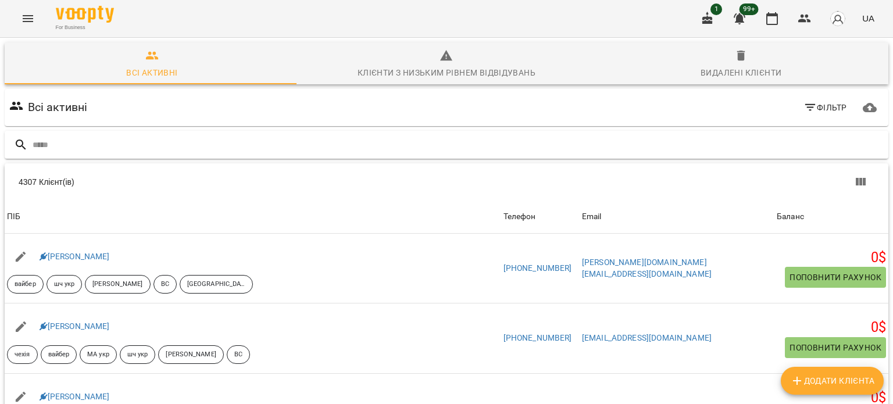
click at [102, 143] on input "text" at bounding box center [458, 144] width 851 height 19
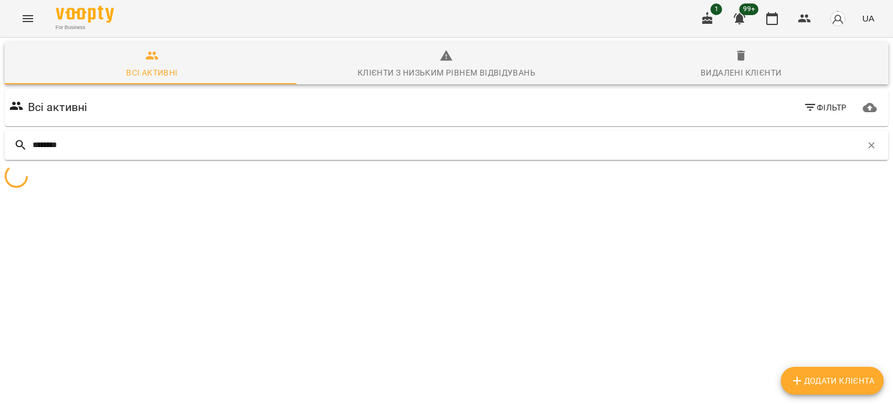
type input "********"
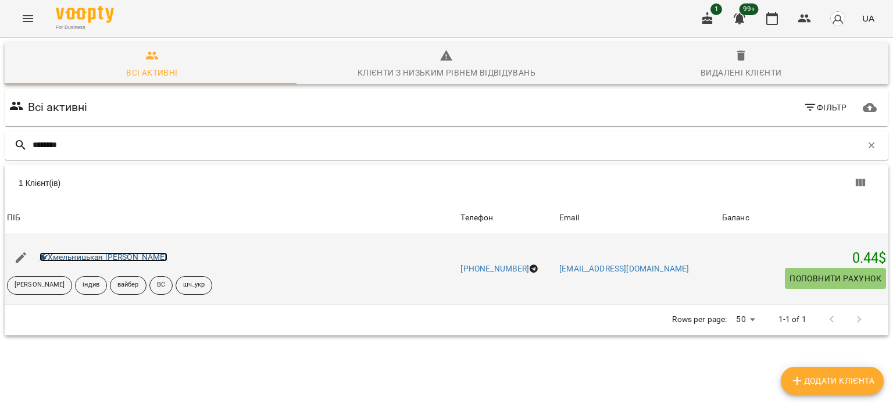
click at [126, 257] on link "Хмельницькая [PERSON_NAME]" at bounding box center [104, 256] width 128 height 9
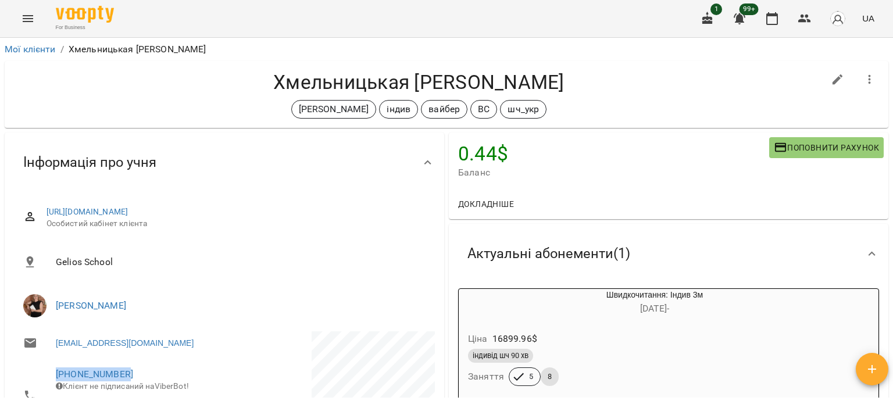
drag, startPoint x: 130, startPoint y: 371, endPoint x: 51, endPoint y: 357, distance: 80.3
click at [48, 367] on li "[PHONE_NUMBER] Клієнт не підписаний на ViberBot!" at bounding box center [118, 395] width 208 height 73
copy link "[PHONE_NUMBER]"
click at [36, 48] on link "Мої клієнти" at bounding box center [30, 49] width 51 height 11
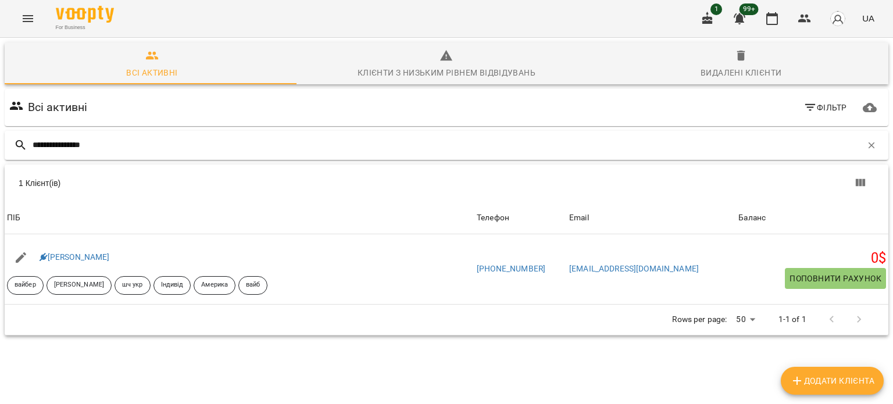
type input "**********"
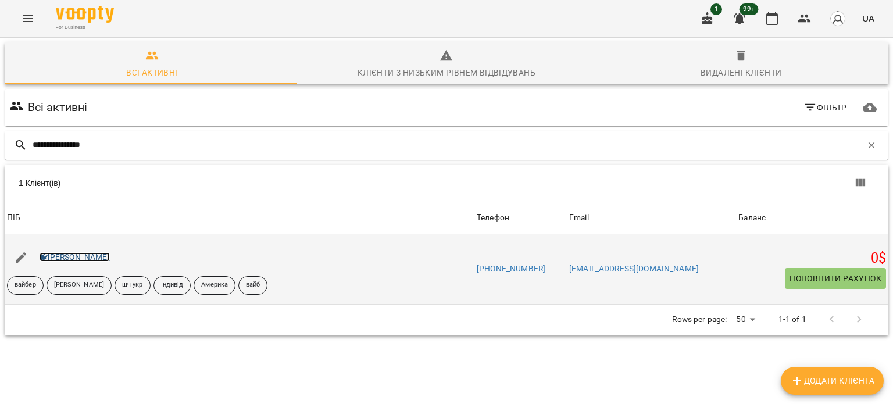
click at [60, 259] on link "[PERSON_NAME]" at bounding box center [75, 256] width 70 height 9
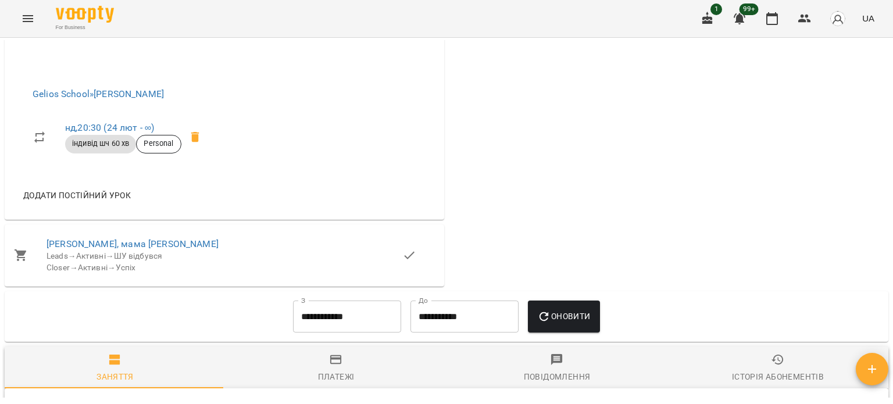
scroll to position [988, 0]
